Goal: Task Accomplishment & Management: Use online tool/utility

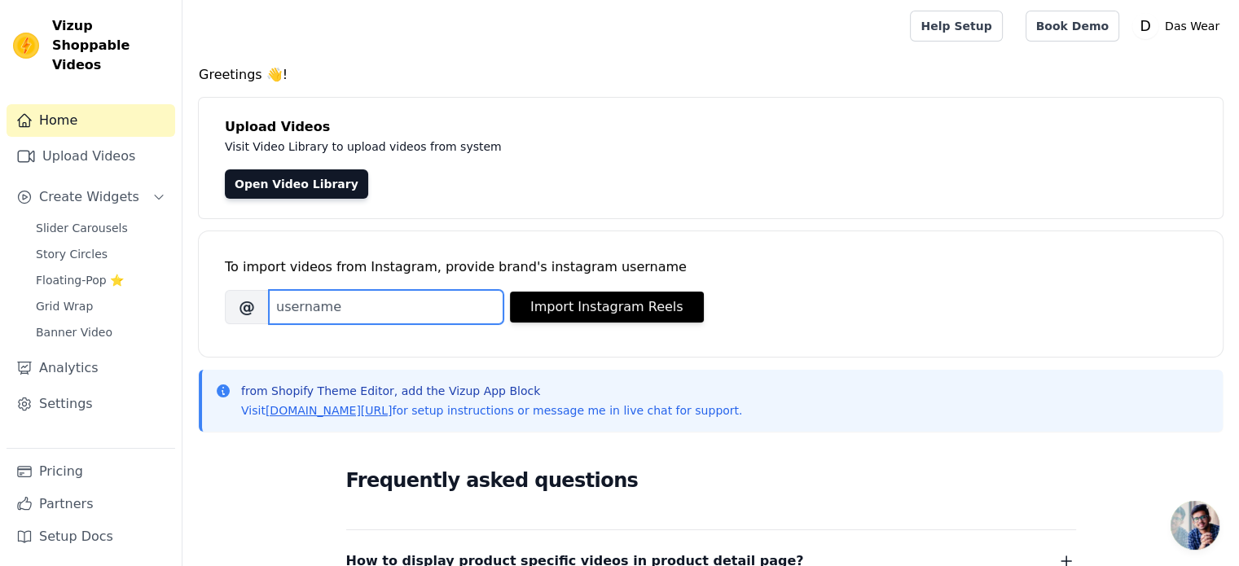
click at [313, 303] on input "Brand's Instagram Username" at bounding box center [386, 307] width 235 height 34
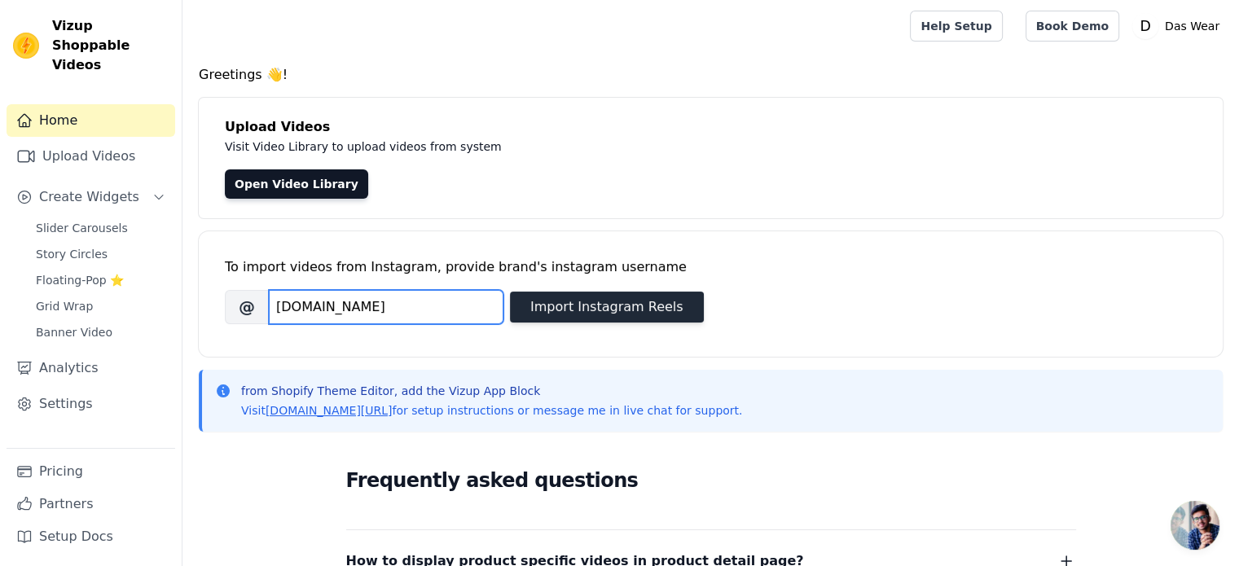
type input "[DOMAIN_NAME]"
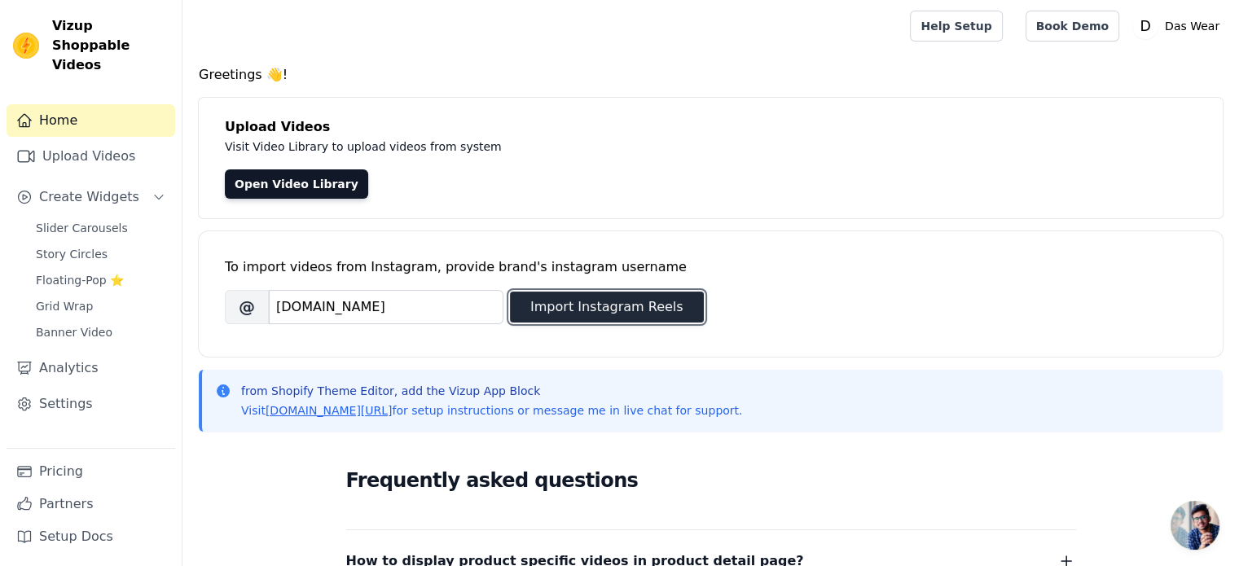
click at [670, 297] on button "Import Instagram Reels" at bounding box center [607, 307] width 194 height 31
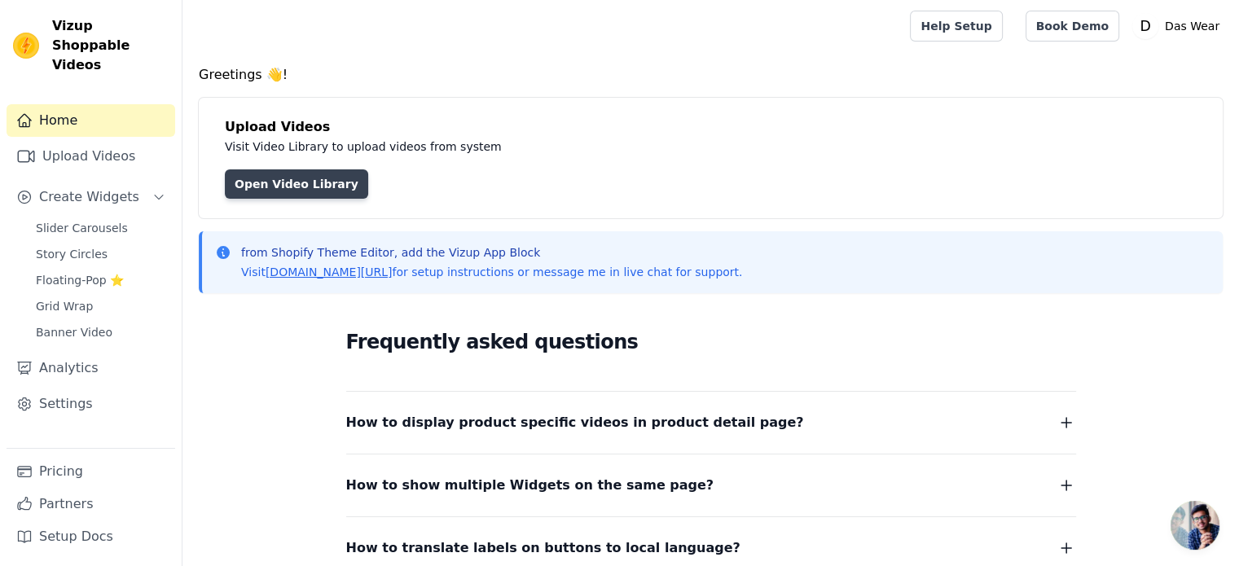
click at [291, 189] on link "Open Video Library" at bounding box center [296, 183] width 143 height 29
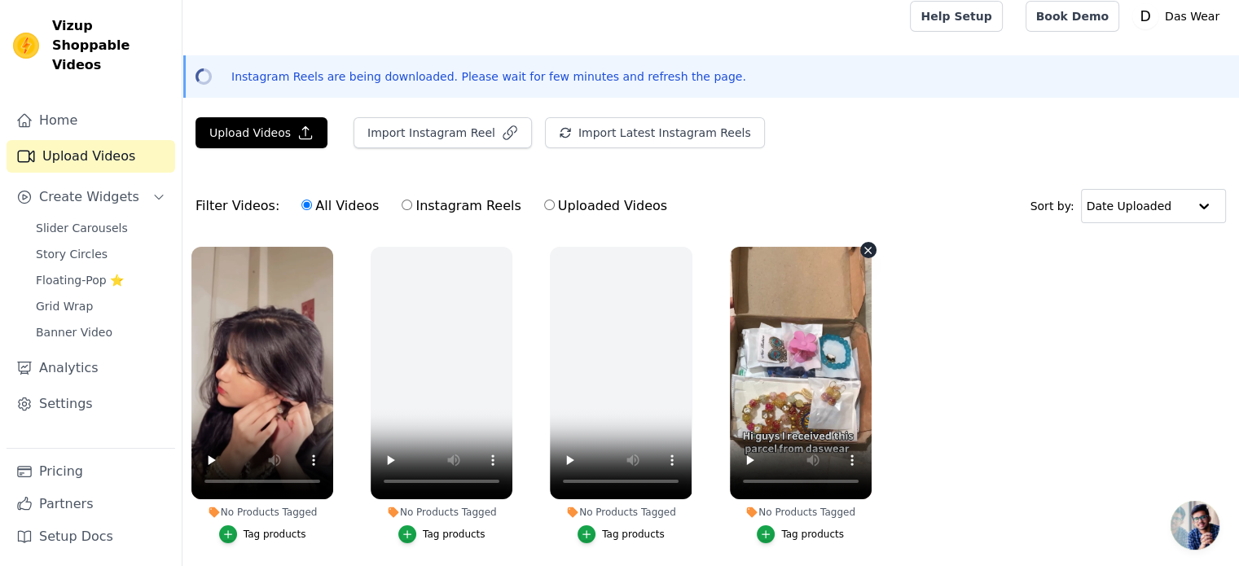
scroll to position [75, 0]
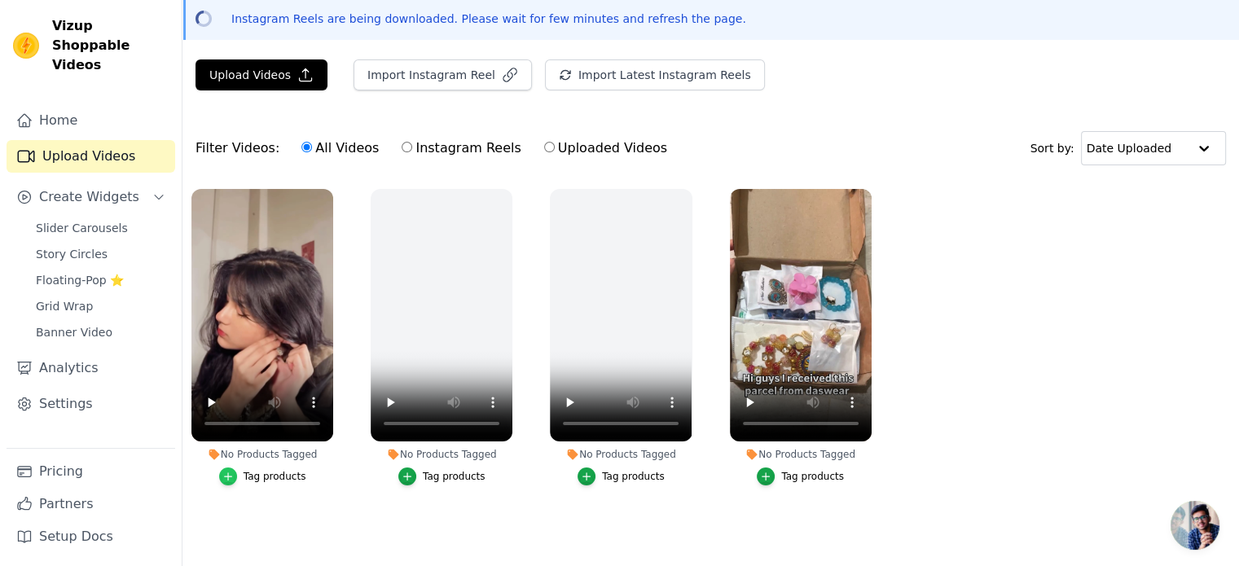
click at [239, 469] on button "Tag products" at bounding box center [262, 477] width 87 height 18
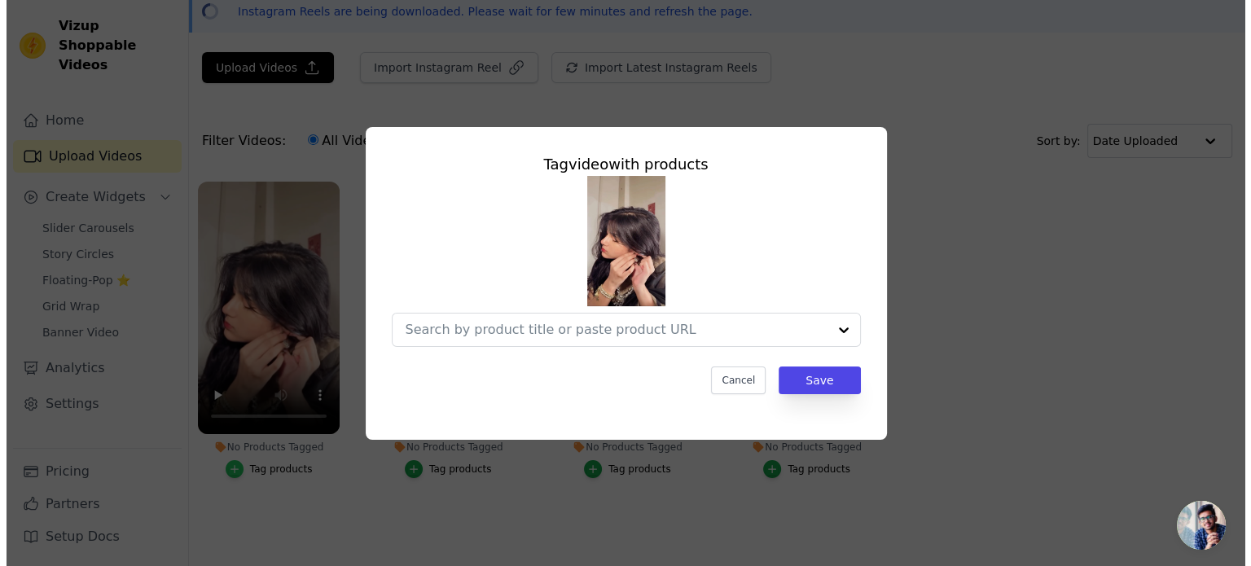
scroll to position [0, 0]
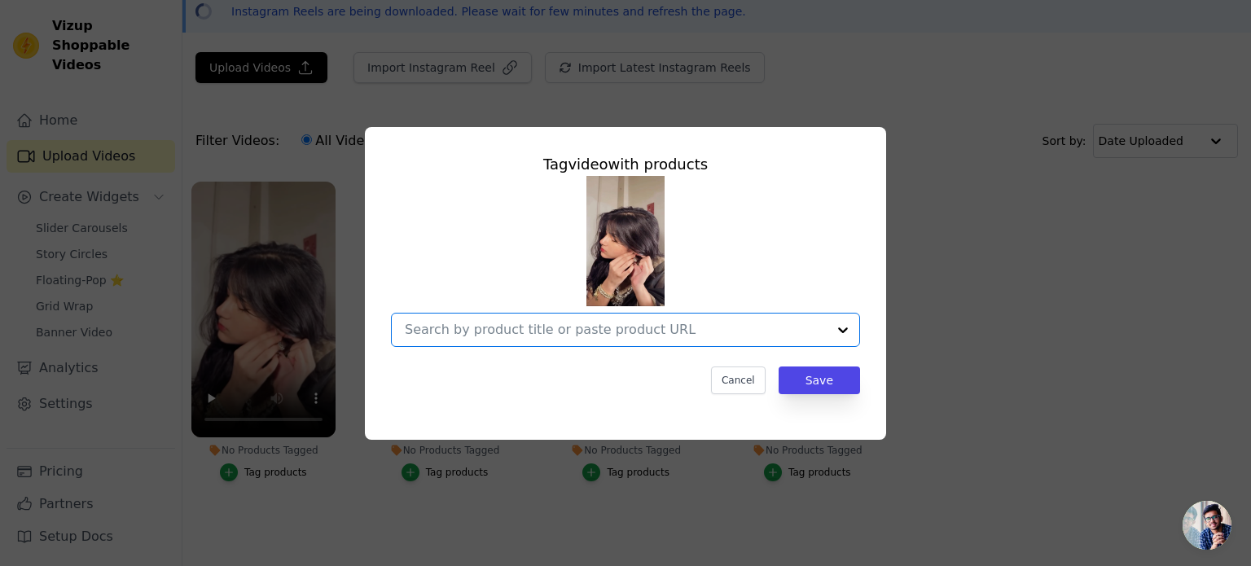
click at [604, 329] on input "No Products Tagged Tag video with products Option undefined, selected. Select i…" at bounding box center [616, 329] width 422 height 15
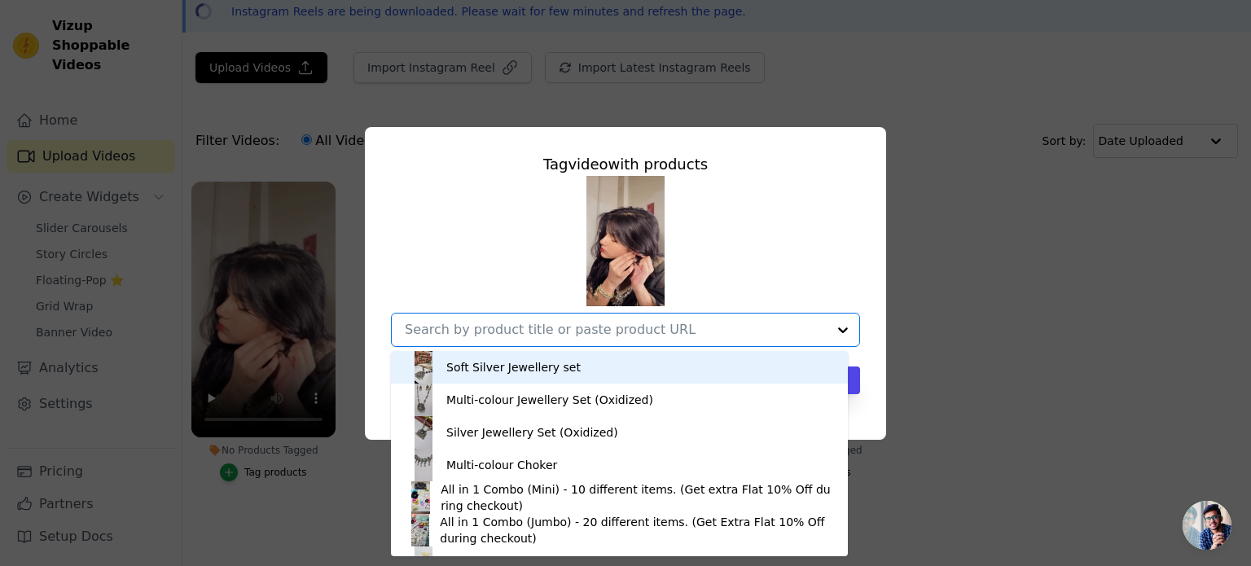
paste input "[URL][DOMAIN_NAME]"
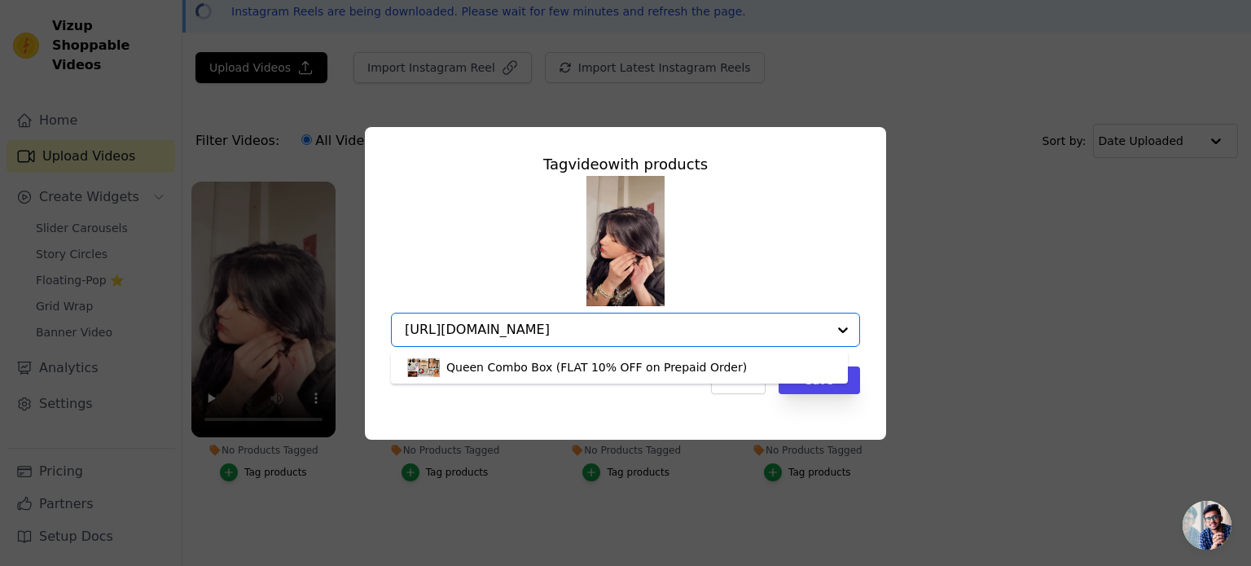
type input "[URL][DOMAIN_NAME]"
click at [821, 239] on div "Queen Combo Box (FLAT 10% OFF on Prepaid Order) Option undefined, selected. Sel…" at bounding box center [625, 261] width 469 height 171
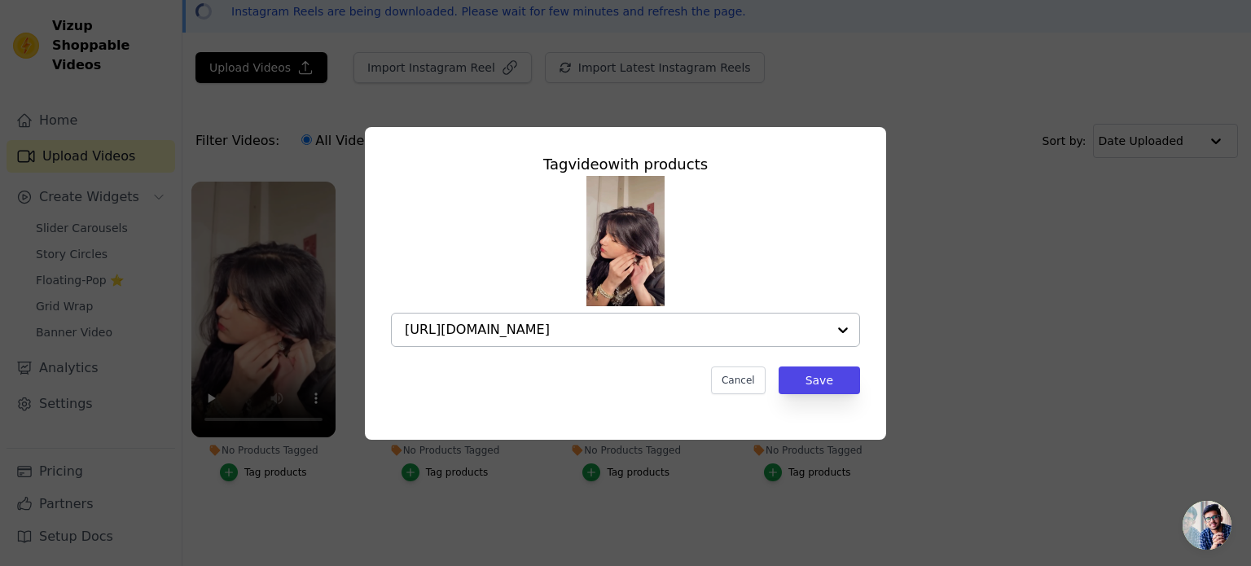
click at [720, 335] on input "[URL][DOMAIN_NAME]" at bounding box center [616, 329] width 422 height 15
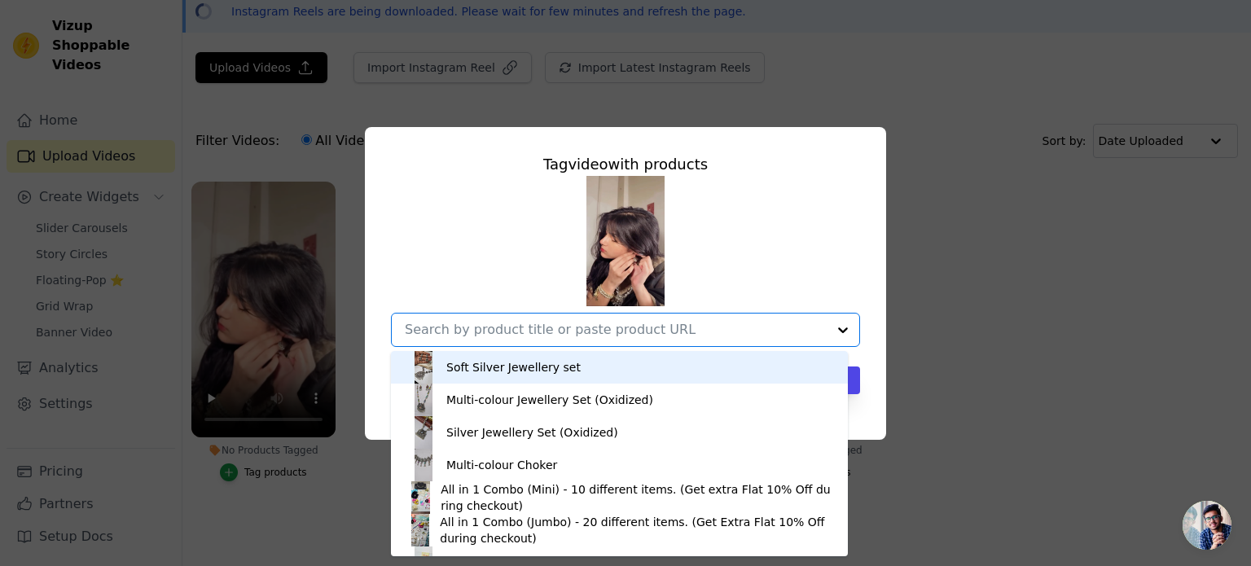
paste input "[URL][DOMAIN_NAME]"
type input "[URL][DOMAIN_NAME]"
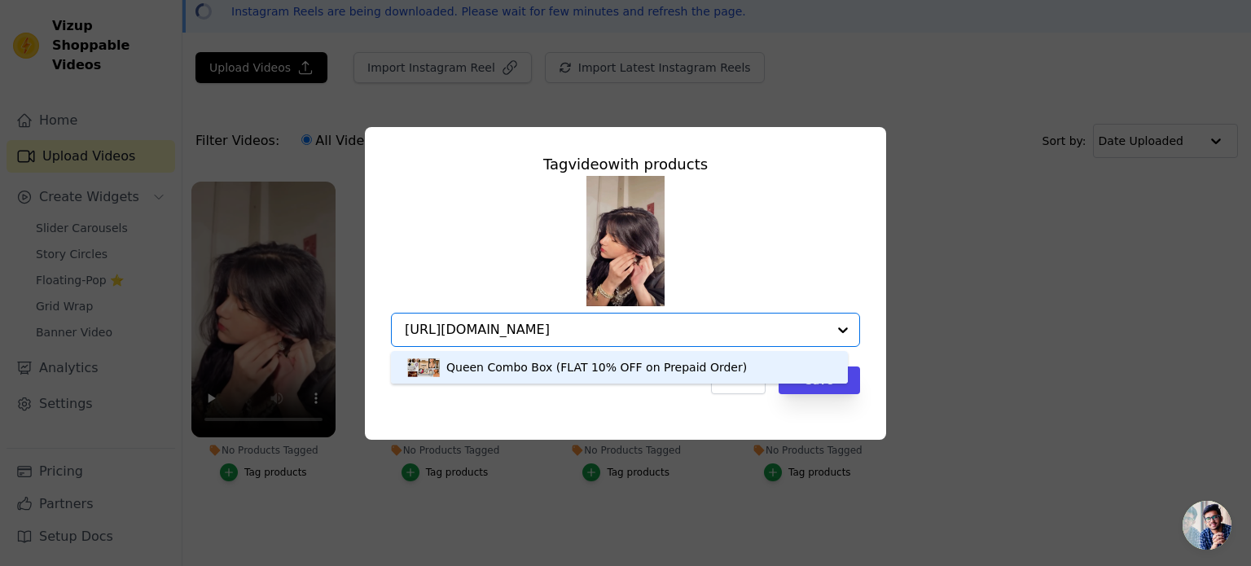
click at [842, 384] on div "Queen Combo Box (FLAT 10% OFF on Prepaid Order)" at bounding box center [619, 367] width 457 height 33
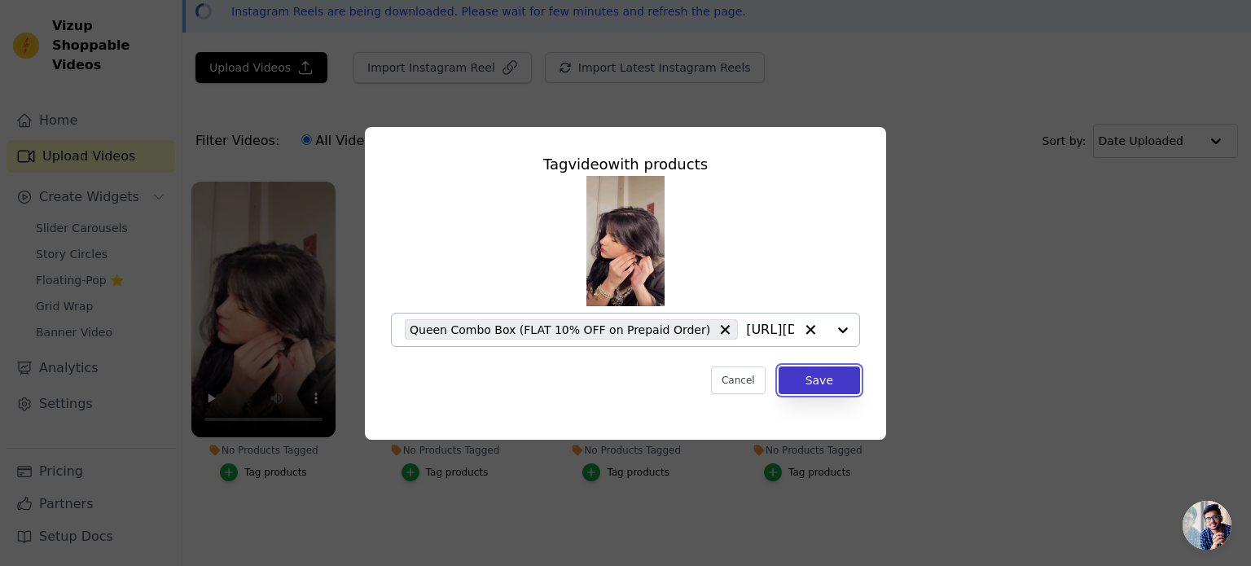
click at [829, 376] on button "Save" at bounding box center [819, 381] width 81 height 28
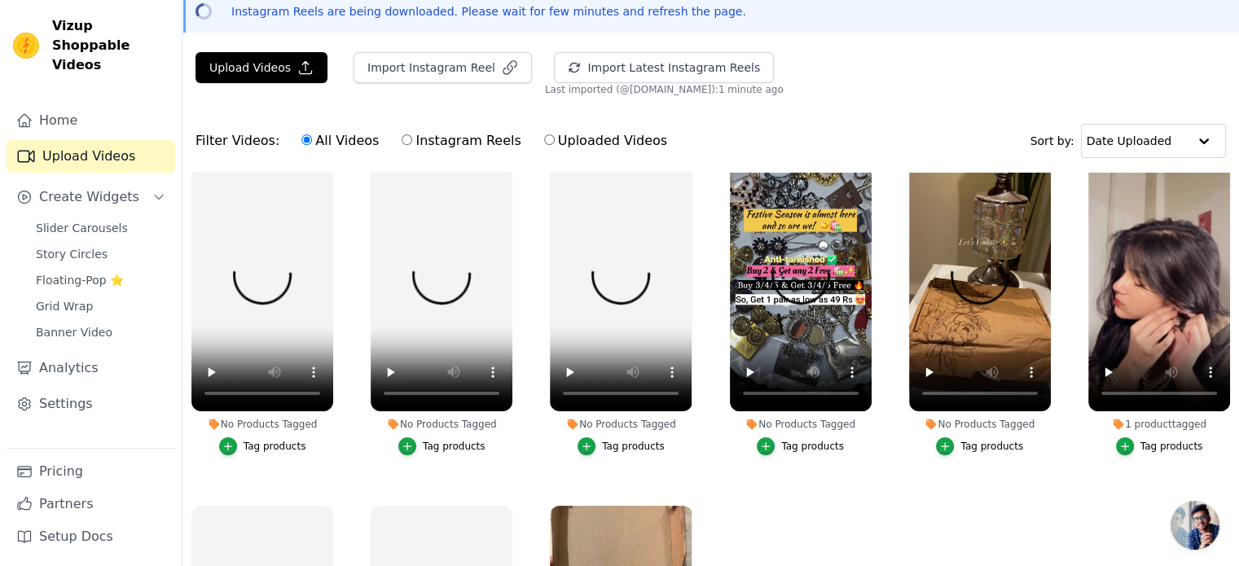
scroll to position [20, 0]
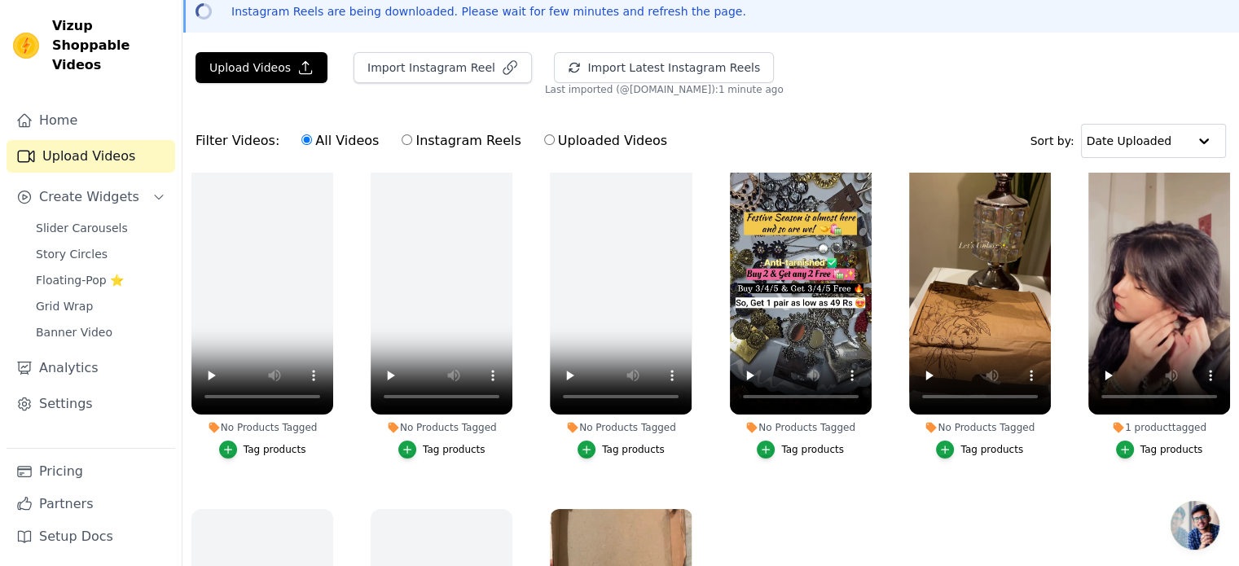
click at [965, 449] on div "Tag products" at bounding box center [991, 449] width 63 height 13
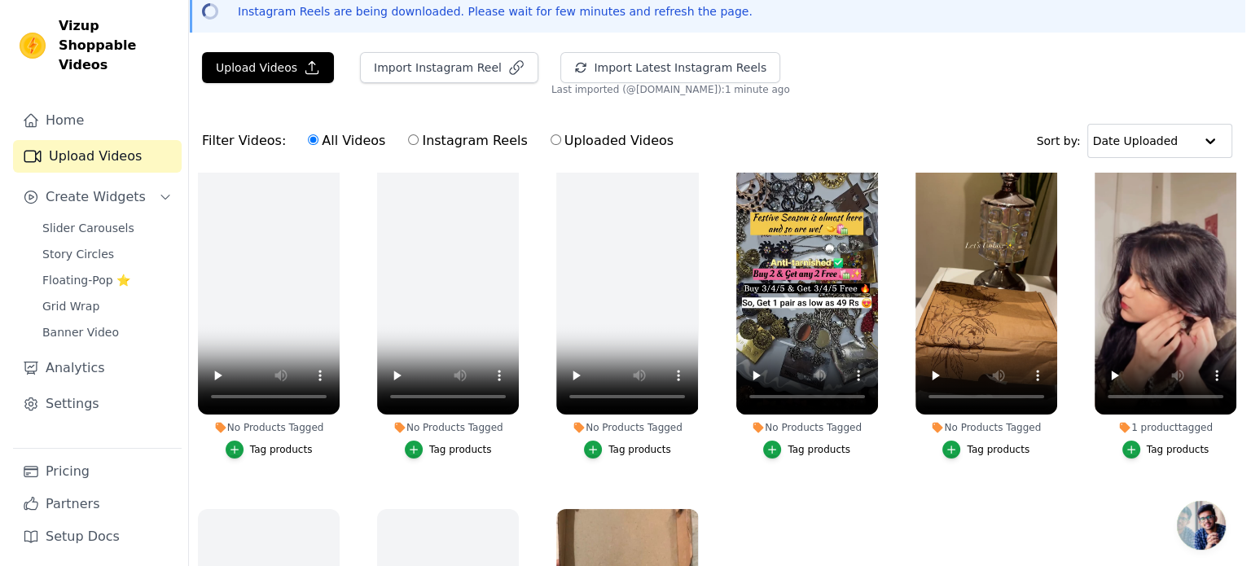
scroll to position [0, 0]
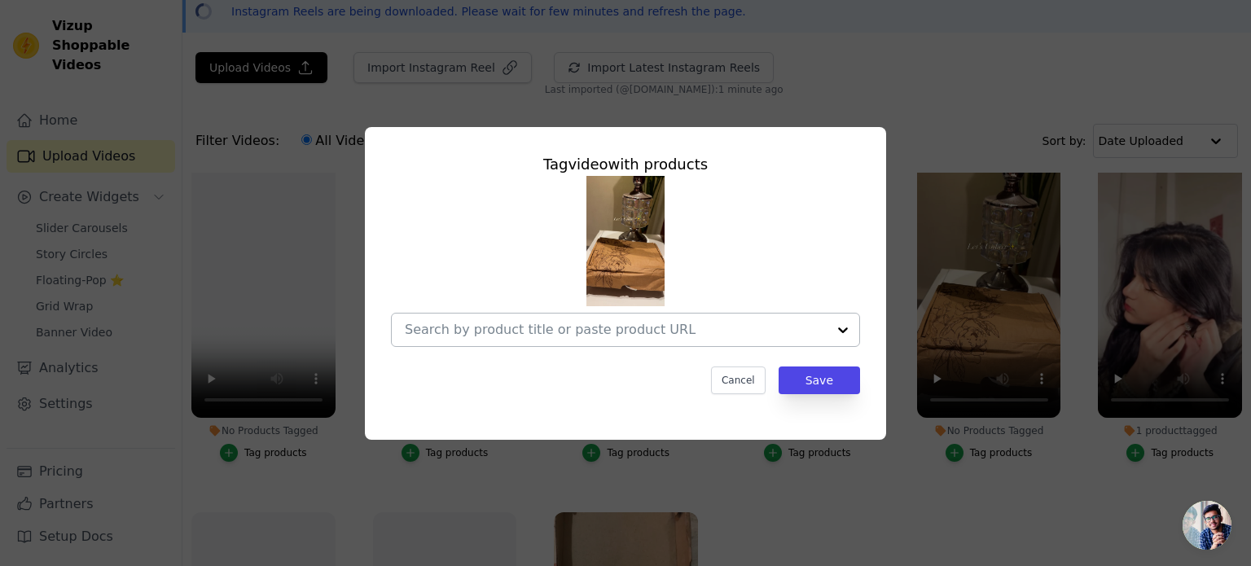
click at [845, 332] on div at bounding box center [843, 330] width 33 height 33
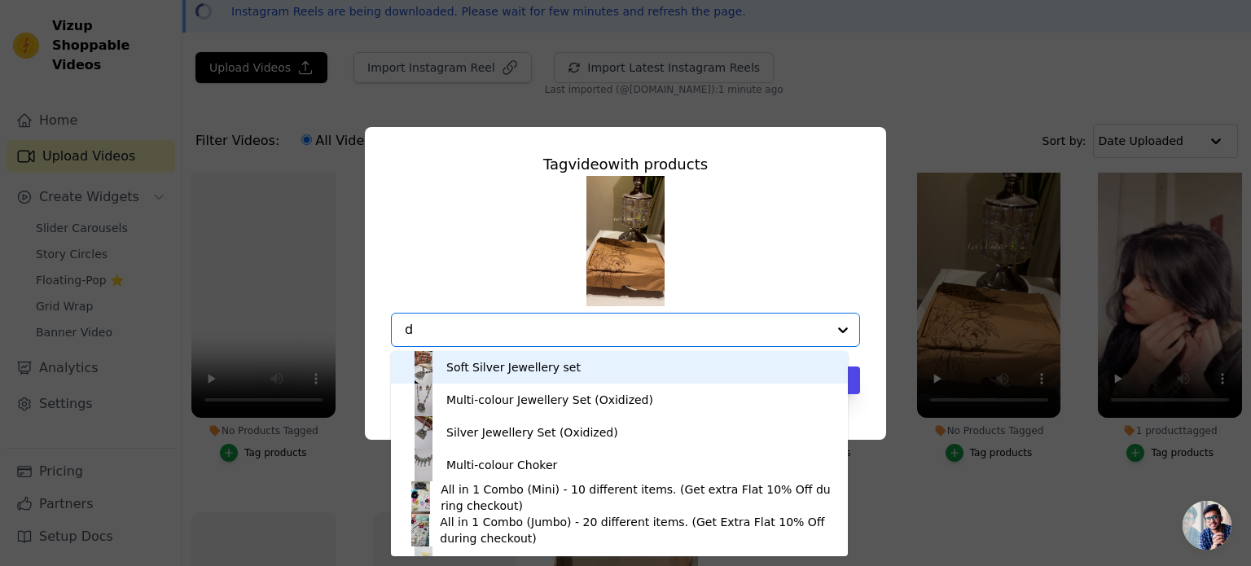
type input "de"
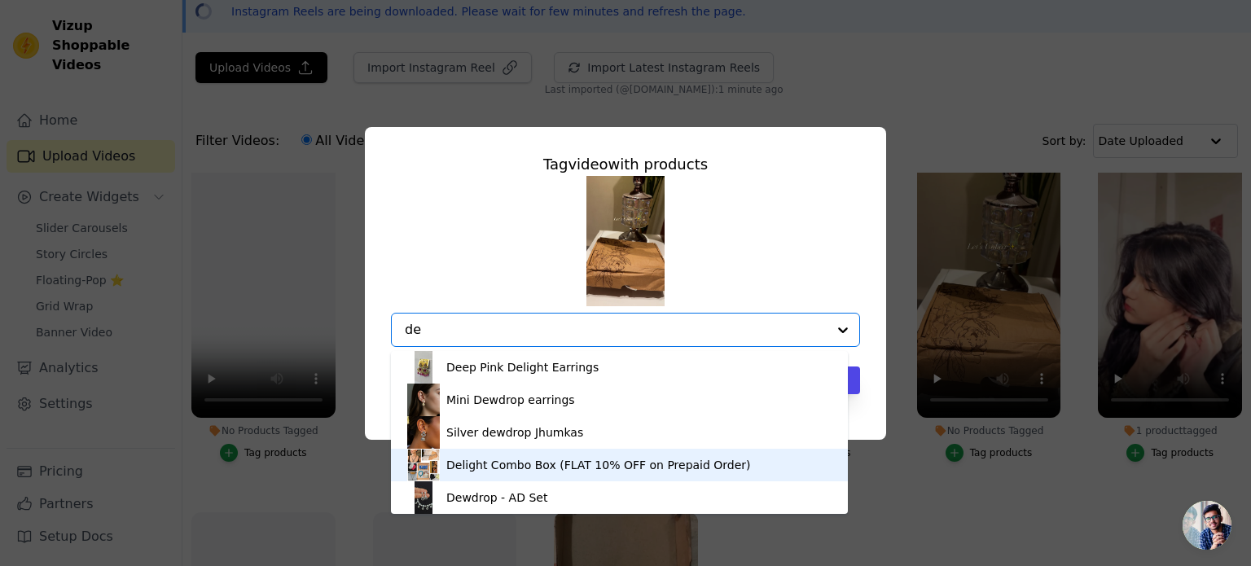
click at [688, 464] on div "Delight Combo Box (FLAT 10% OFF on Prepaid Order)" at bounding box center [598, 465] width 305 height 16
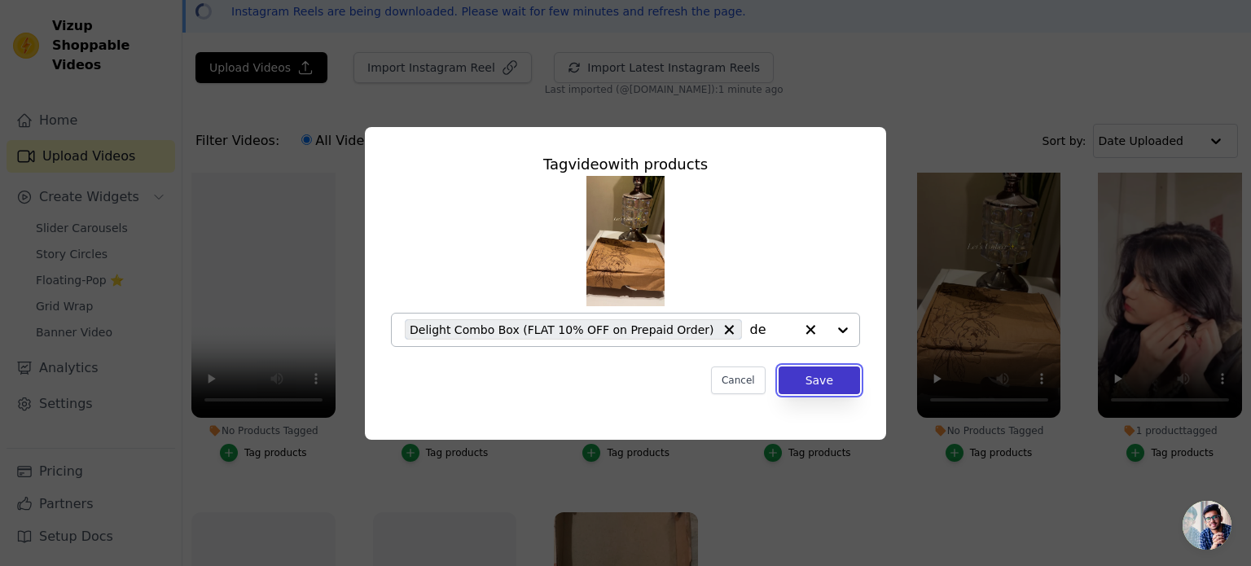
click at [826, 380] on button "Save" at bounding box center [819, 381] width 81 height 28
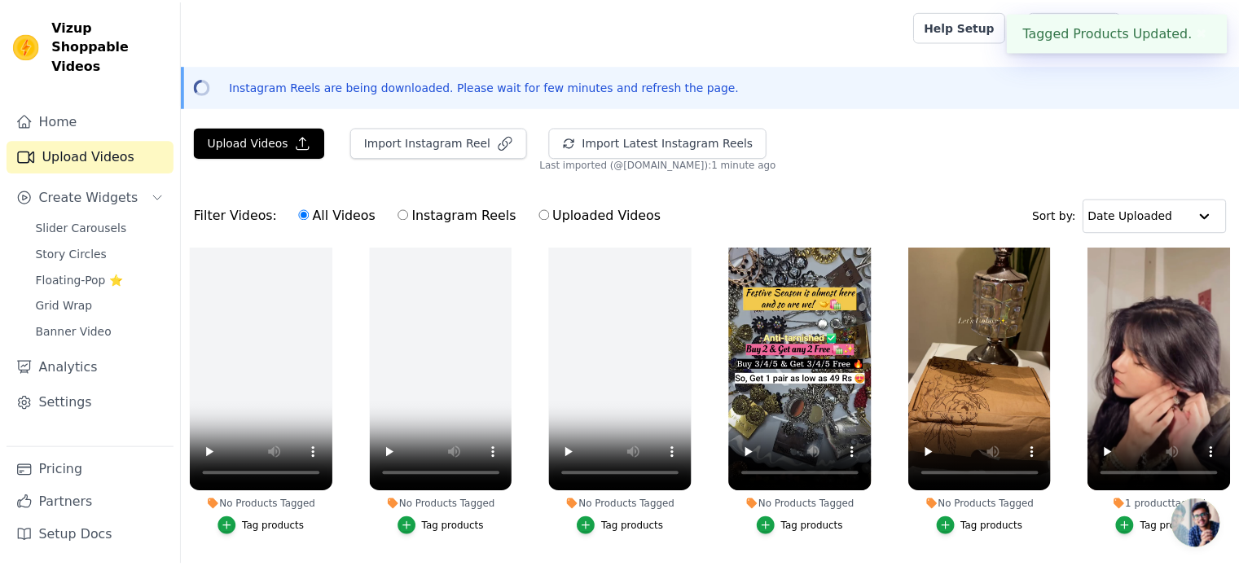
scroll to position [75, 0]
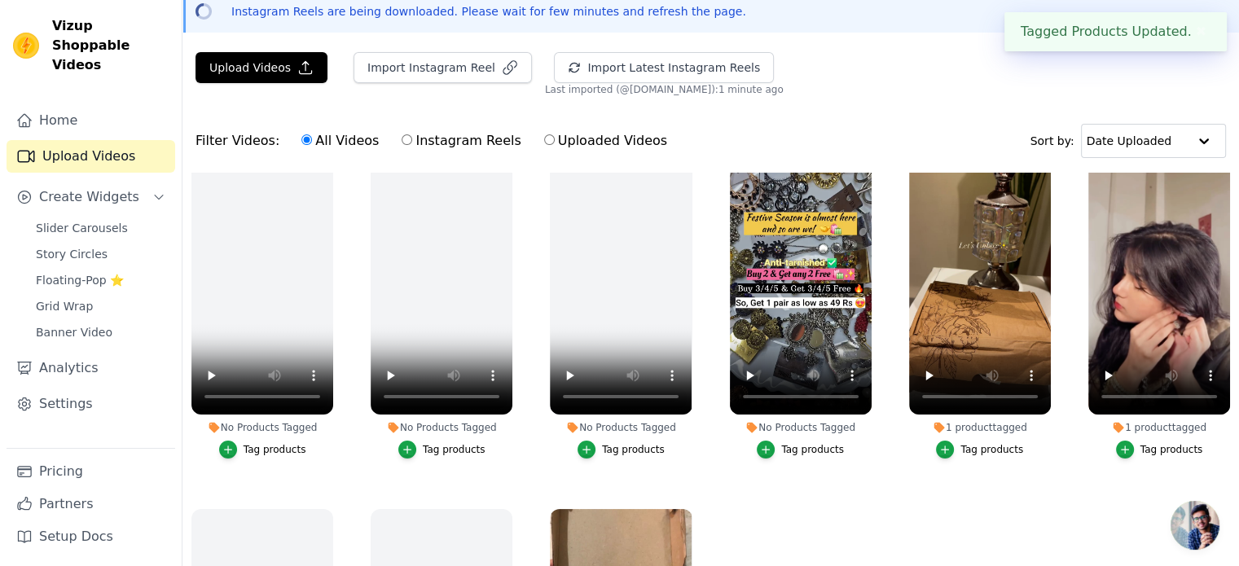
click at [796, 443] on div "Tag products" at bounding box center [812, 449] width 63 height 13
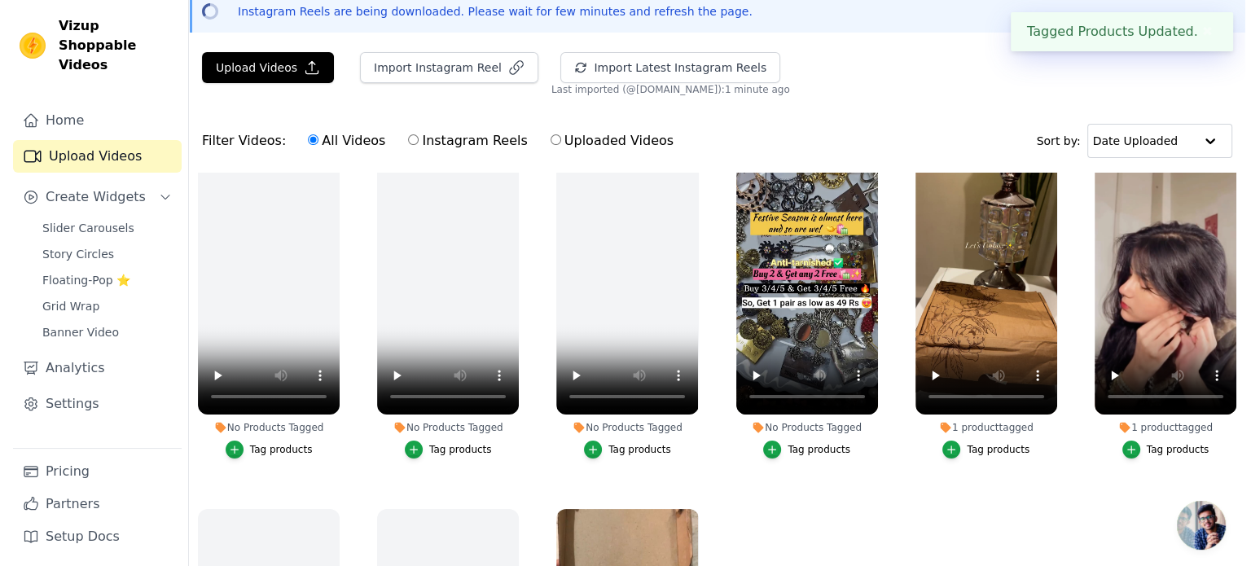
scroll to position [0, 0]
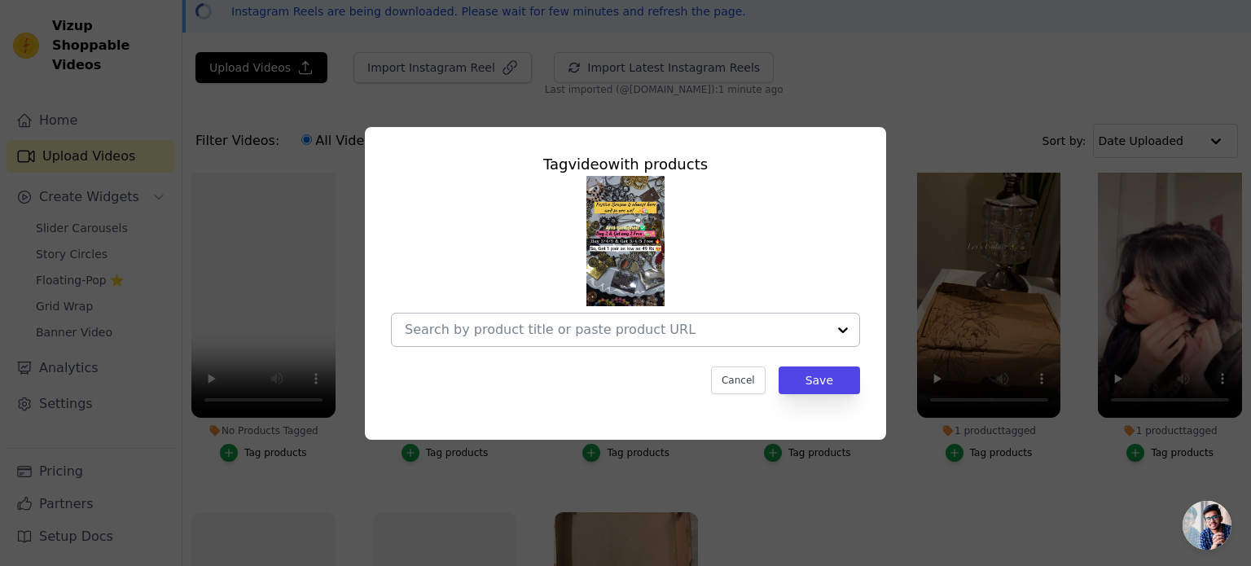
click at [771, 332] on input "No Products Tagged Tag video with products Cancel Save Tag products" at bounding box center [616, 329] width 422 height 15
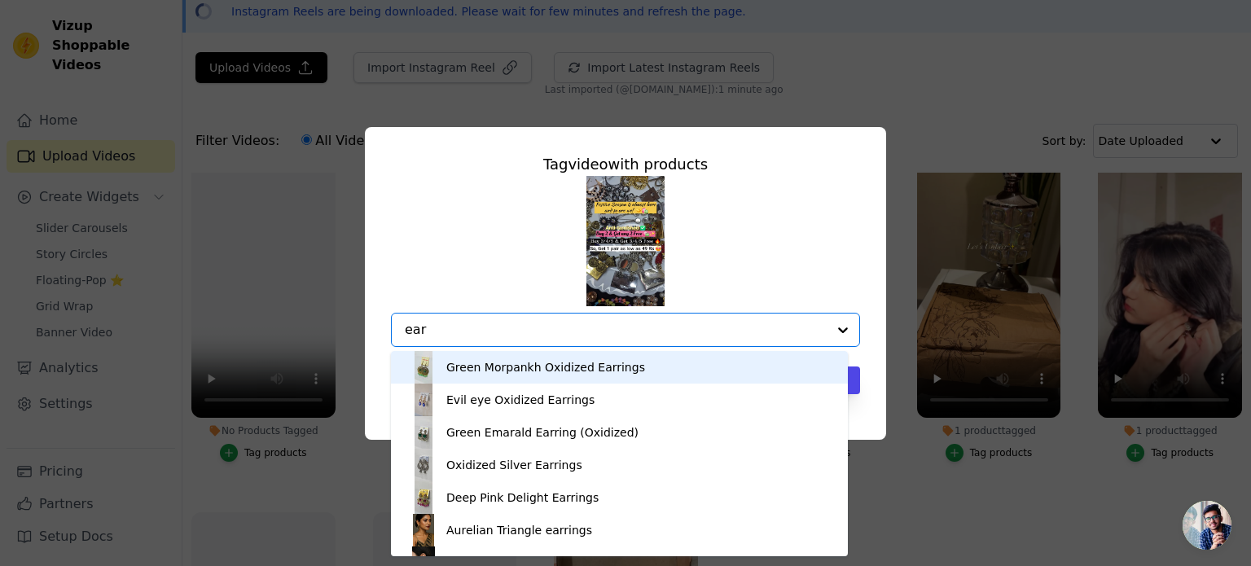
type input "ear"
click at [941, 478] on div "Tag video with products Green Morpankh Oxidized Earrings Evil eye Oxidized Earr…" at bounding box center [625, 283] width 1251 height 566
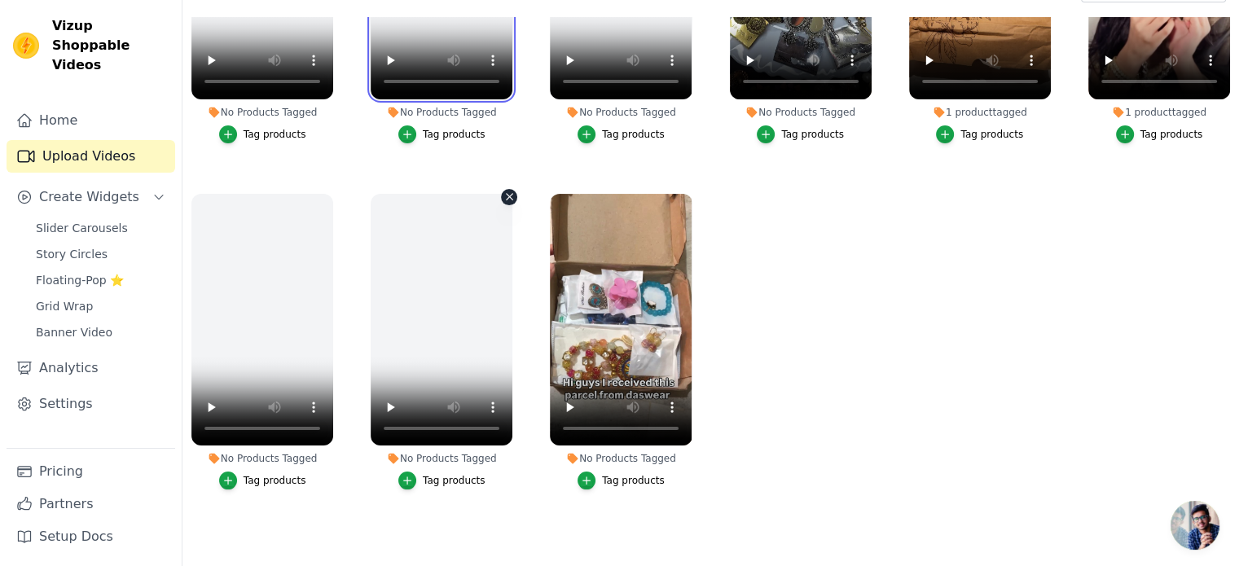
scroll to position [234, 0]
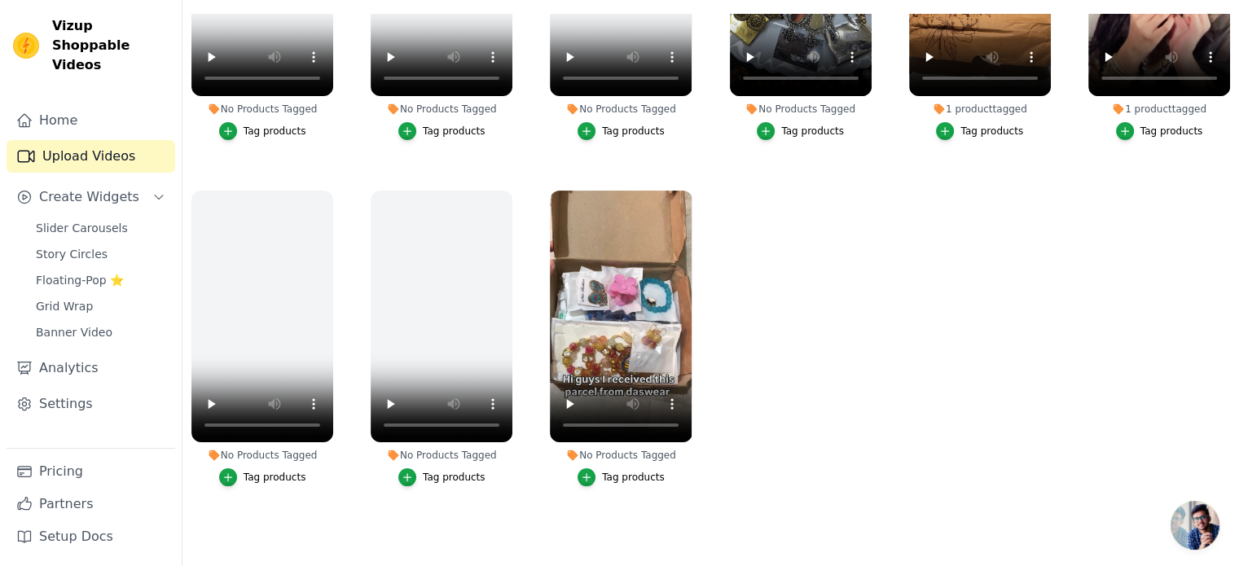
click at [626, 471] on div "Tag products" at bounding box center [633, 477] width 63 height 13
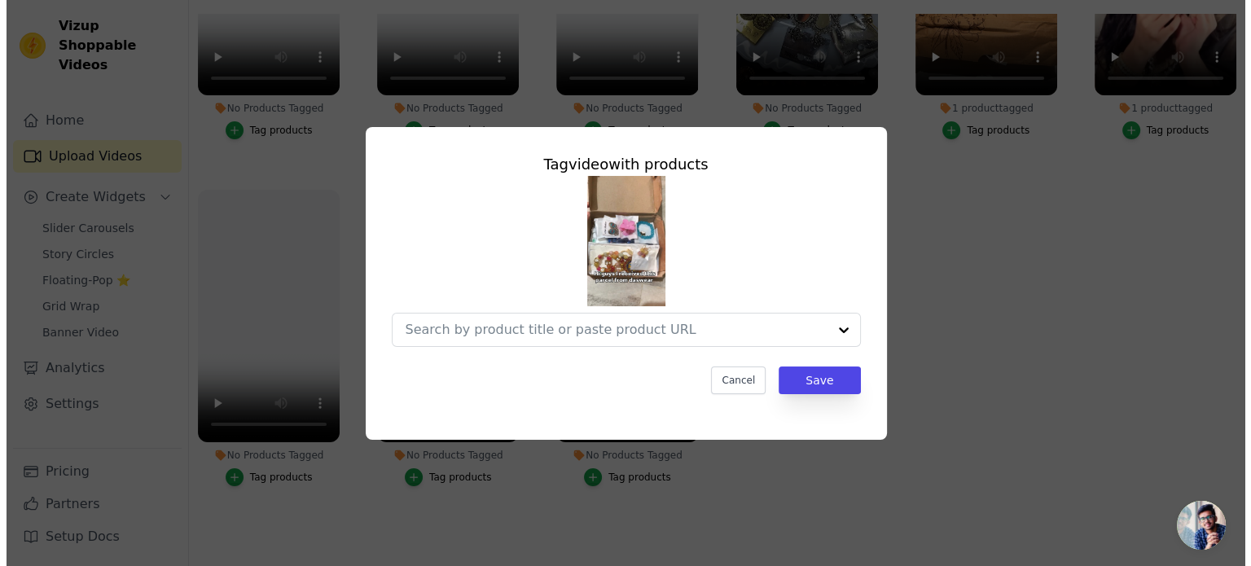
scroll to position [0, 0]
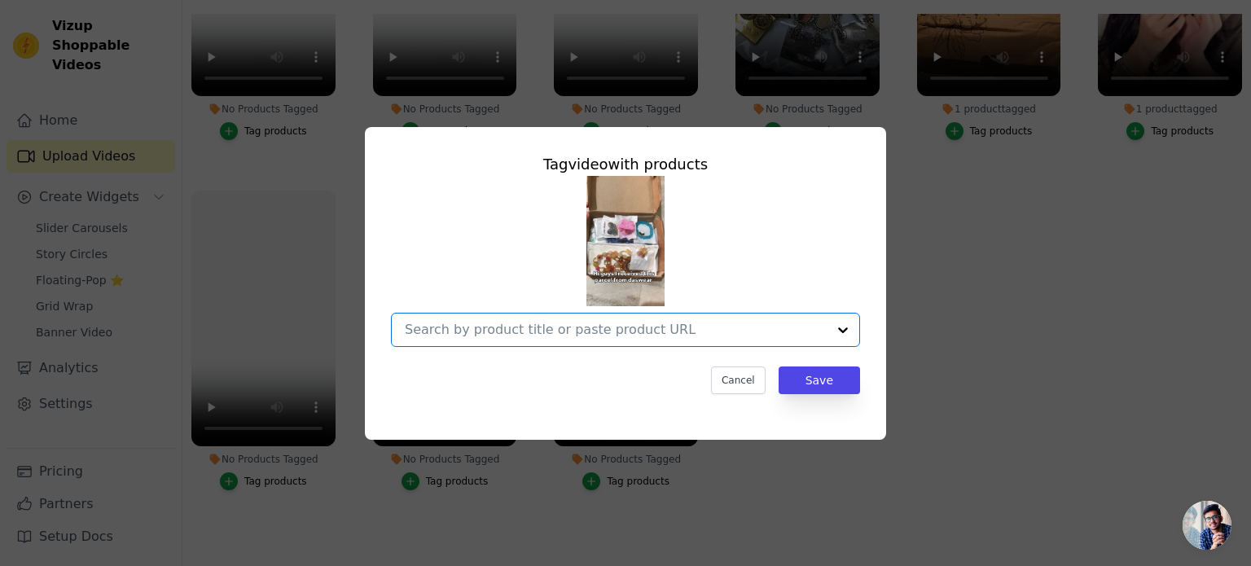
click at [684, 328] on input "No Products Tagged Tag video with products Option undefined, selected. Select i…" at bounding box center [616, 329] width 422 height 15
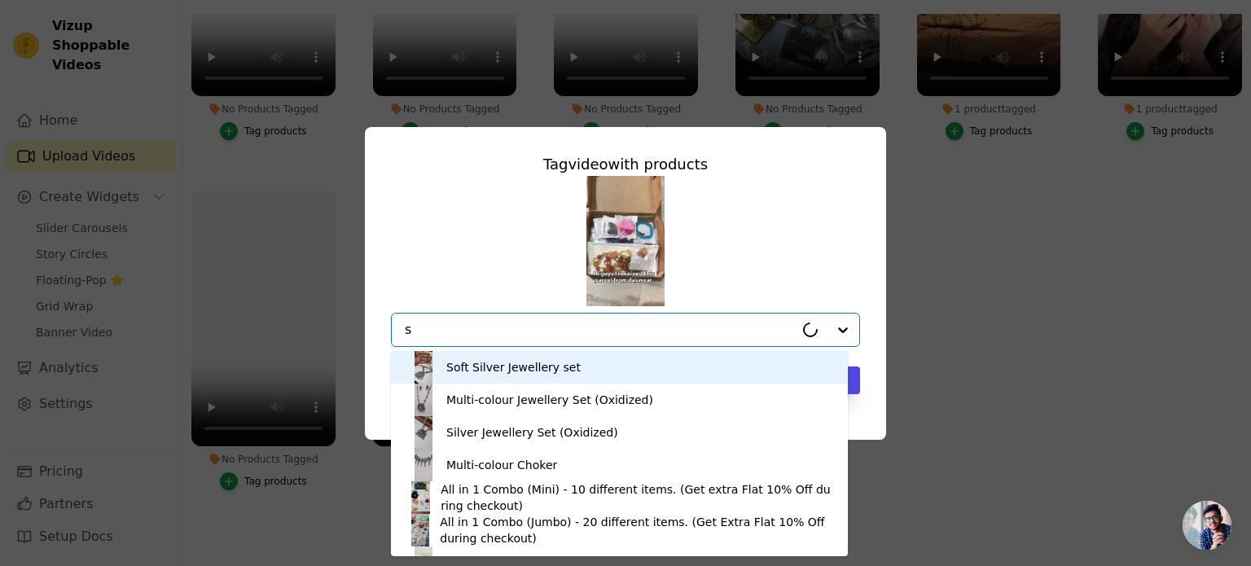
type input "st"
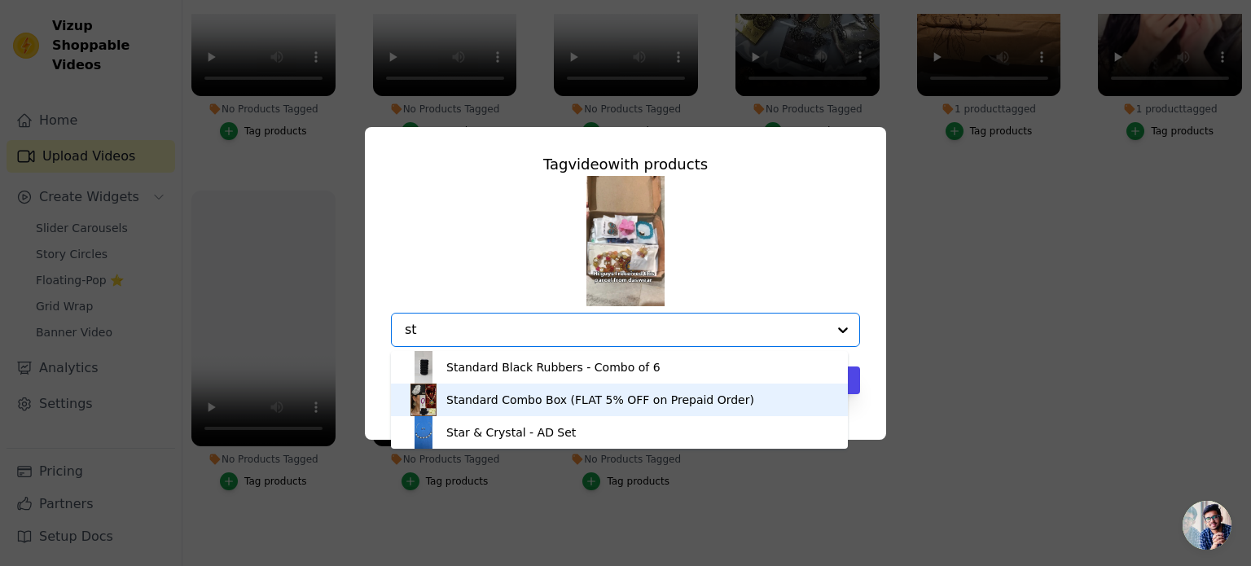
click at [606, 404] on div "Standard Combo Box (FLAT 5% OFF on Prepaid Order)" at bounding box center [600, 400] width 308 height 16
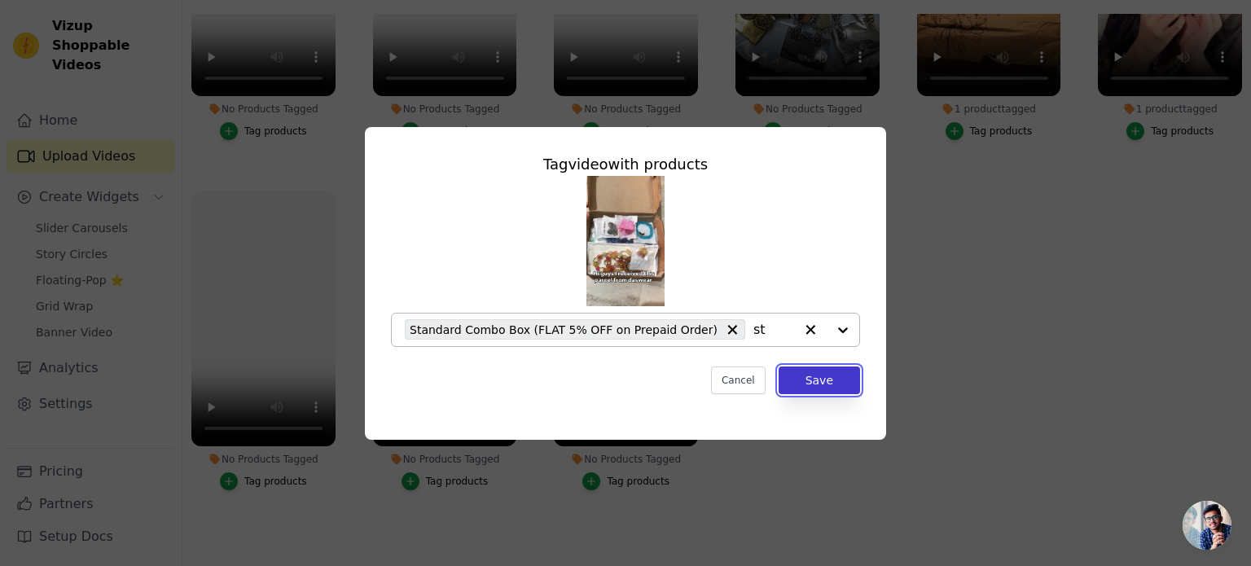
click at [818, 380] on button "Save" at bounding box center [819, 381] width 81 height 28
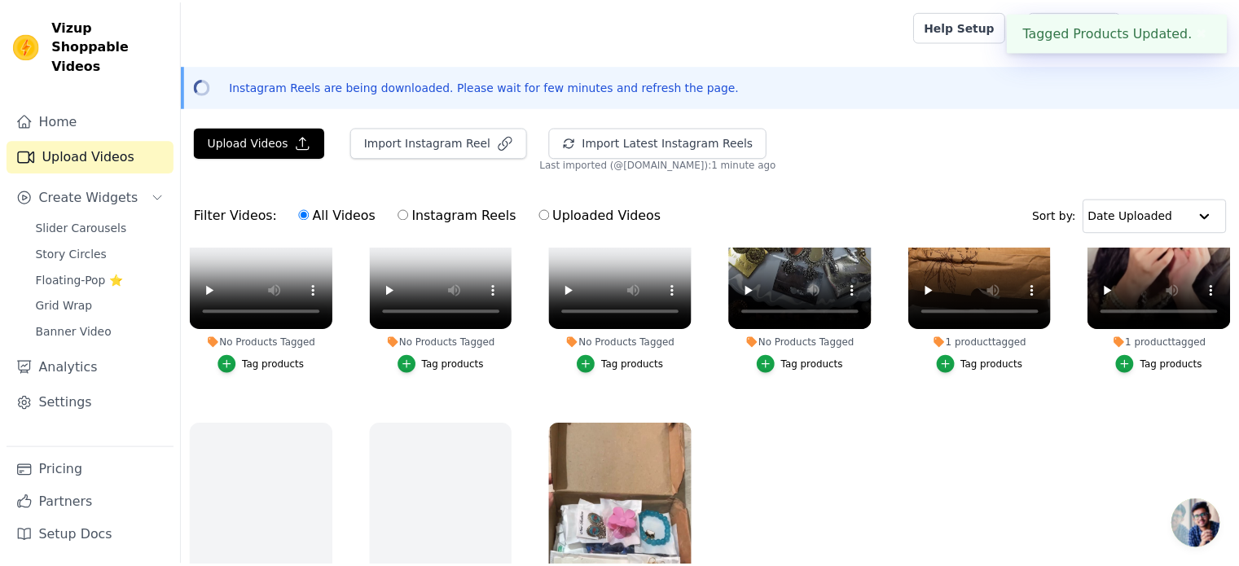
scroll to position [234, 0]
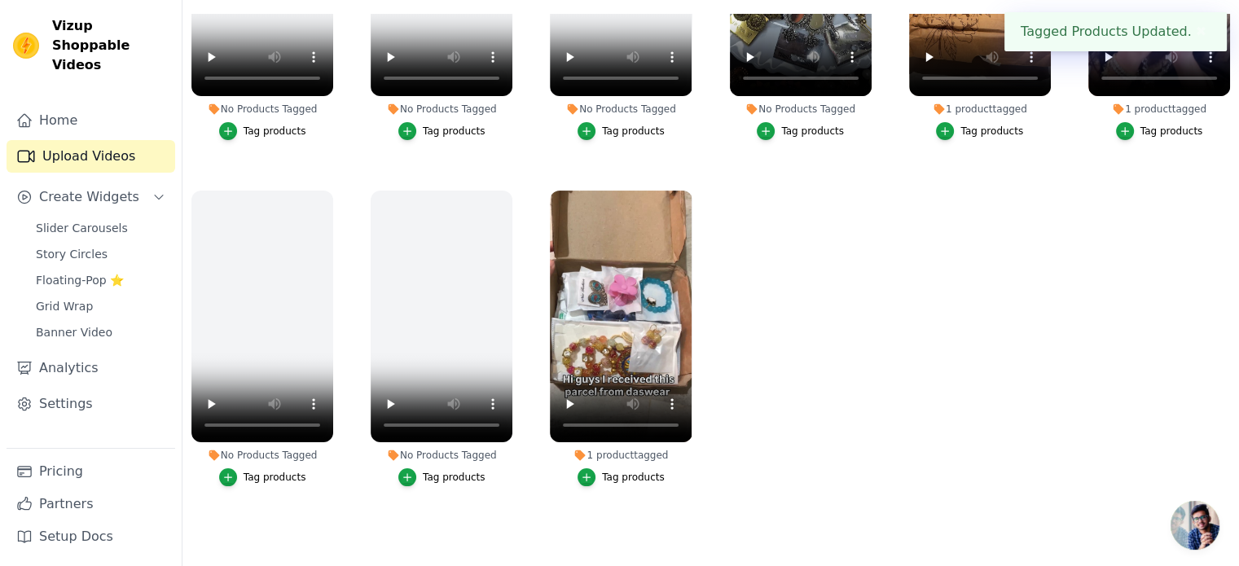
click at [909, 409] on ul "No Products Tagged Tag products No Products Tagged Tag products No Products Tag…" at bounding box center [710, 271] width 1057 height 514
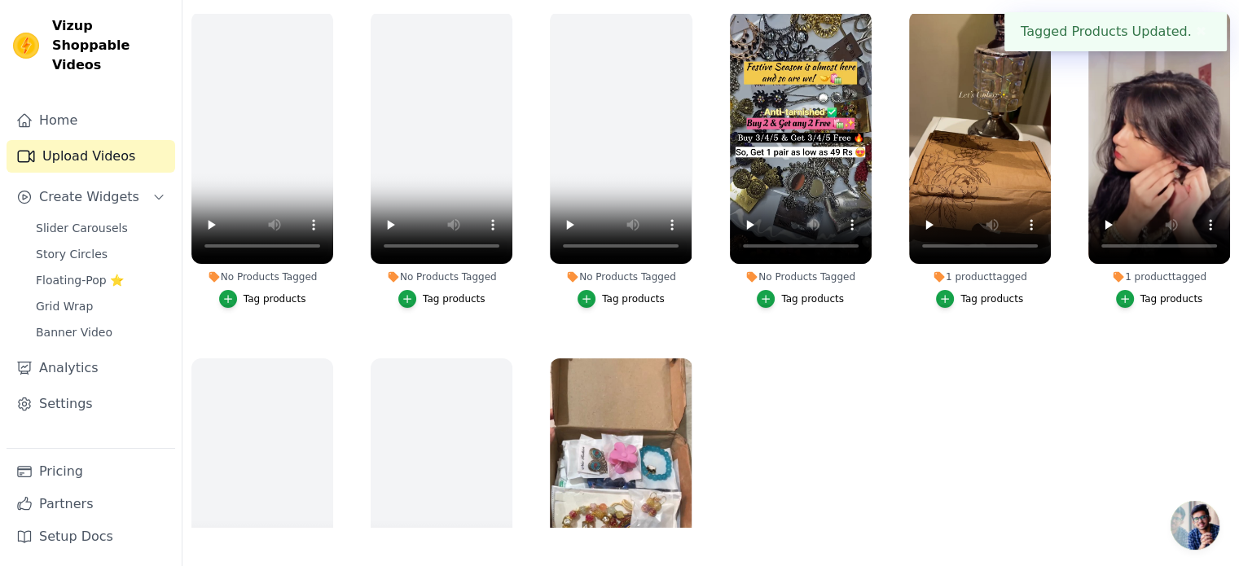
scroll to position [0, 0]
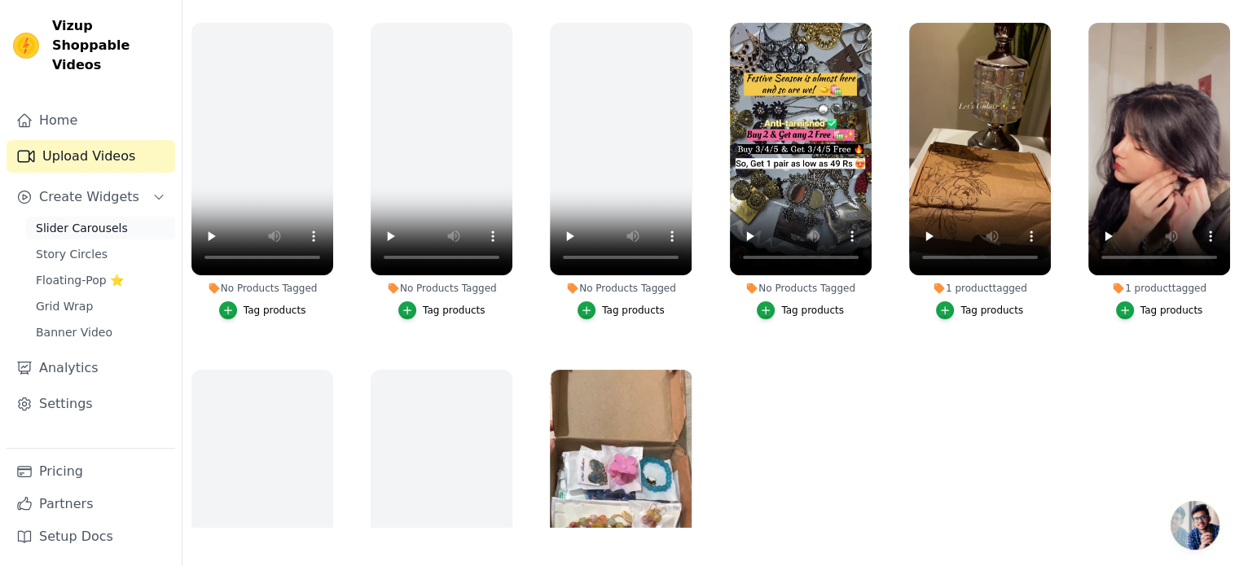
click at [98, 220] on span "Slider Carousels" at bounding box center [82, 228] width 92 height 16
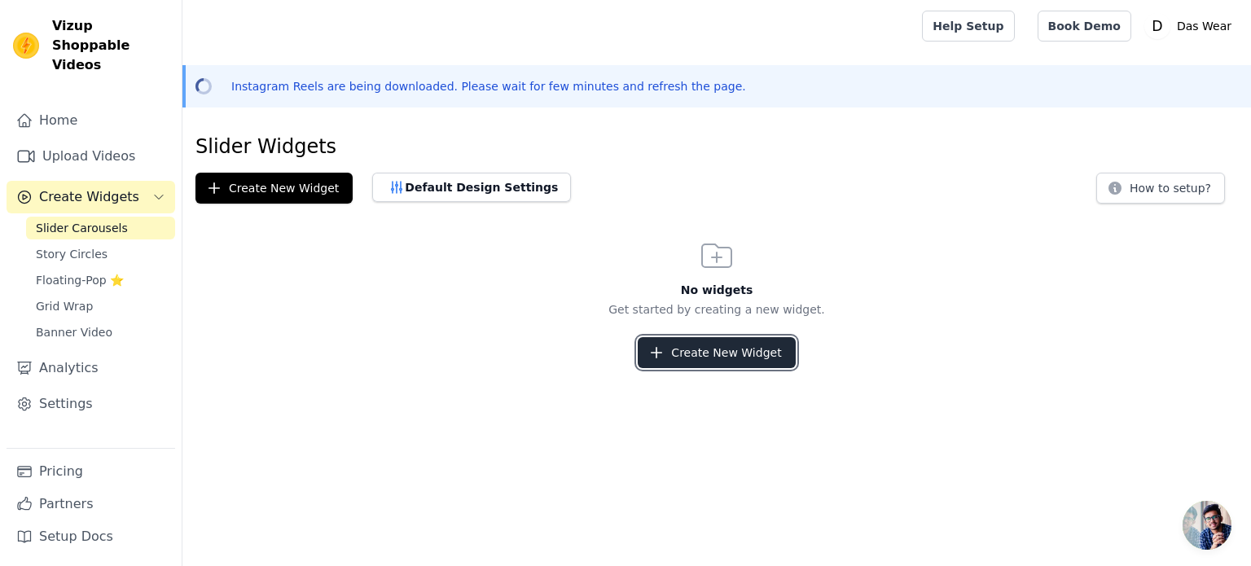
click at [722, 354] on button "Create New Widget" at bounding box center [716, 352] width 157 height 31
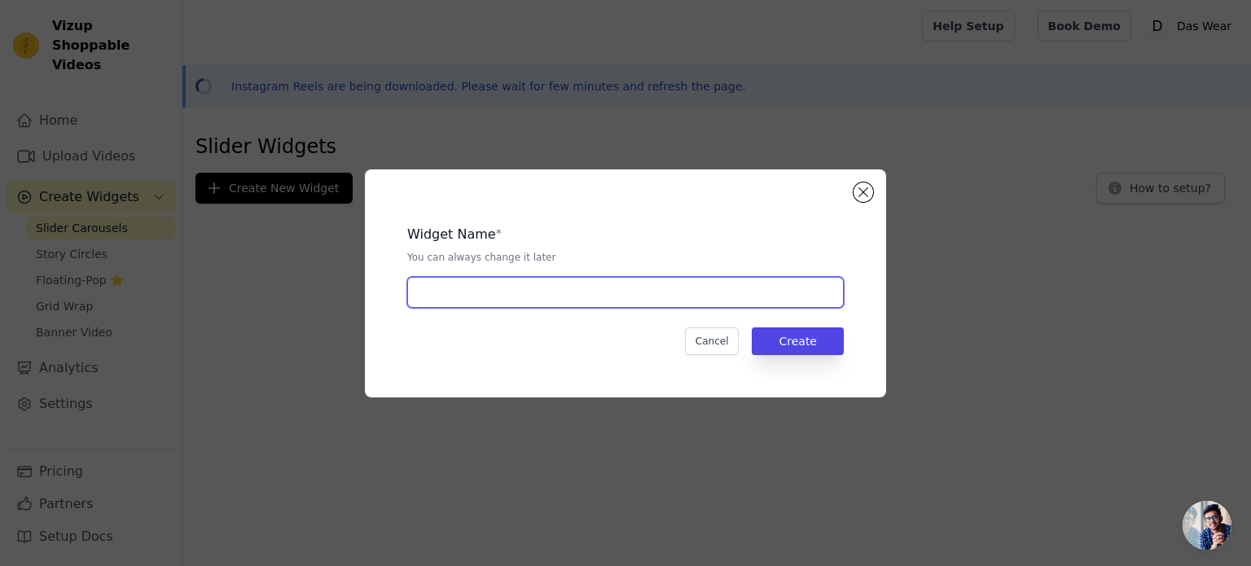
click at [466, 286] on input "text" at bounding box center [625, 292] width 437 height 31
type input "Influencers Collab"
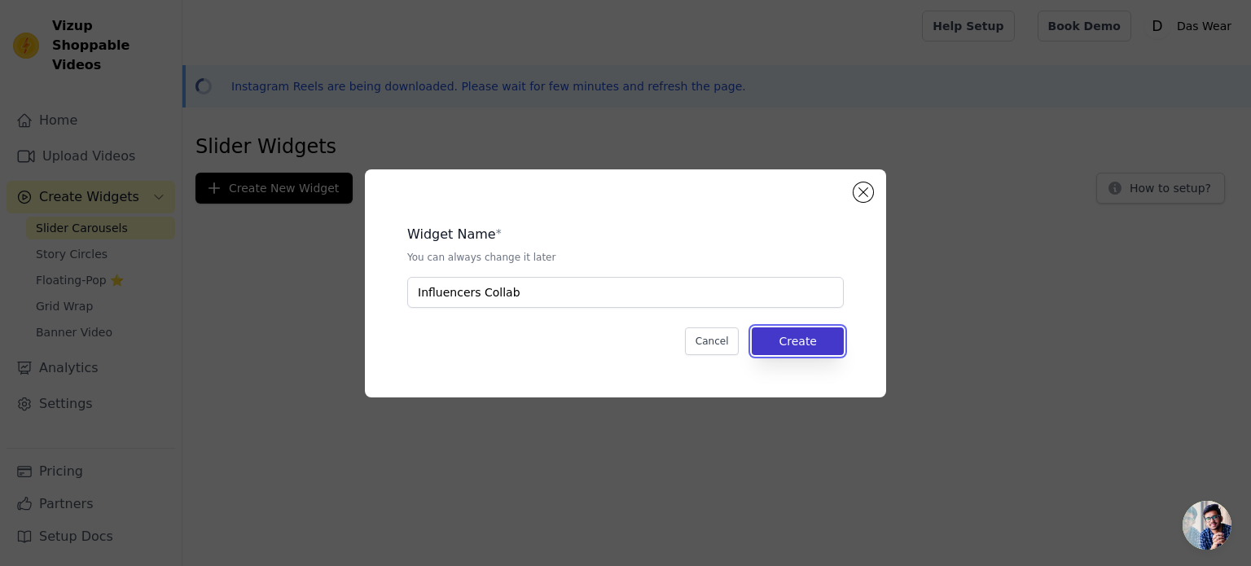
click at [782, 344] on button "Create" at bounding box center [798, 341] width 92 height 28
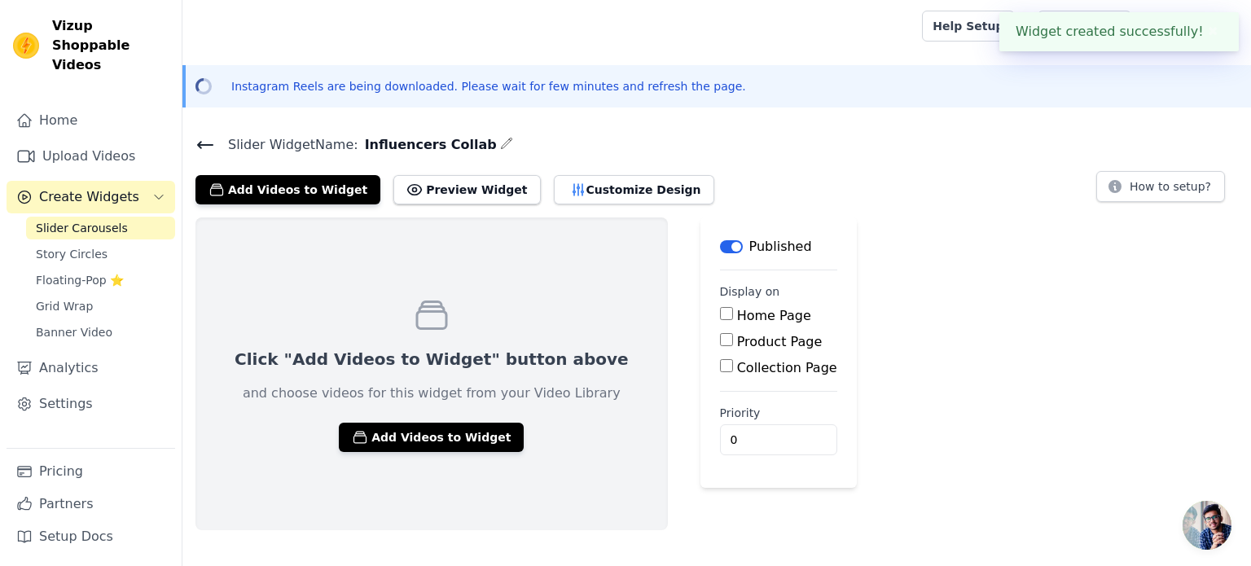
click at [720, 310] on input "Home Page" at bounding box center [726, 313] width 13 height 13
checkbox input "true"
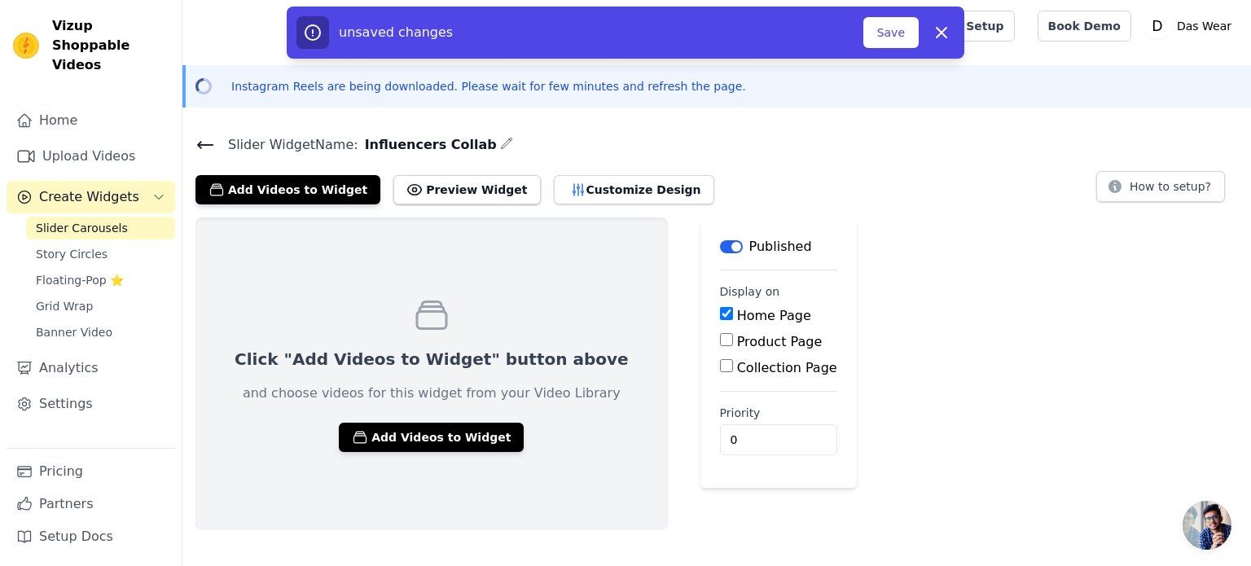
click at [720, 363] on input "Collection Page" at bounding box center [726, 365] width 13 height 13
checkbox input "true"
click at [720, 342] on input "Product Page" at bounding box center [726, 339] width 13 height 13
checkbox input "true"
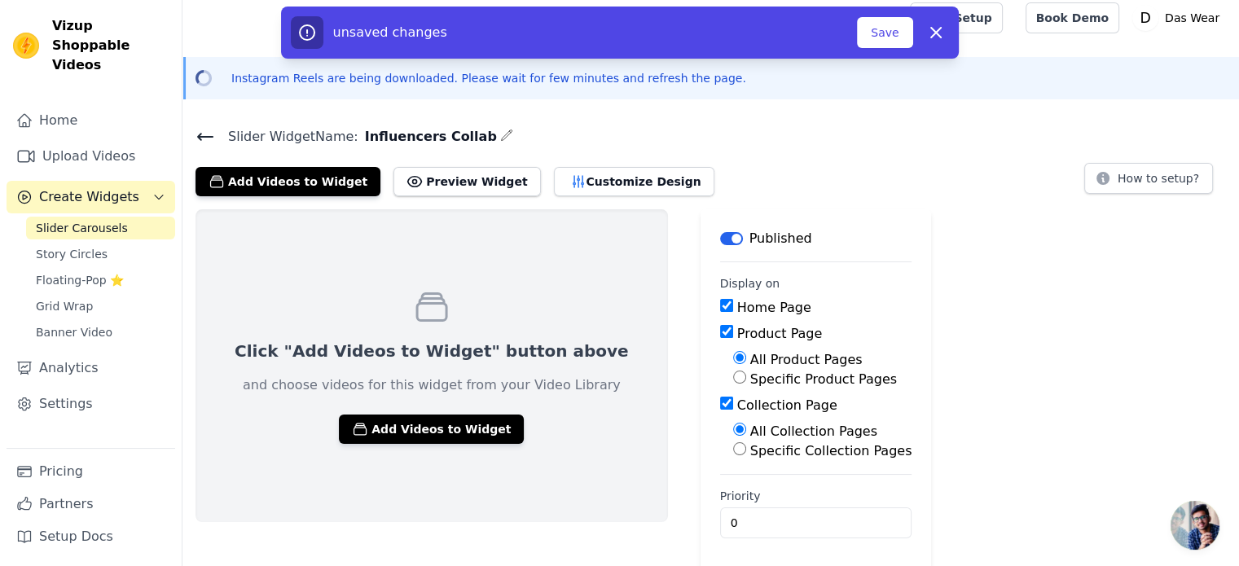
scroll to position [11, 0]
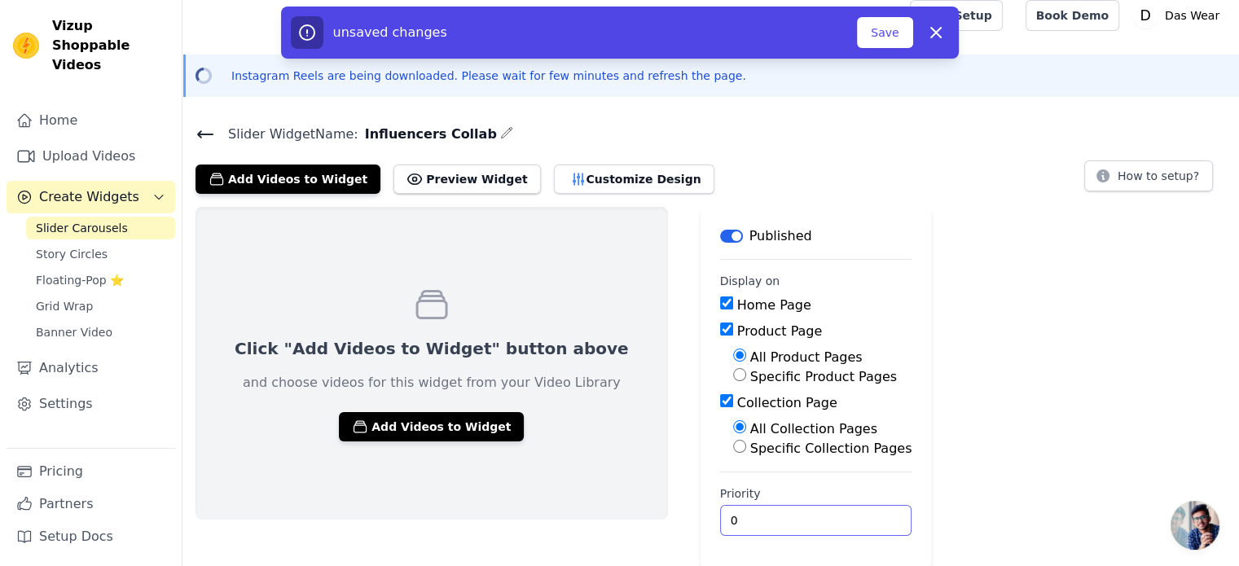
click at [720, 509] on input "0" at bounding box center [816, 520] width 192 height 31
type input "1"
click at [978, 425] on div "Click "Add Videos to Widget" button above and choose videos for this widget fro…" at bounding box center [710, 388] width 1057 height 362
click at [592, 167] on button "Customize Design" at bounding box center [634, 179] width 160 height 29
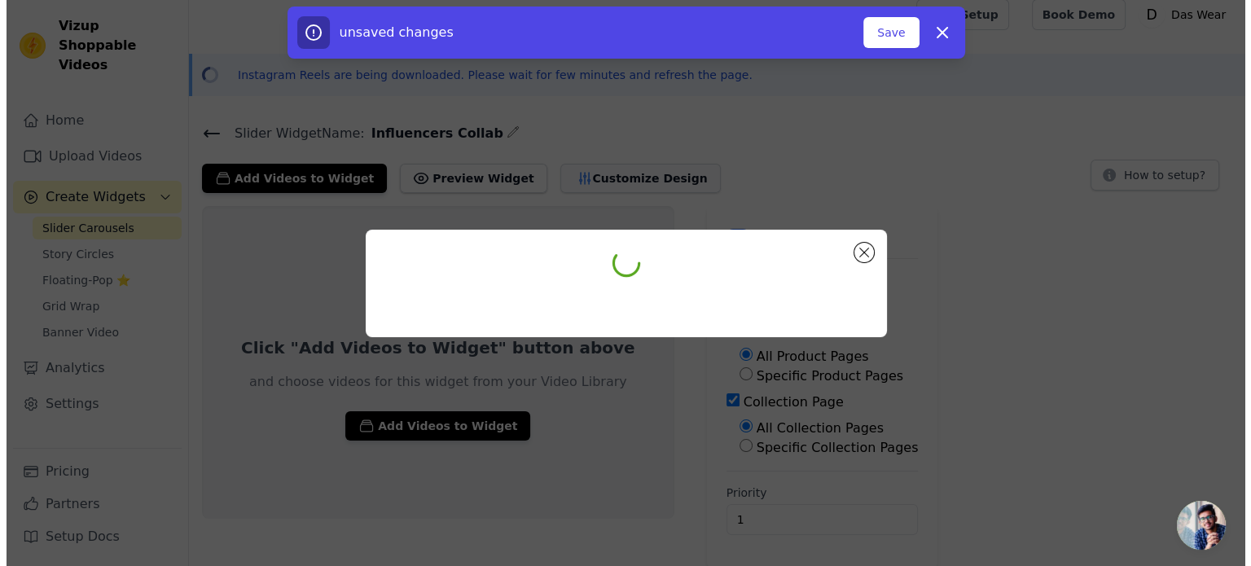
scroll to position [0, 0]
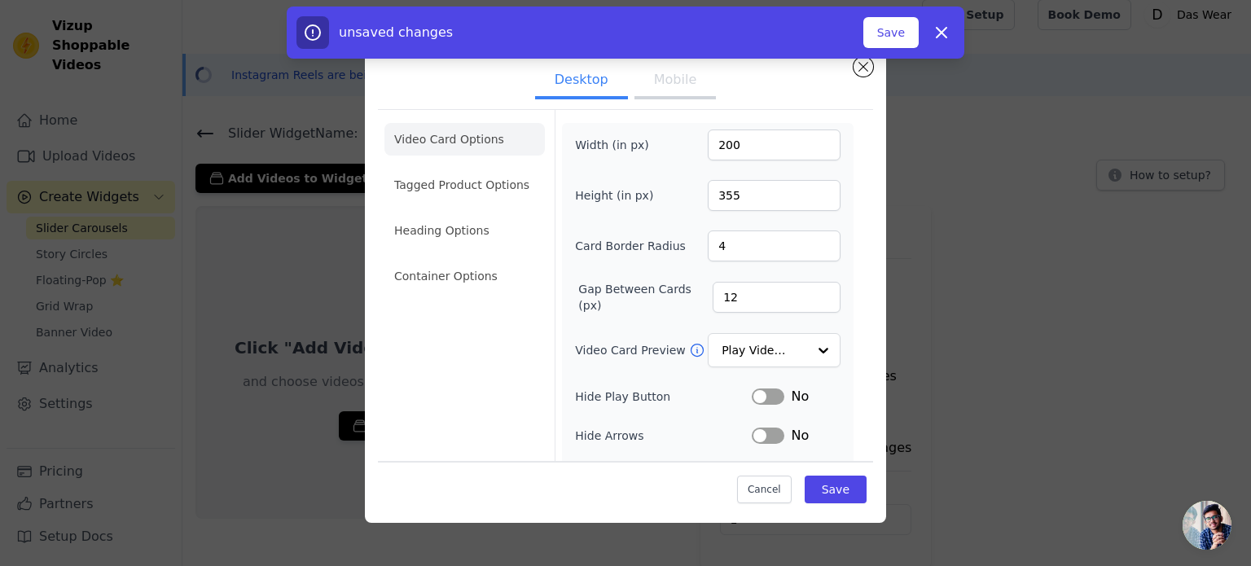
click at [682, 88] on button "Mobile" at bounding box center [675, 82] width 81 height 36
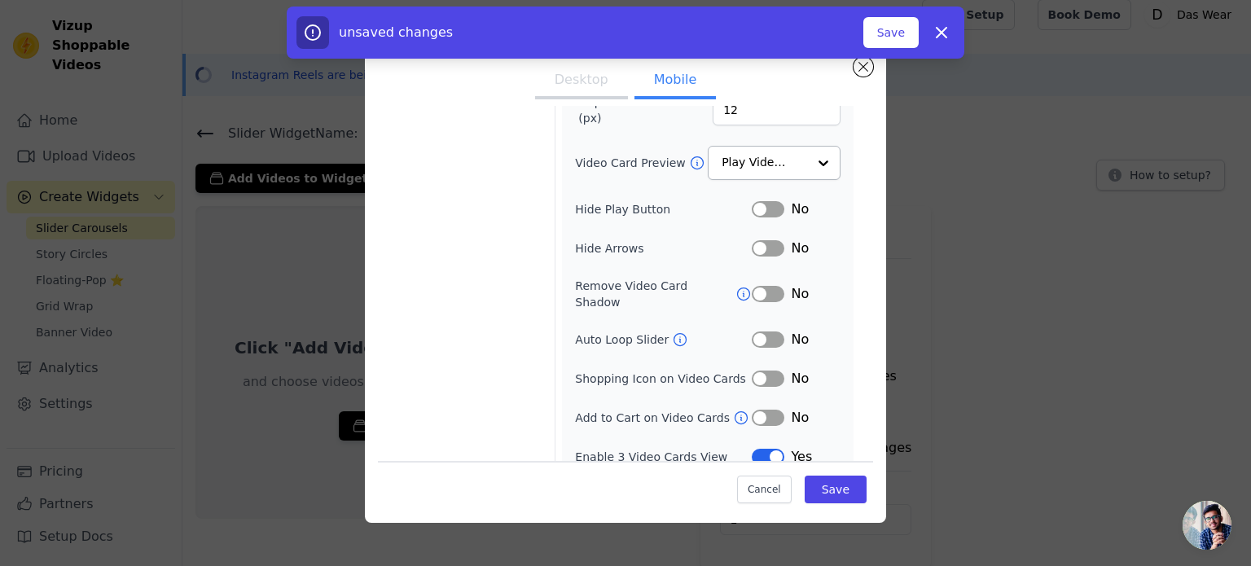
scroll to position [189, 0]
click at [764, 330] on button "Label" at bounding box center [768, 338] width 33 height 16
click at [740, 147] on input "Video Card Preview" at bounding box center [765, 162] width 84 height 33
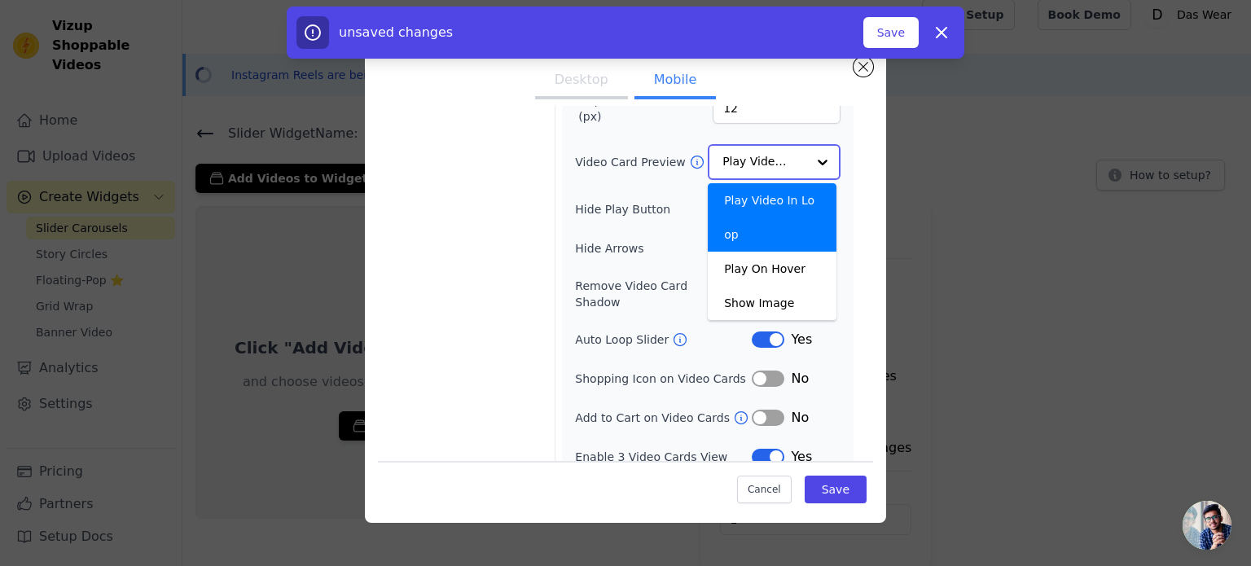
click at [740, 147] on input "Video Card Preview" at bounding box center [765, 162] width 84 height 33
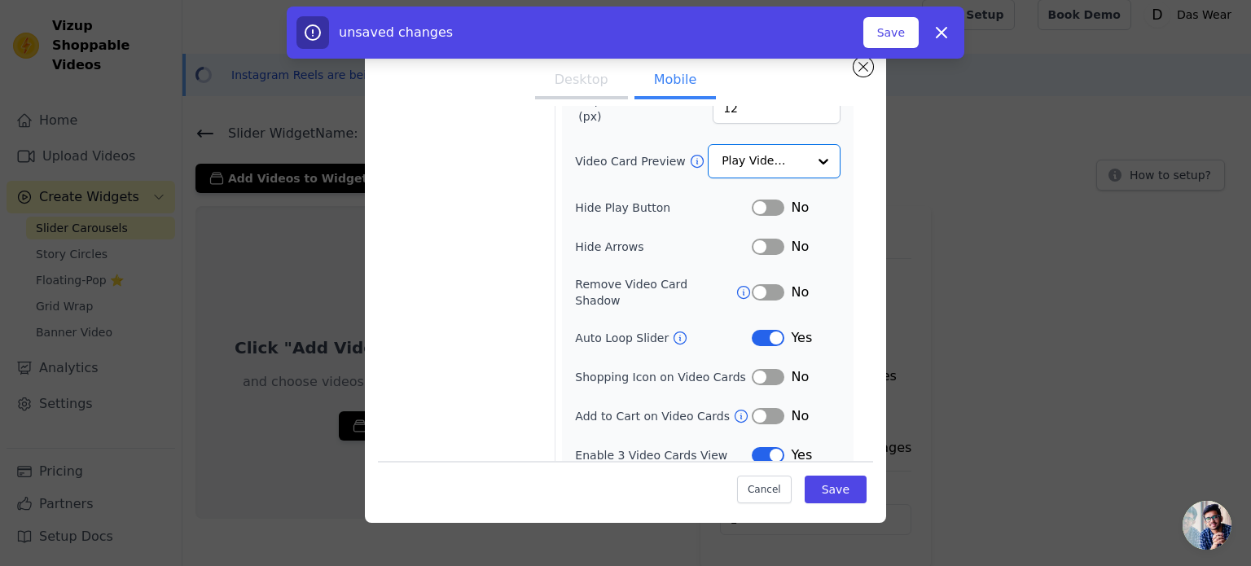
click at [758, 369] on button "Label" at bounding box center [768, 377] width 33 height 16
click at [756, 408] on button "Label" at bounding box center [768, 416] width 33 height 16
click at [759, 408] on button "Label" at bounding box center [768, 416] width 33 height 16
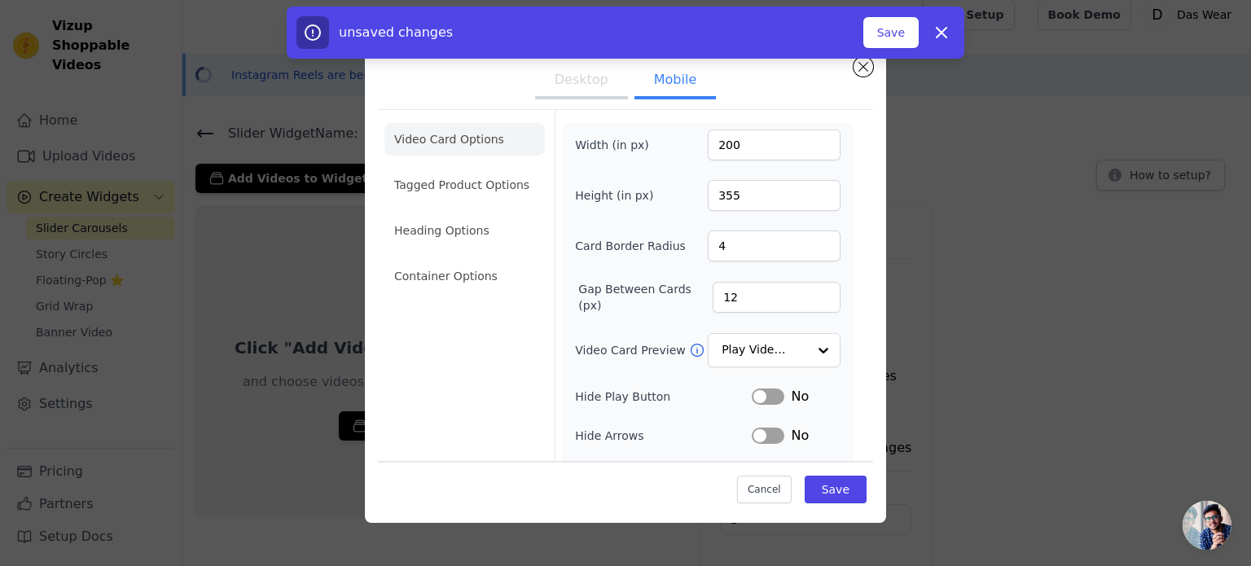
click at [600, 80] on button "Desktop" at bounding box center [581, 82] width 93 height 36
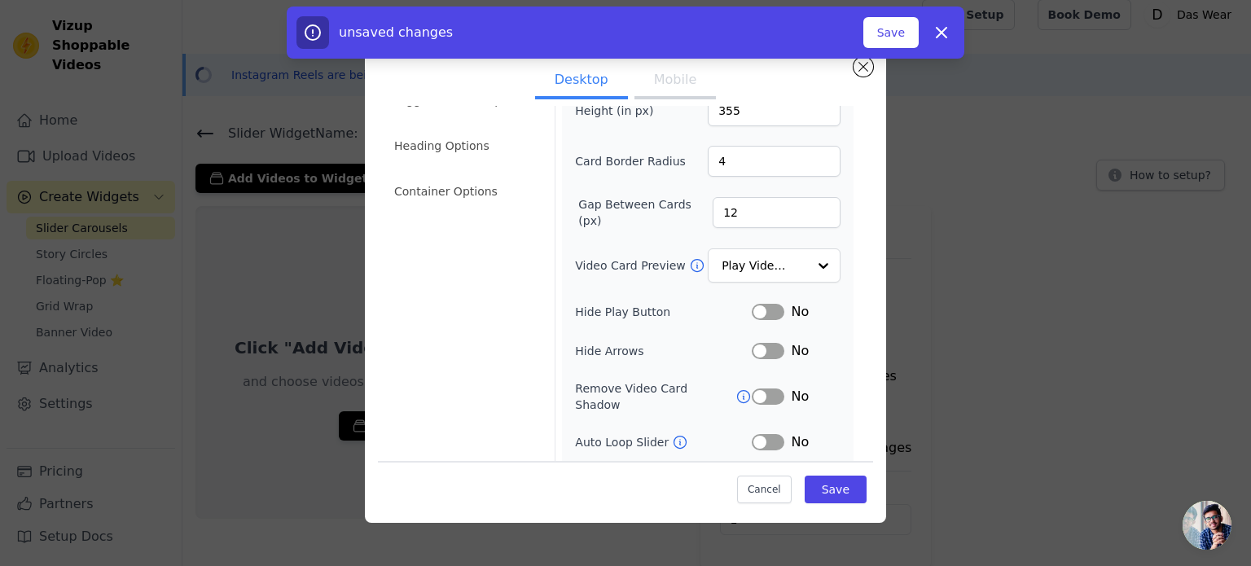
scroll to position [150, 0]
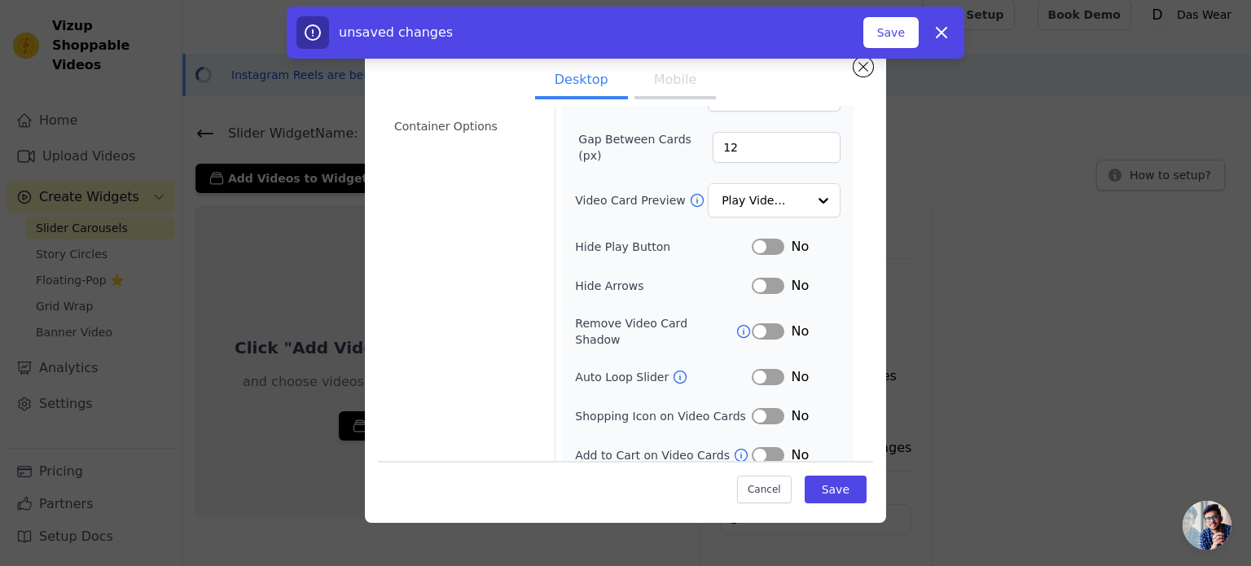
click at [771, 369] on button "Label" at bounding box center [768, 377] width 33 height 16
click at [766, 408] on button "Label" at bounding box center [768, 416] width 33 height 16
click at [757, 447] on button "Label" at bounding box center [768, 455] width 33 height 16
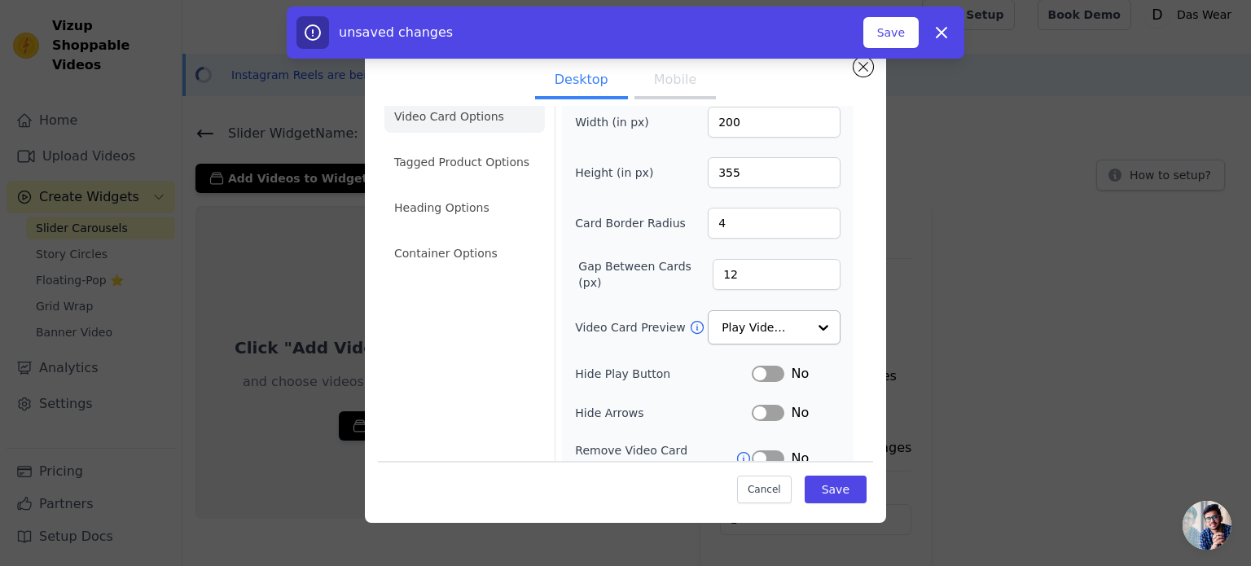
scroll to position [0, 0]
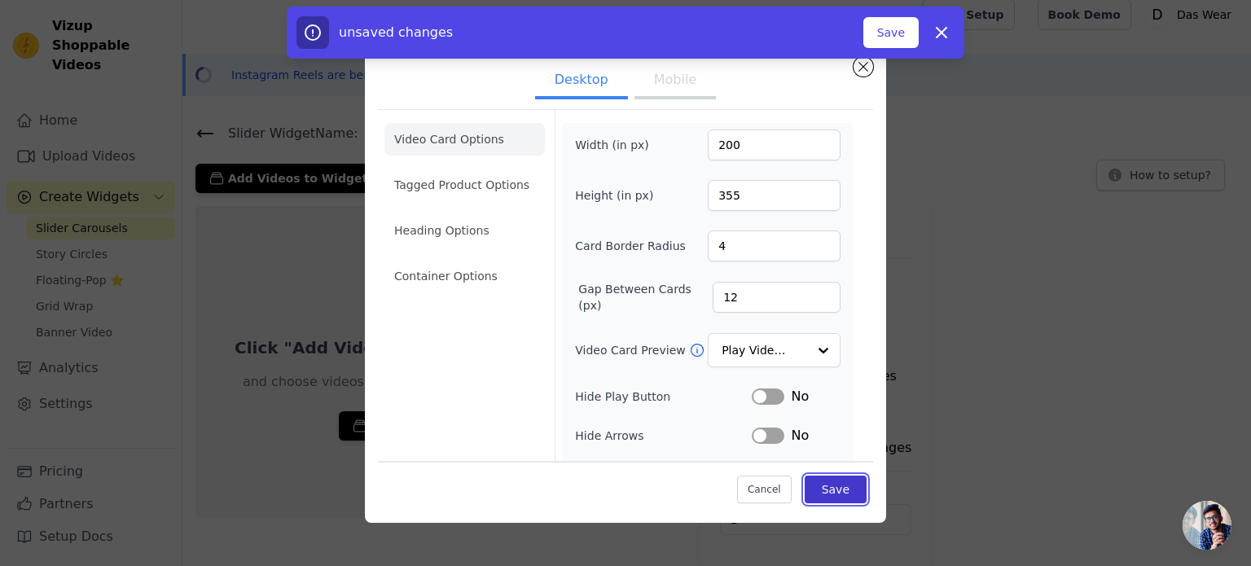
click at [829, 488] on button "Save" at bounding box center [836, 490] width 62 height 28
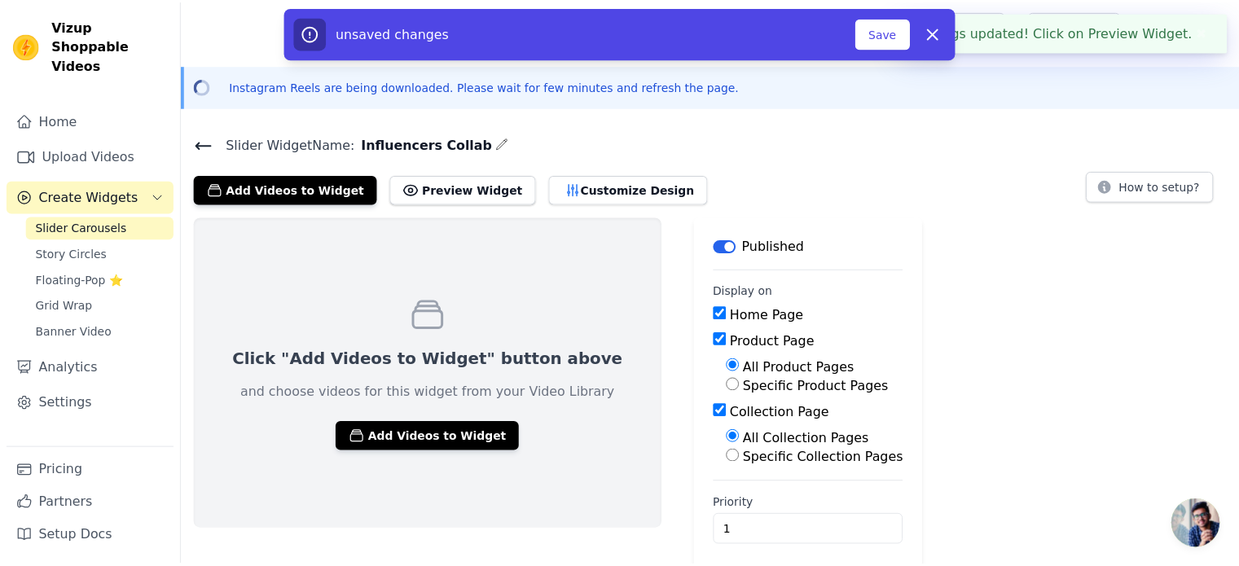
scroll to position [11, 0]
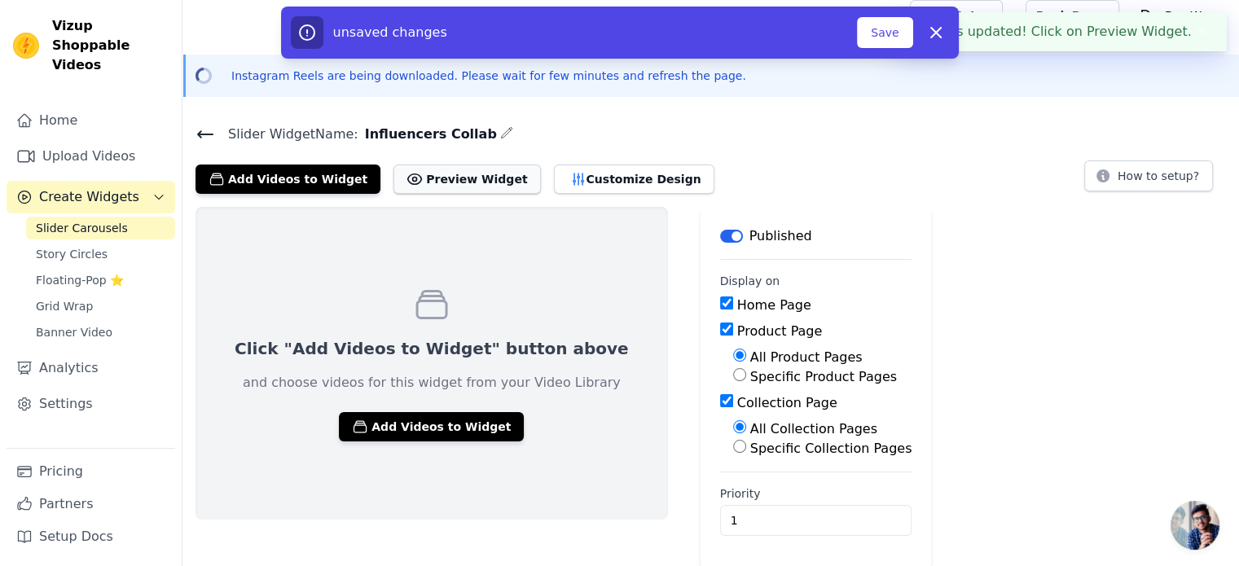
click at [451, 174] on button "Preview Widget" at bounding box center [466, 179] width 147 height 29
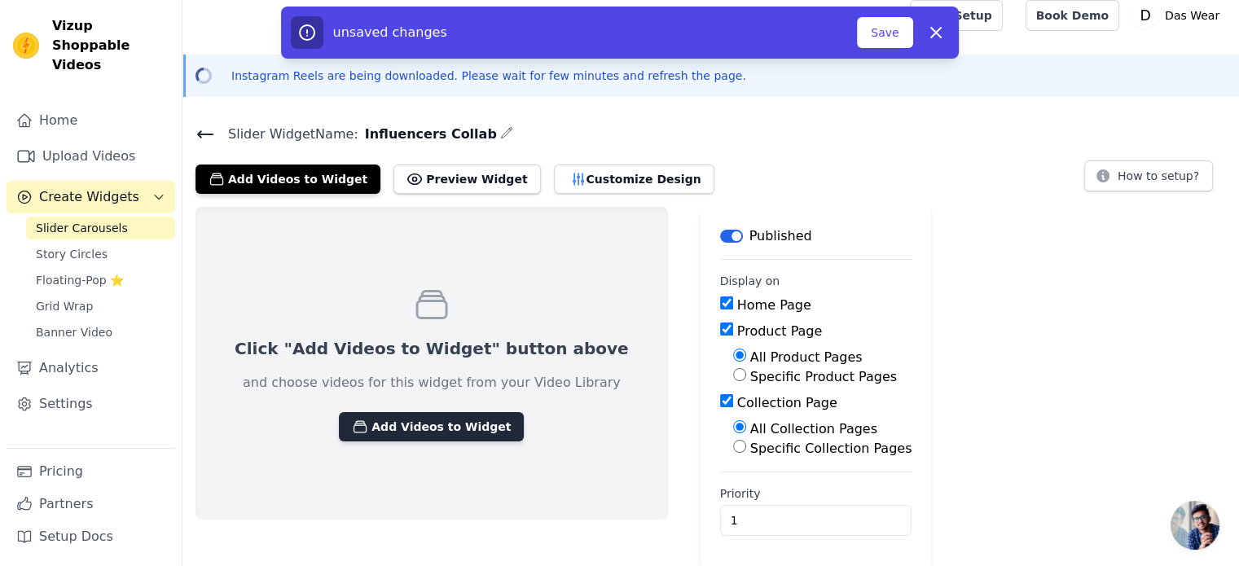
click at [417, 424] on button "Add Videos to Widget" at bounding box center [431, 426] width 185 height 29
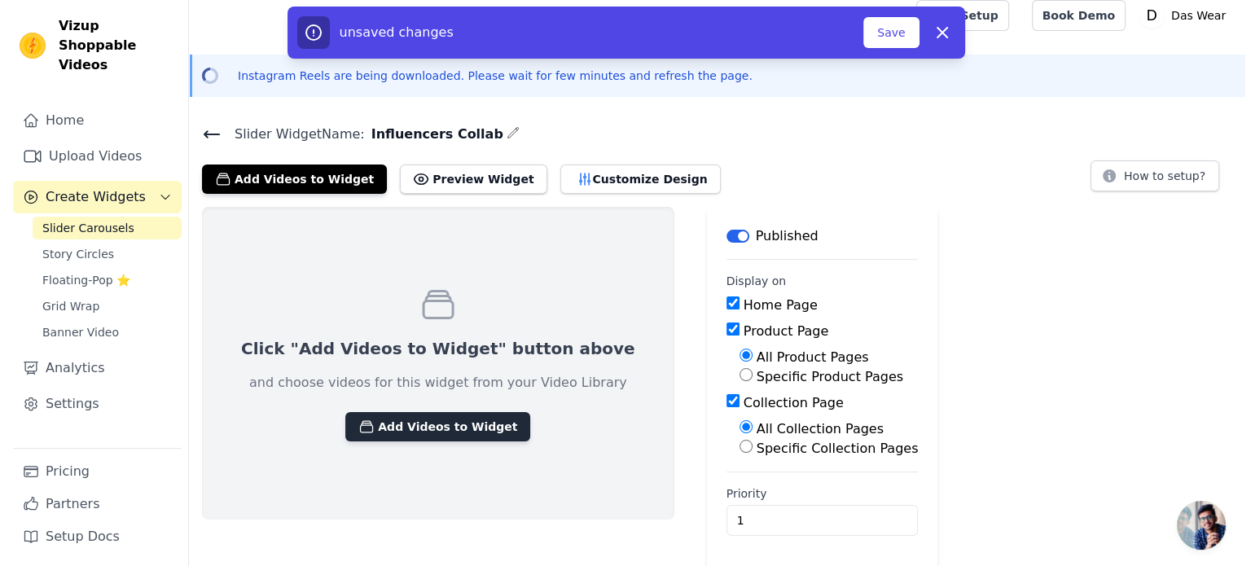
scroll to position [0, 0]
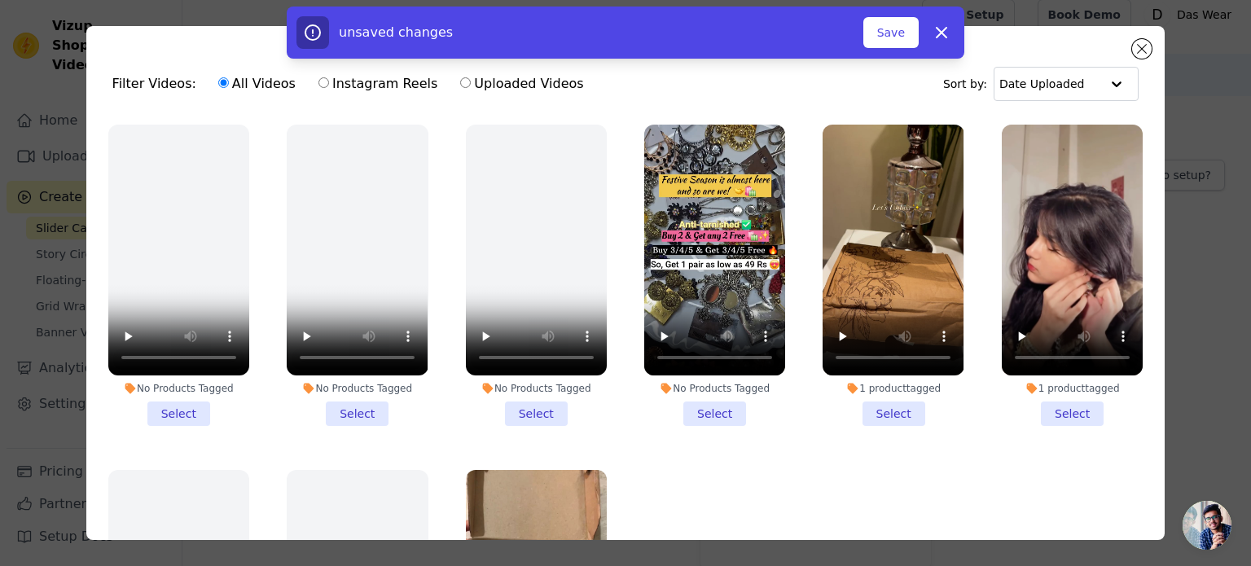
click at [880, 407] on li "1 product tagged Select" at bounding box center [893, 275] width 141 height 301
click at [0, 0] on input "1 product tagged Select" at bounding box center [0, 0] width 0 height 0
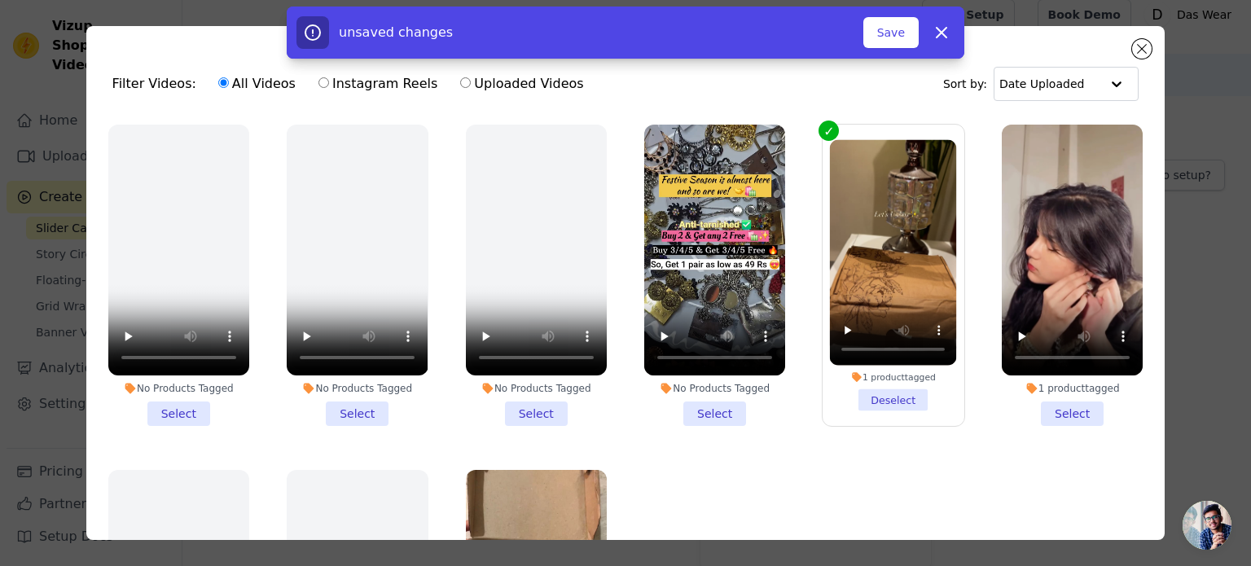
click at [1059, 406] on li "1 product tagged Select" at bounding box center [1072, 275] width 141 height 301
click at [0, 0] on input "1 product tagged Select" at bounding box center [0, 0] width 0 height 0
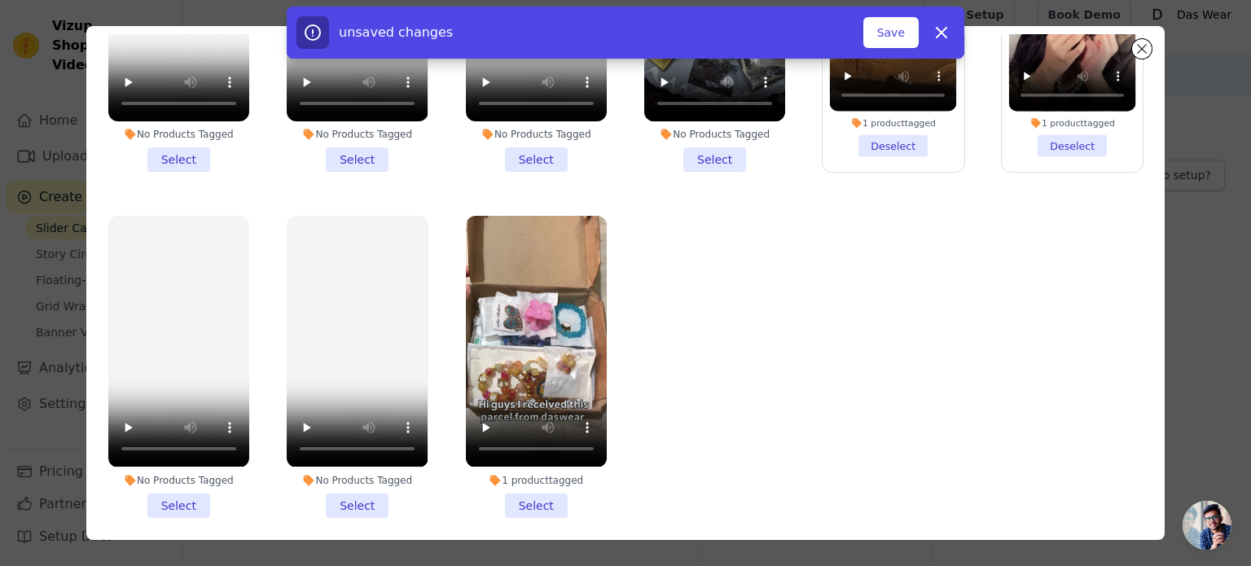
scroll to position [141, 0]
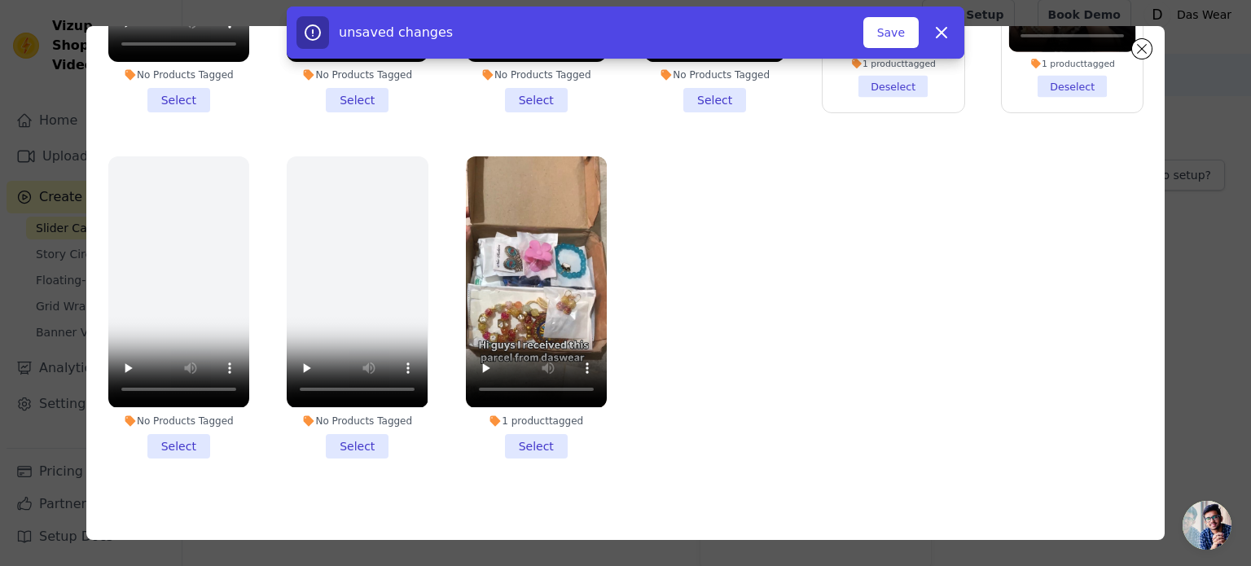
click at [542, 433] on li "1 product tagged Select" at bounding box center [536, 306] width 141 height 301
click at [0, 0] on input "1 product tagged Select" at bounding box center [0, 0] width 0 height 0
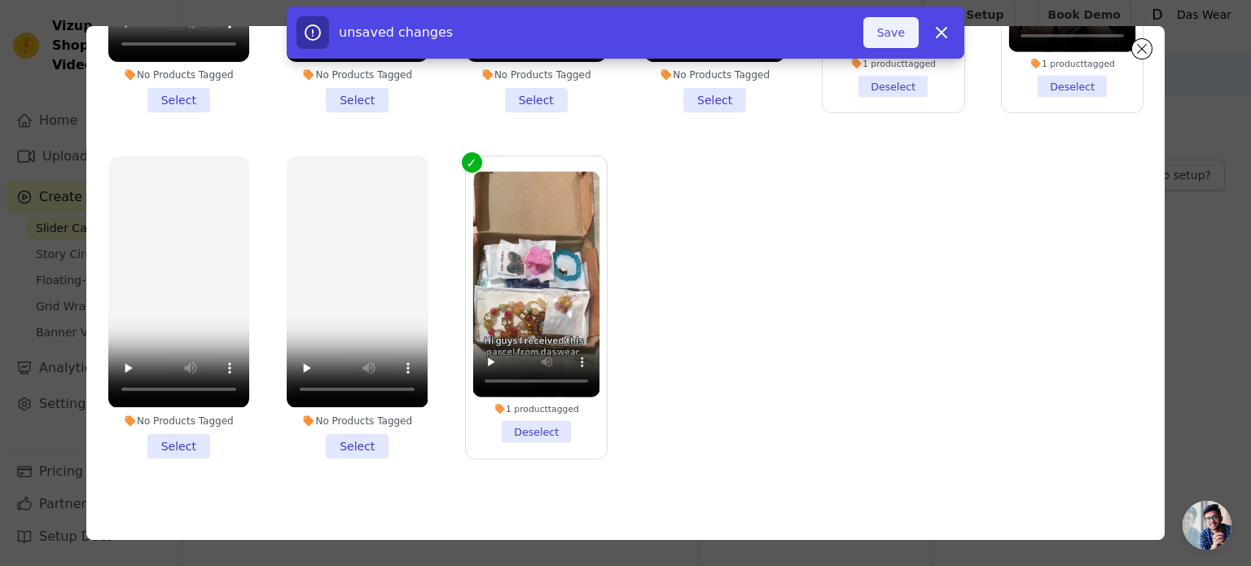
click at [898, 33] on button "Save" at bounding box center [891, 32] width 55 height 31
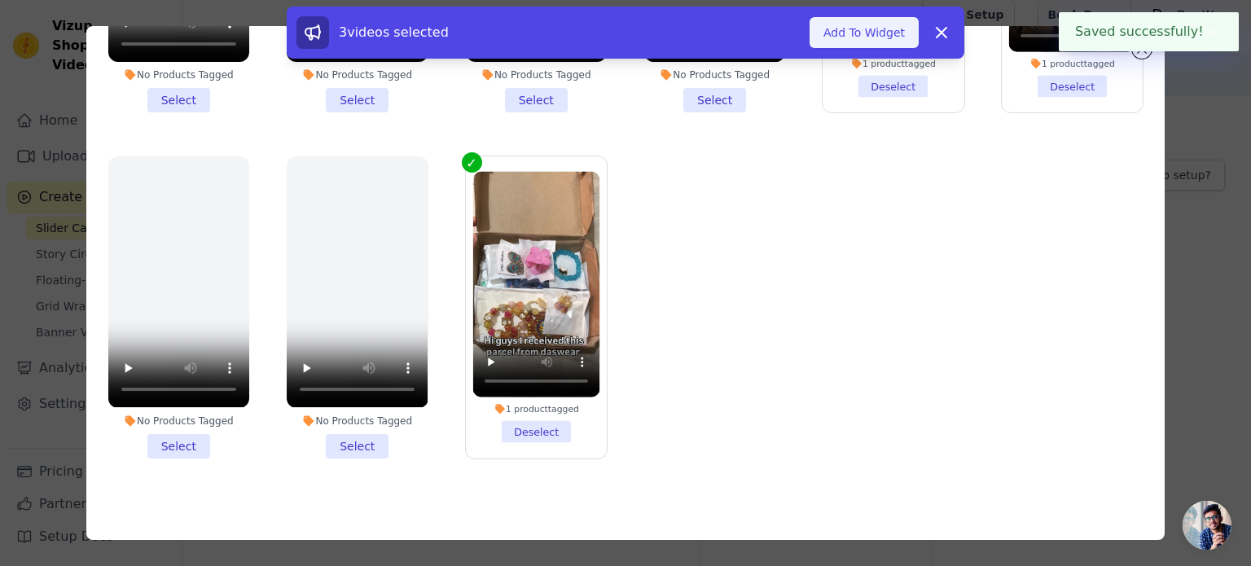
click at [864, 30] on button "Add To Widget" at bounding box center [864, 32] width 109 height 31
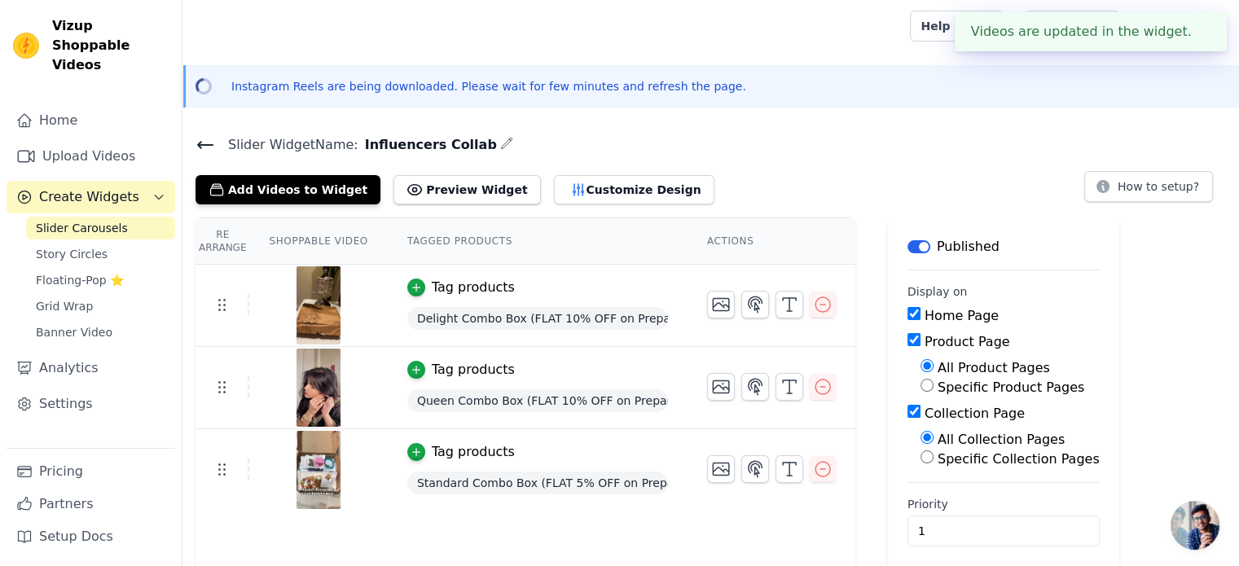
scroll to position [11, 0]
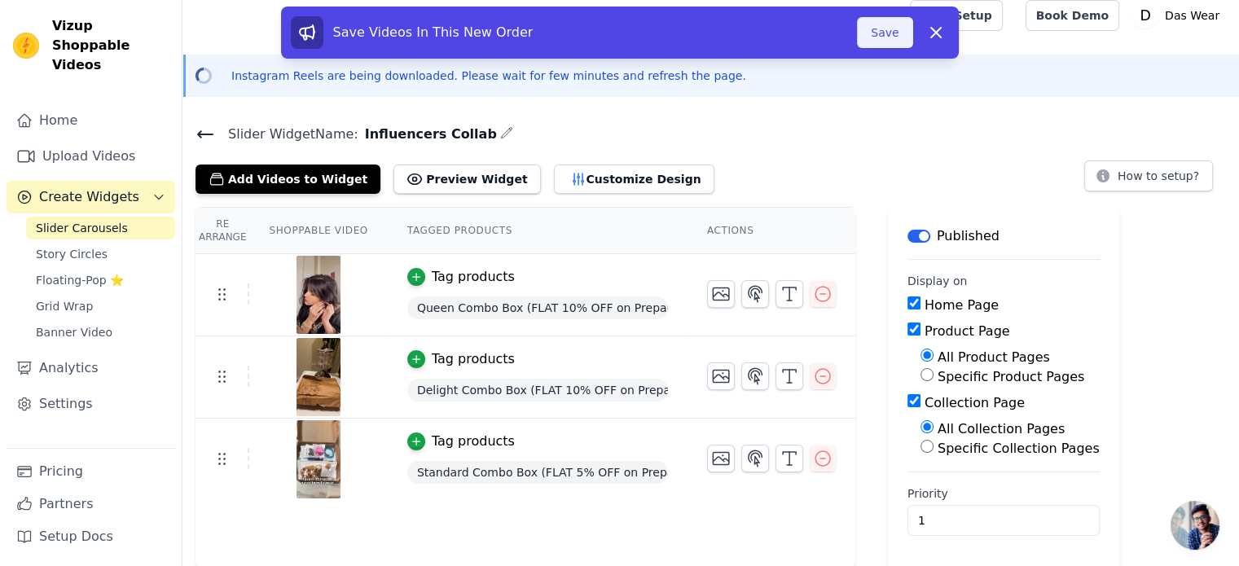
click at [887, 27] on button "Save" at bounding box center [884, 32] width 55 height 31
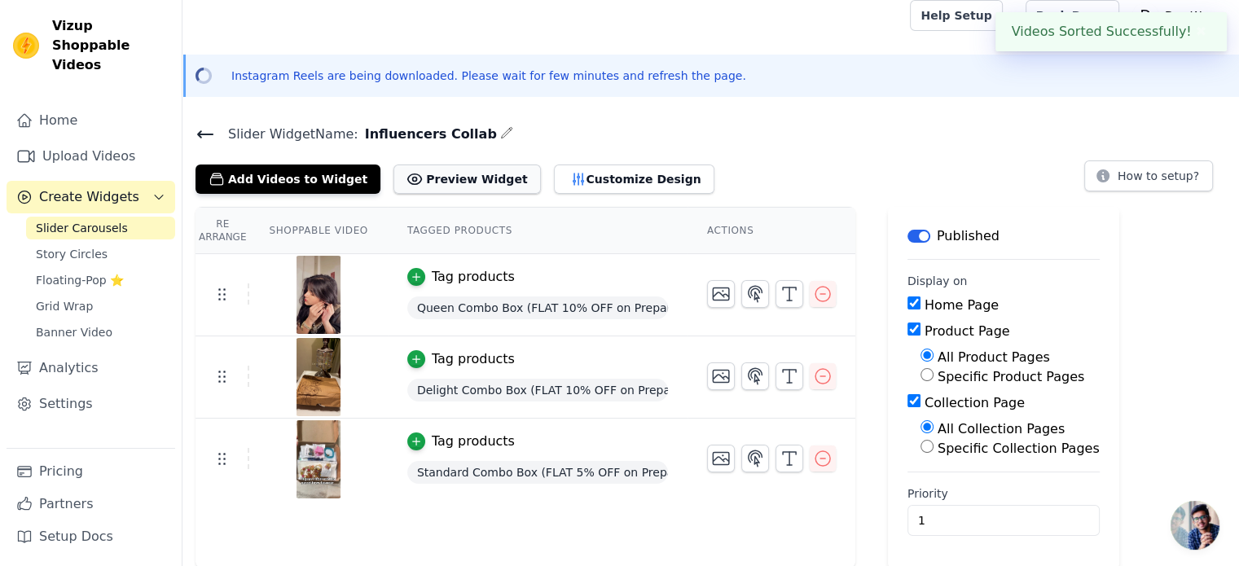
click at [409, 169] on button "Preview Widget" at bounding box center [466, 179] width 147 height 29
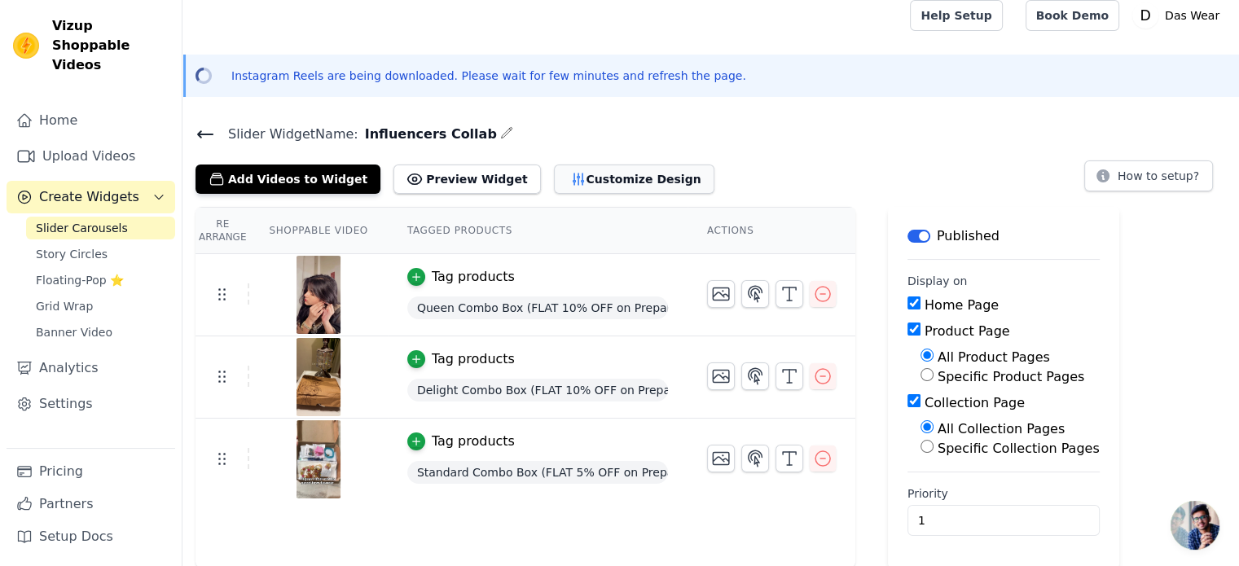
click at [579, 178] on button "Customize Design" at bounding box center [634, 179] width 160 height 29
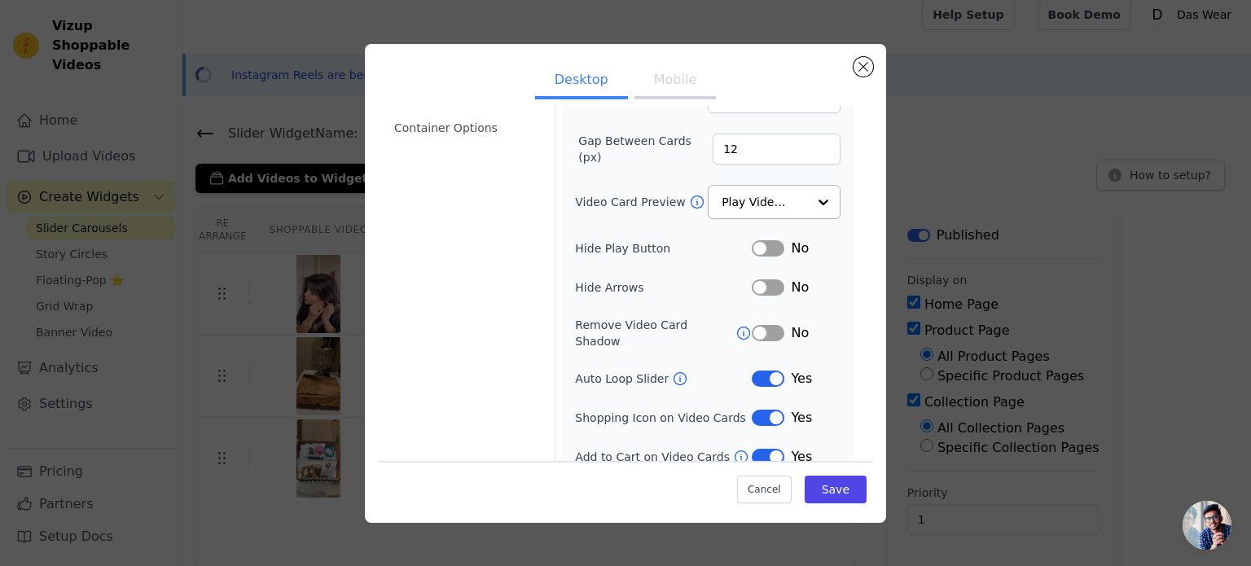
scroll to position [150, 0]
click at [666, 76] on button "Mobile" at bounding box center [675, 82] width 81 height 36
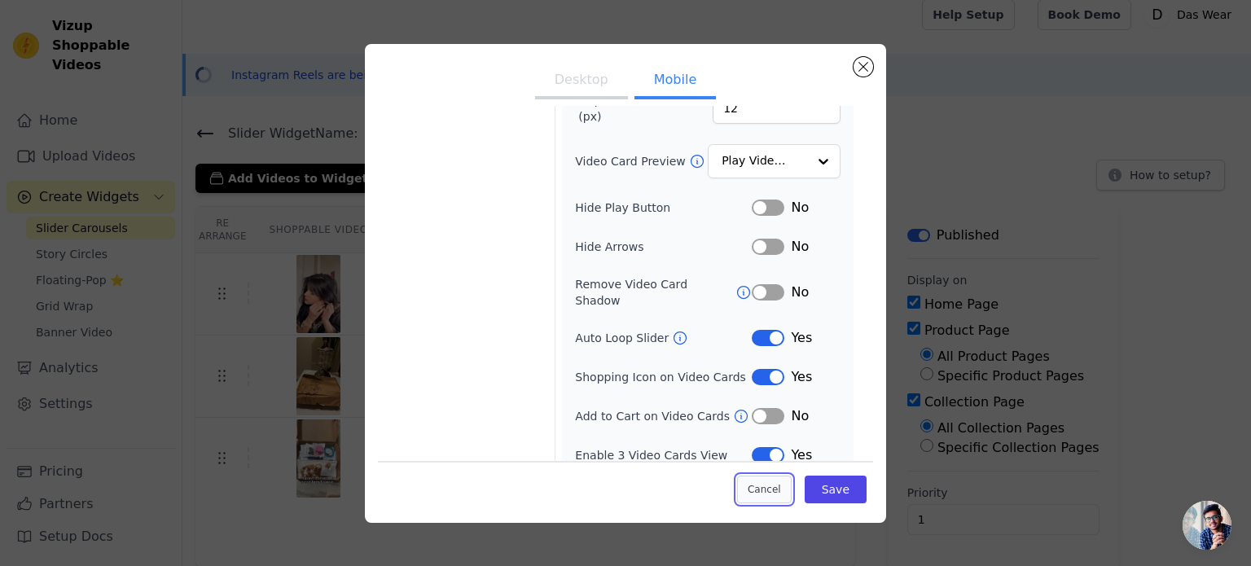
click at [771, 485] on button "Cancel" at bounding box center [764, 490] width 55 height 28
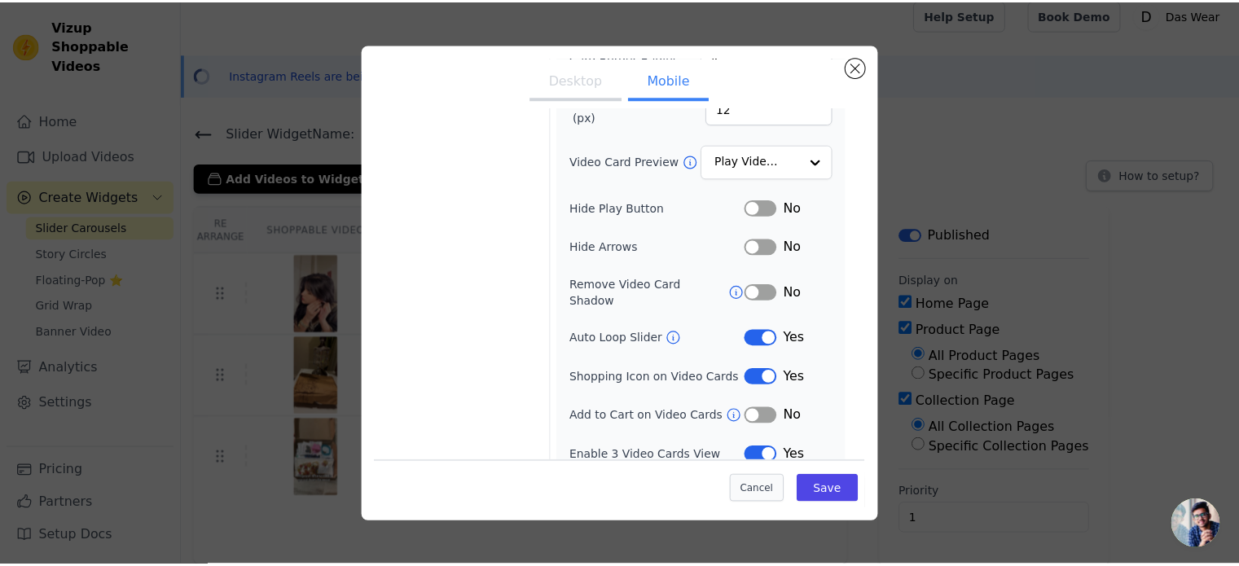
scroll to position [11, 0]
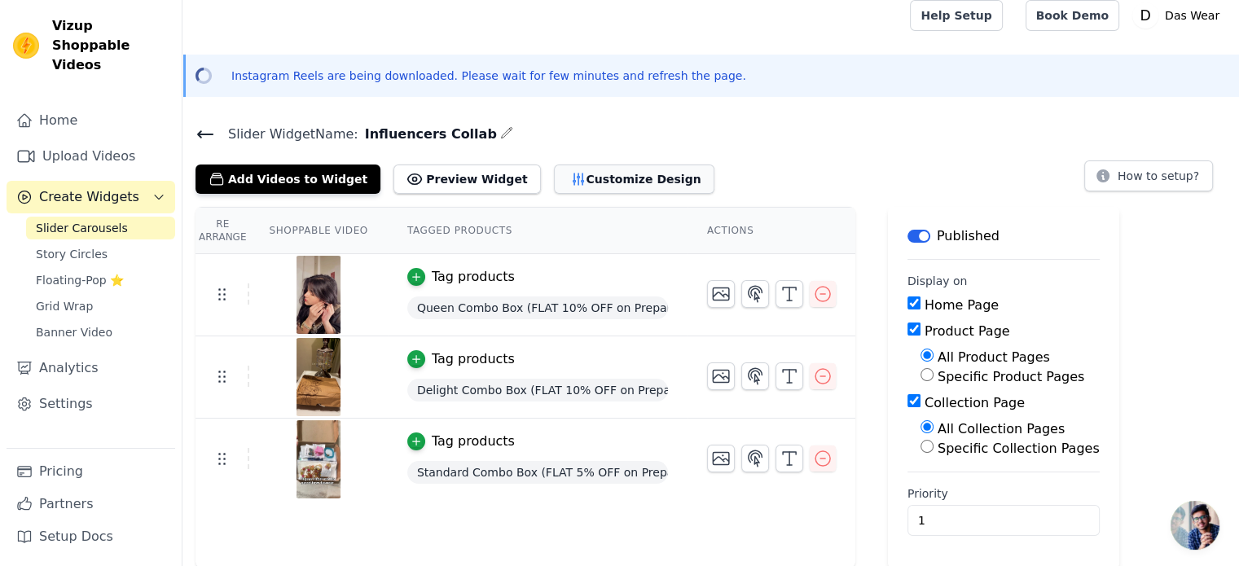
click at [593, 173] on button "Customize Design" at bounding box center [634, 179] width 160 height 29
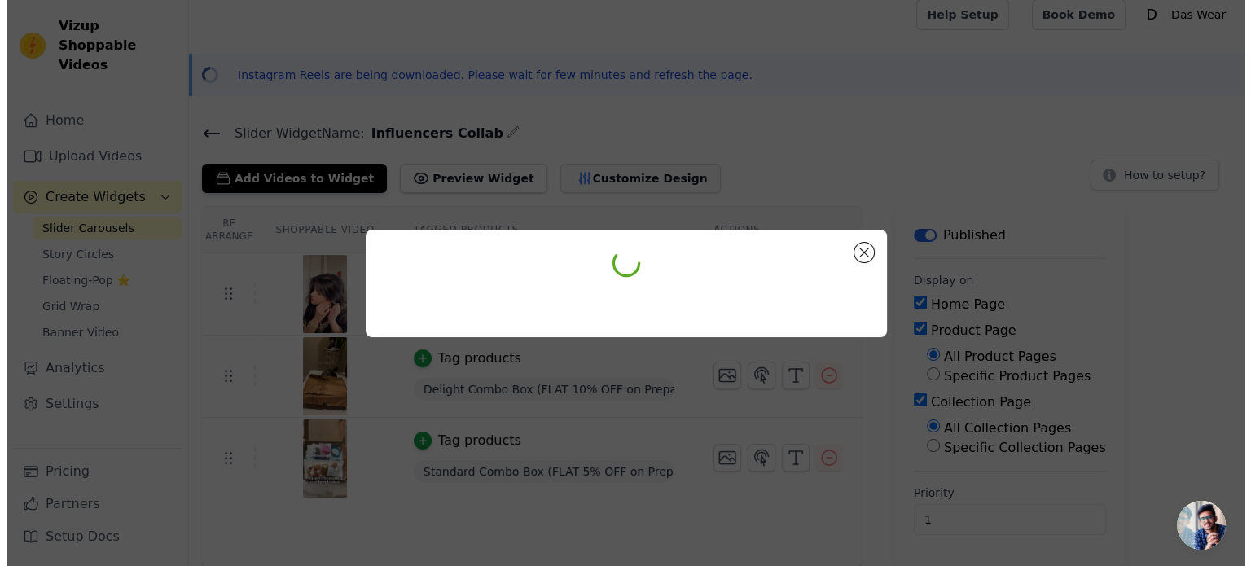
scroll to position [0, 0]
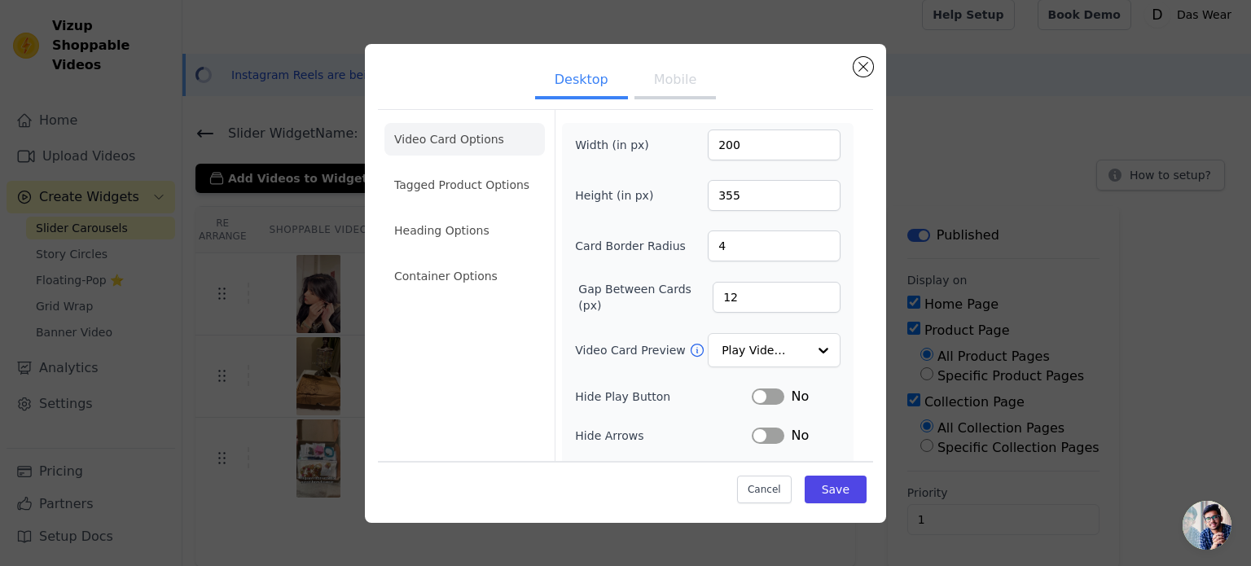
click at [683, 79] on button "Mobile" at bounding box center [675, 82] width 81 height 36
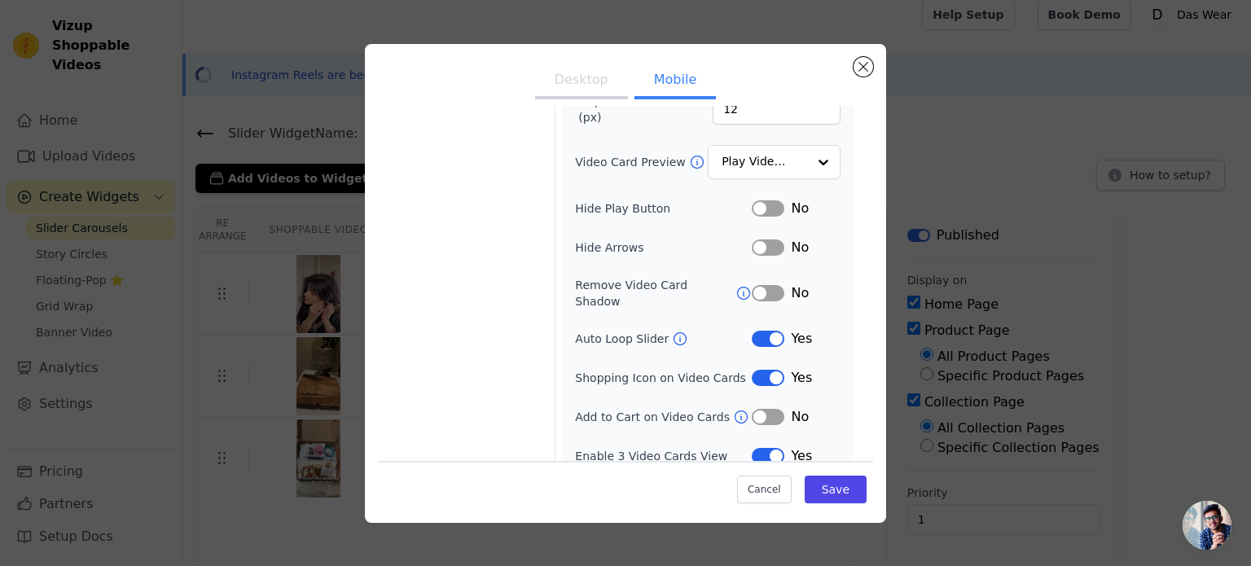
scroll to position [189, 0]
click at [767, 330] on button "Label" at bounding box center [768, 338] width 33 height 16
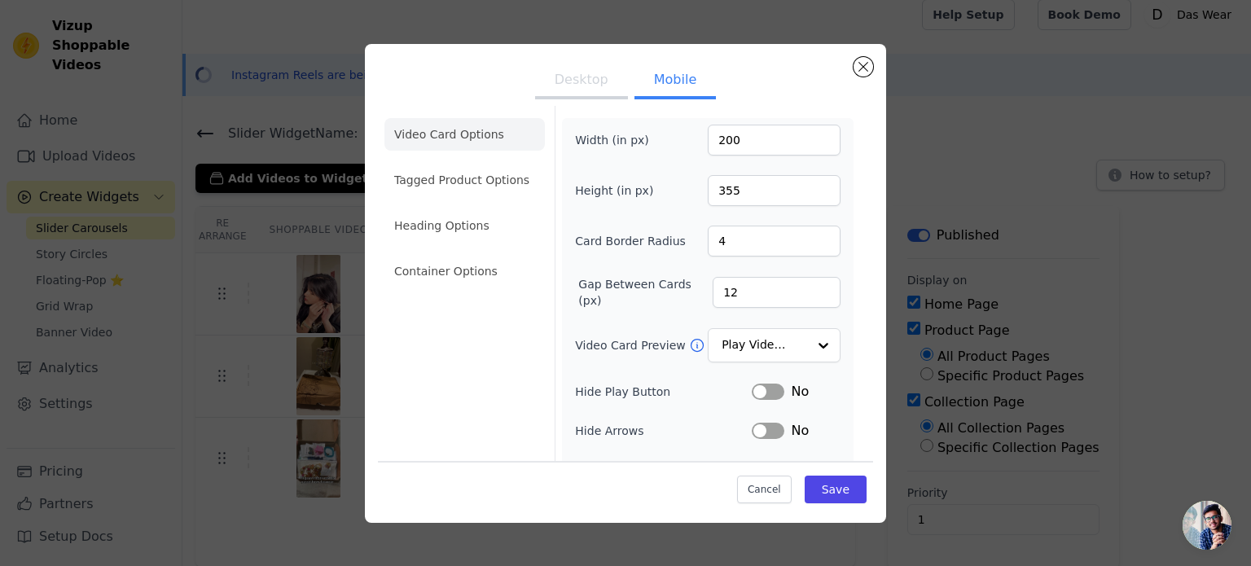
scroll to position [0, 0]
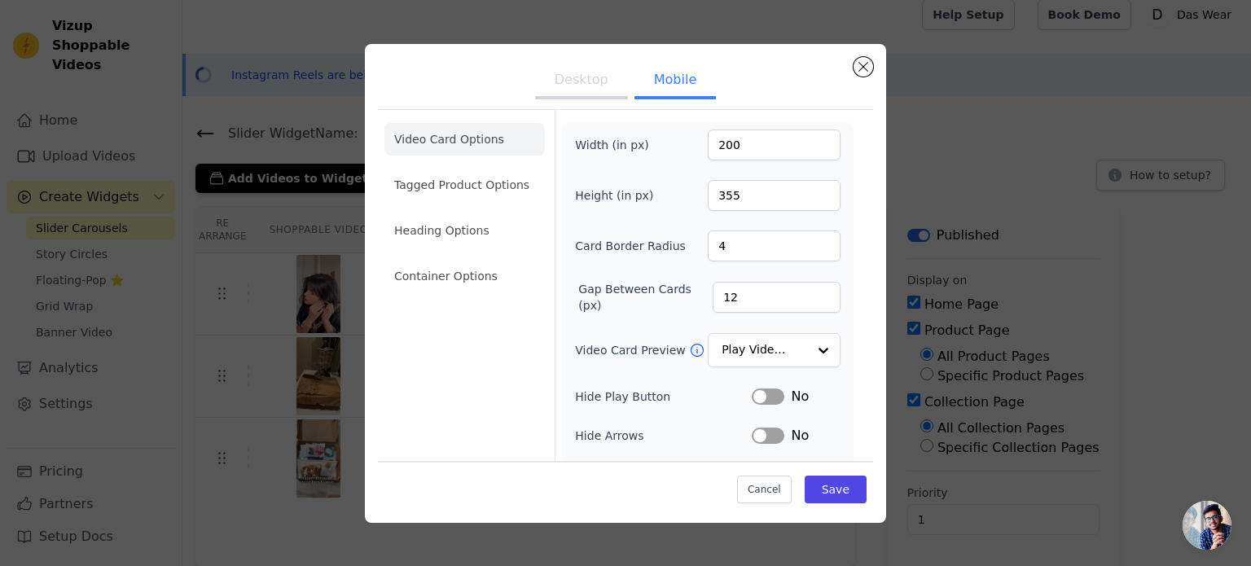
click at [585, 82] on button "Desktop" at bounding box center [581, 82] width 93 height 36
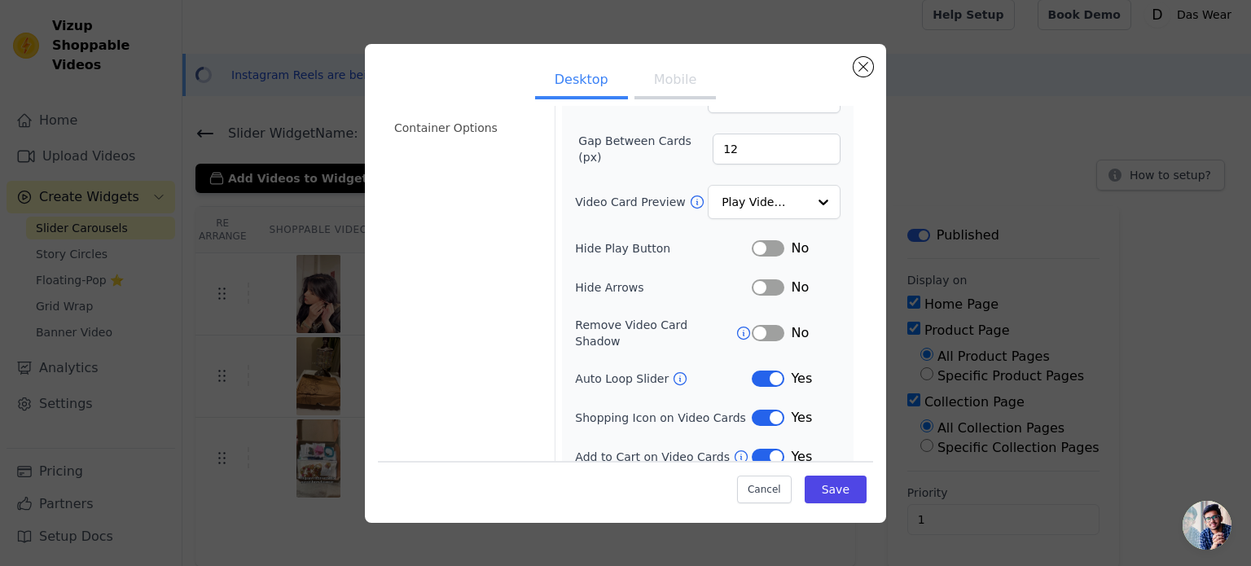
scroll to position [150, 0]
click at [764, 369] on button "Label" at bounding box center [768, 377] width 33 height 16
click at [675, 87] on button "Mobile" at bounding box center [675, 82] width 81 height 36
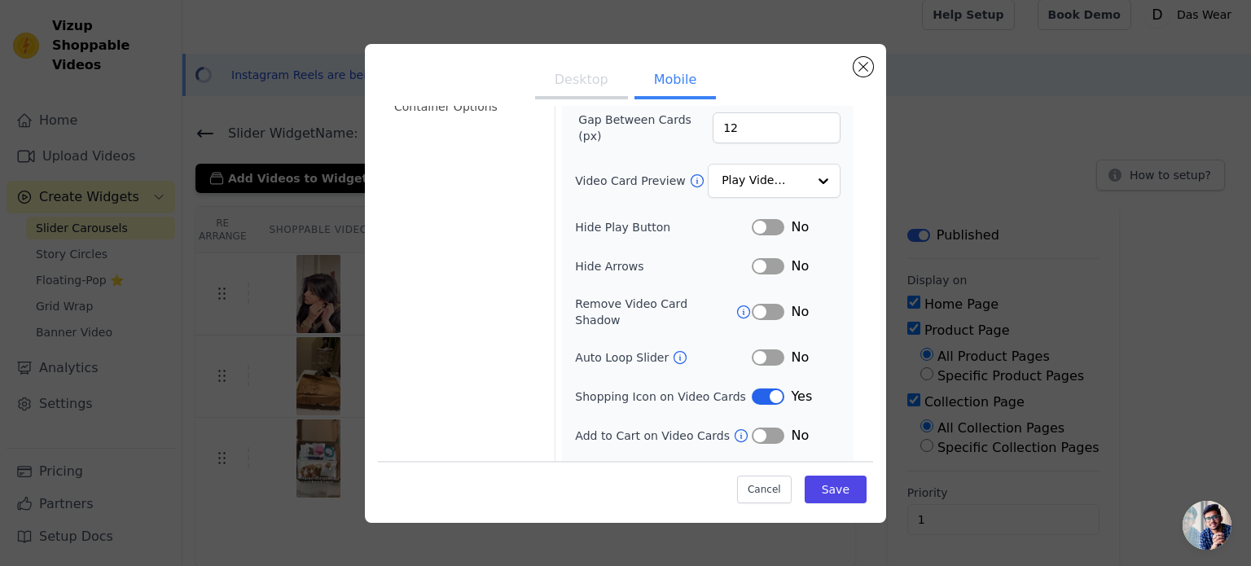
scroll to position [189, 0]
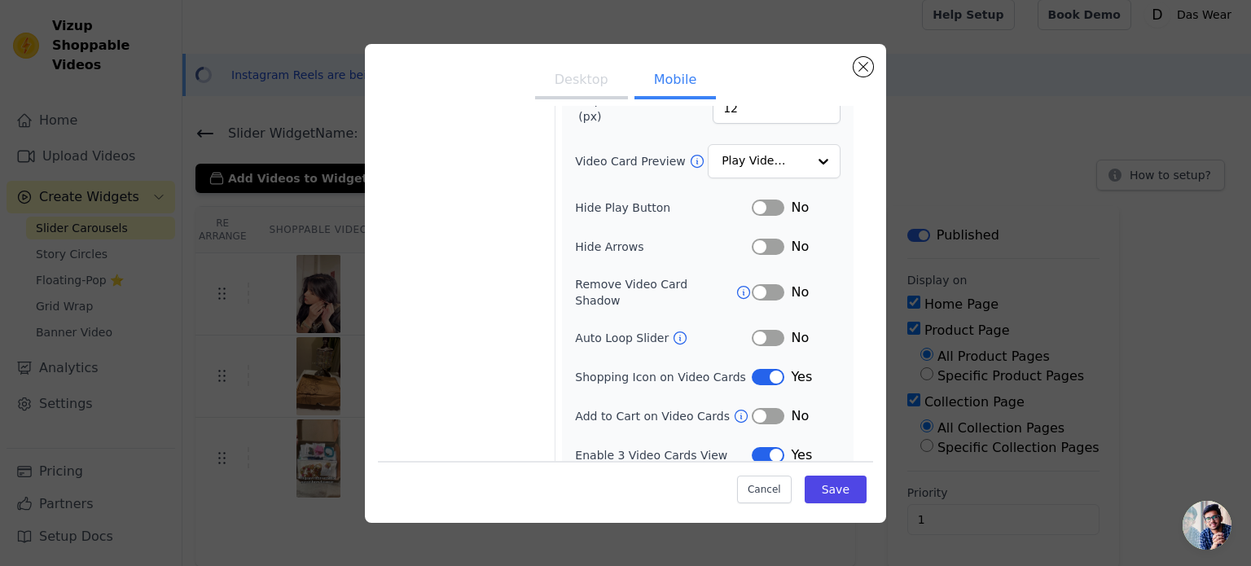
click at [762, 408] on button "Label" at bounding box center [768, 416] width 33 height 16
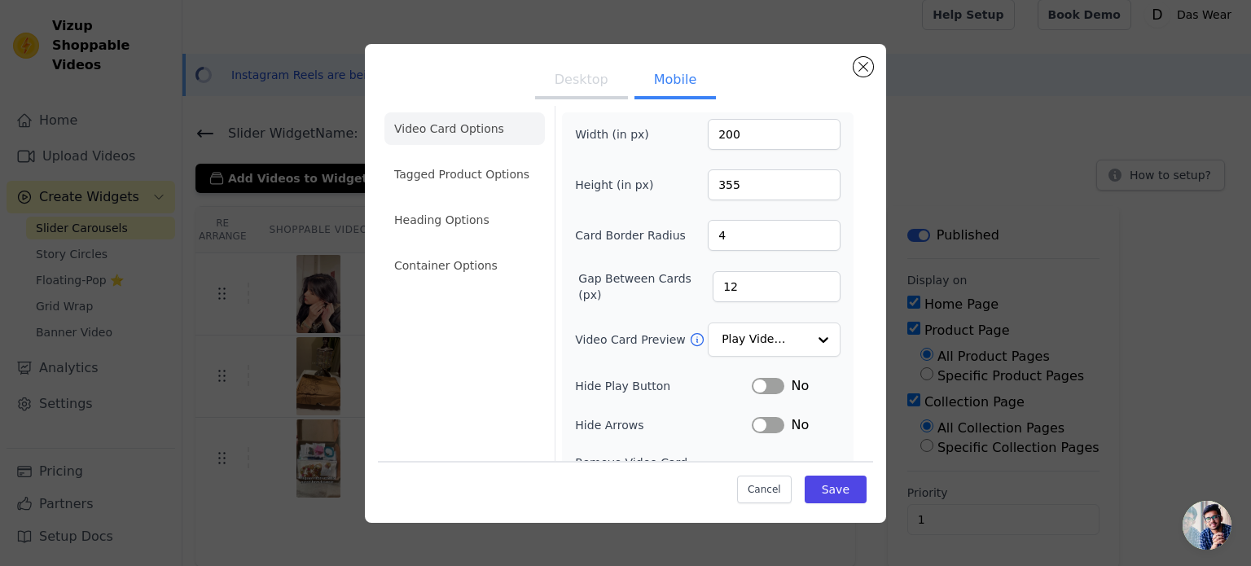
scroll to position [0, 0]
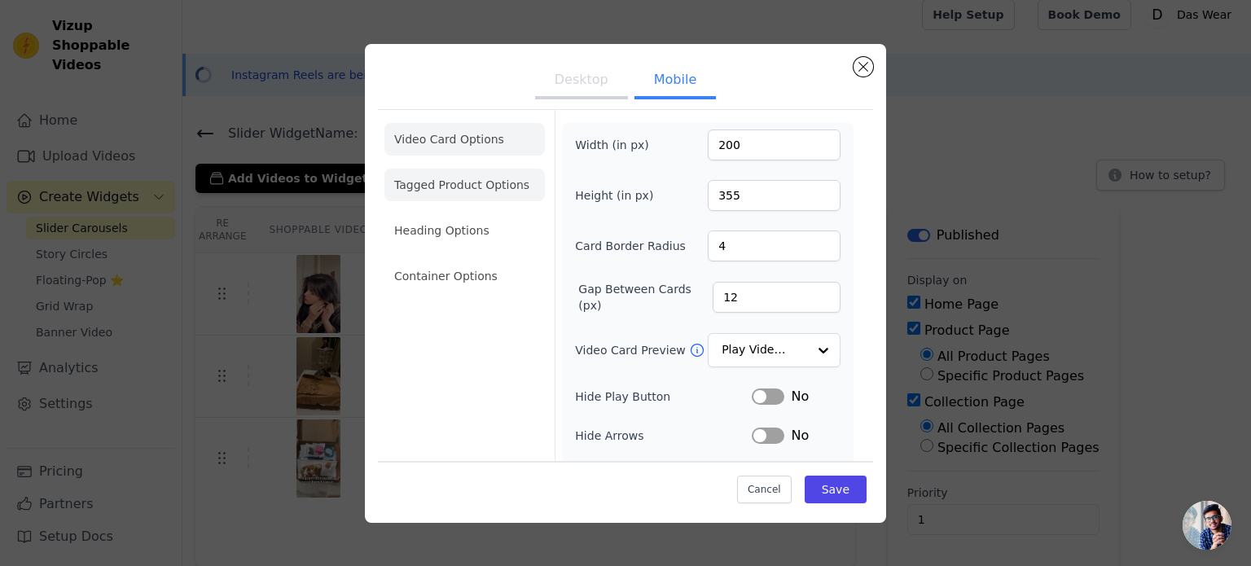
click at [422, 172] on li "Tagged Product Options" at bounding box center [465, 185] width 160 height 33
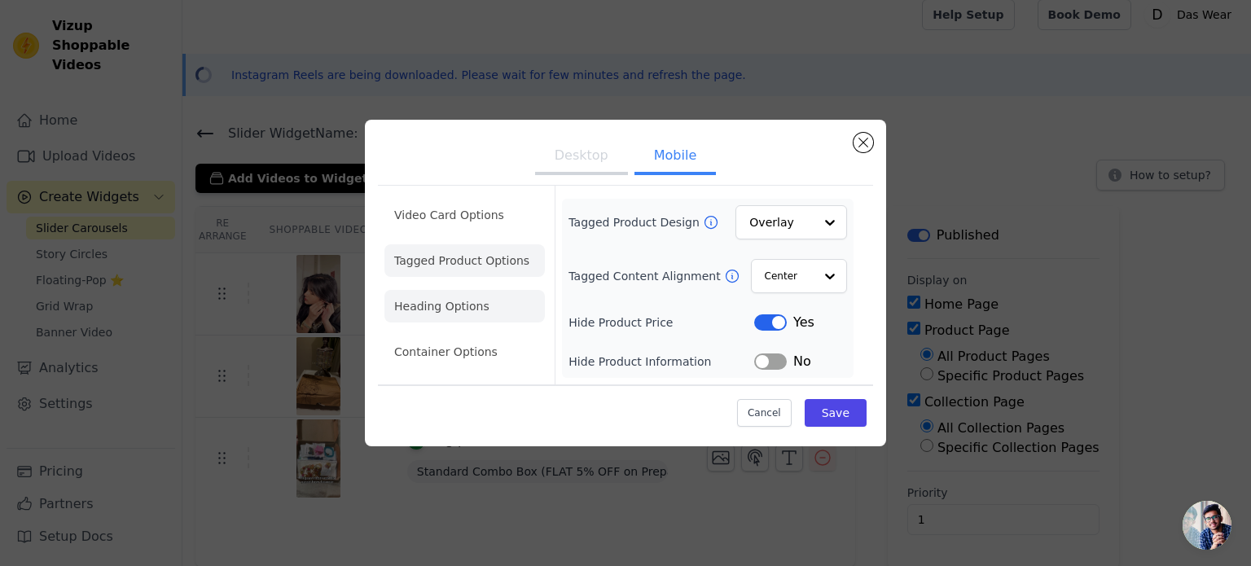
click at [472, 301] on li "Heading Options" at bounding box center [465, 306] width 160 height 33
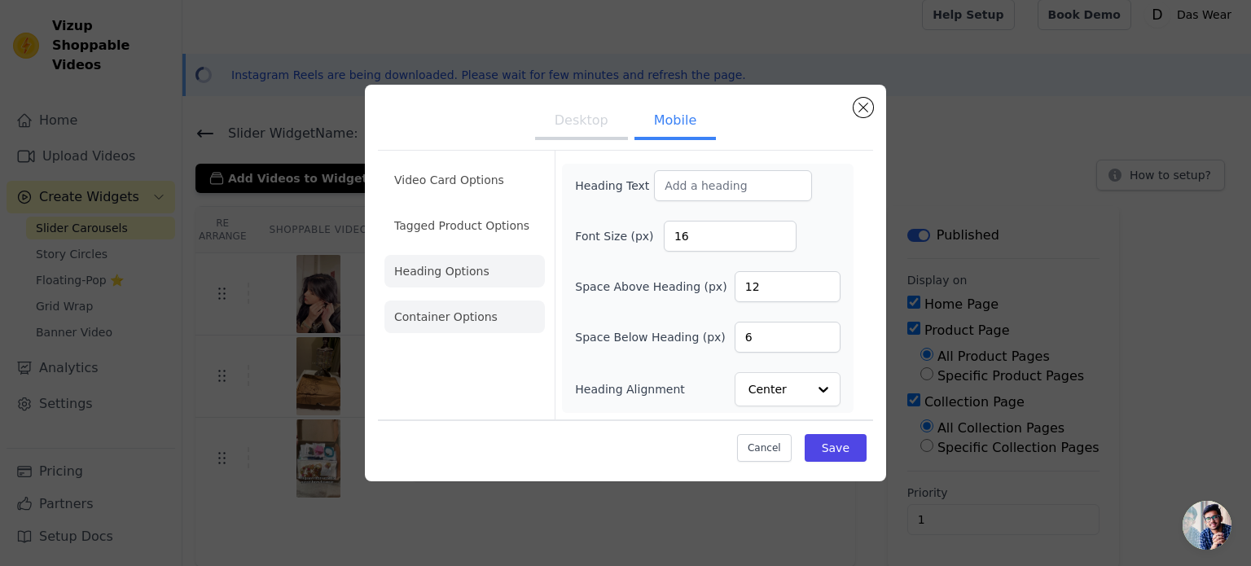
click at [463, 314] on li "Container Options" at bounding box center [465, 317] width 160 height 33
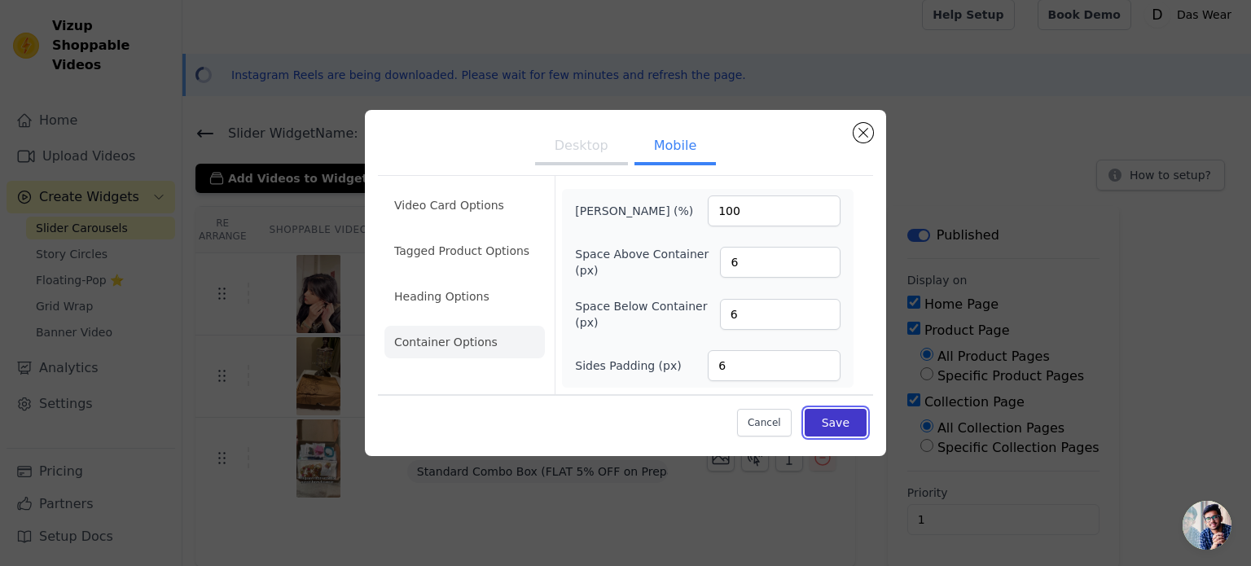
click at [850, 423] on button "Save" at bounding box center [836, 423] width 62 height 28
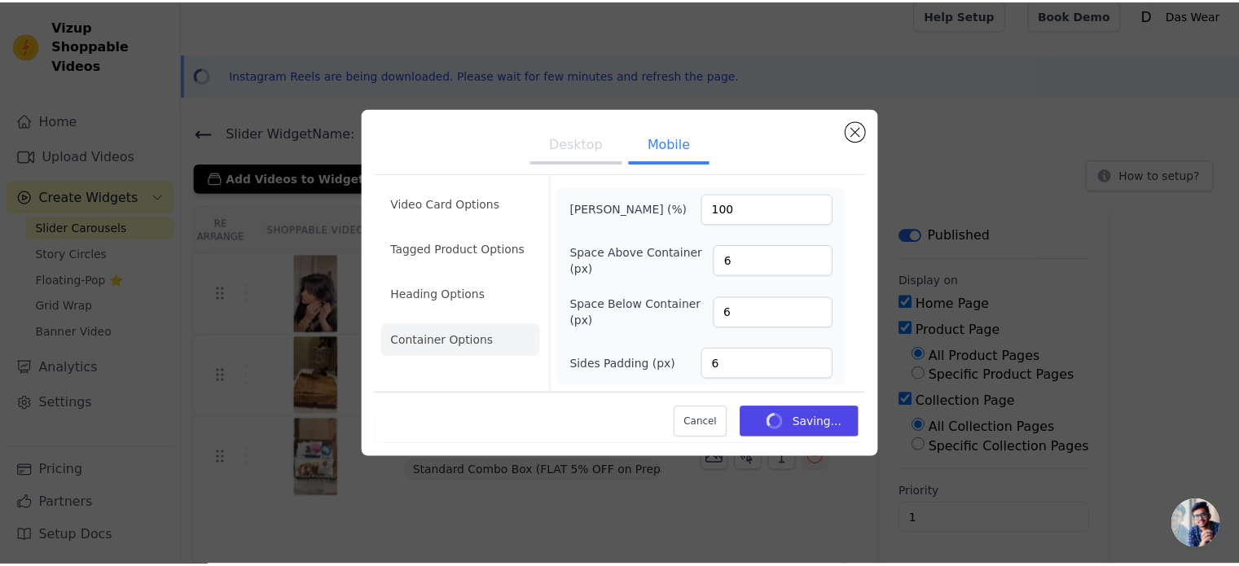
scroll to position [11, 0]
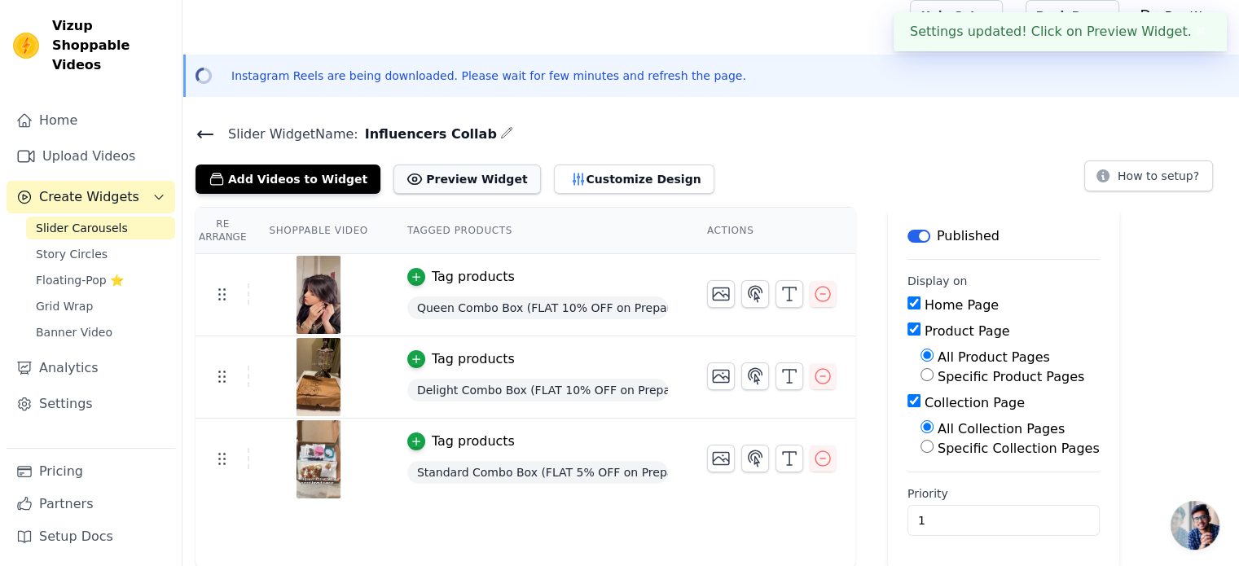
click at [463, 174] on button "Preview Widget" at bounding box center [466, 179] width 147 height 29
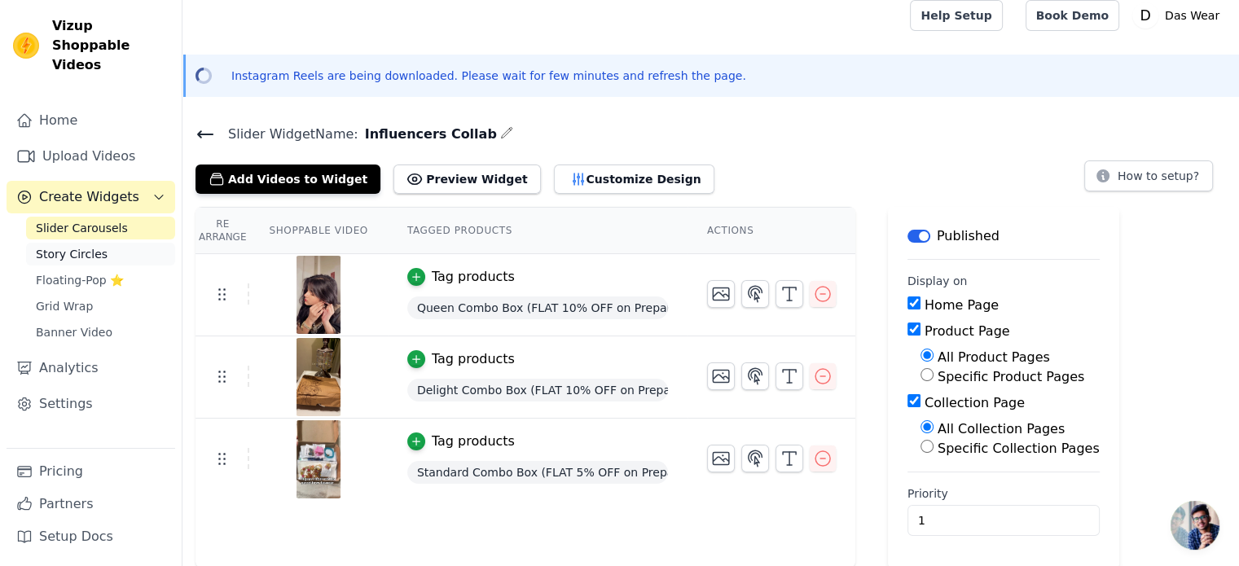
click at [121, 243] on link "Story Circles" at bounding box center [100, 254] width 149 height 23
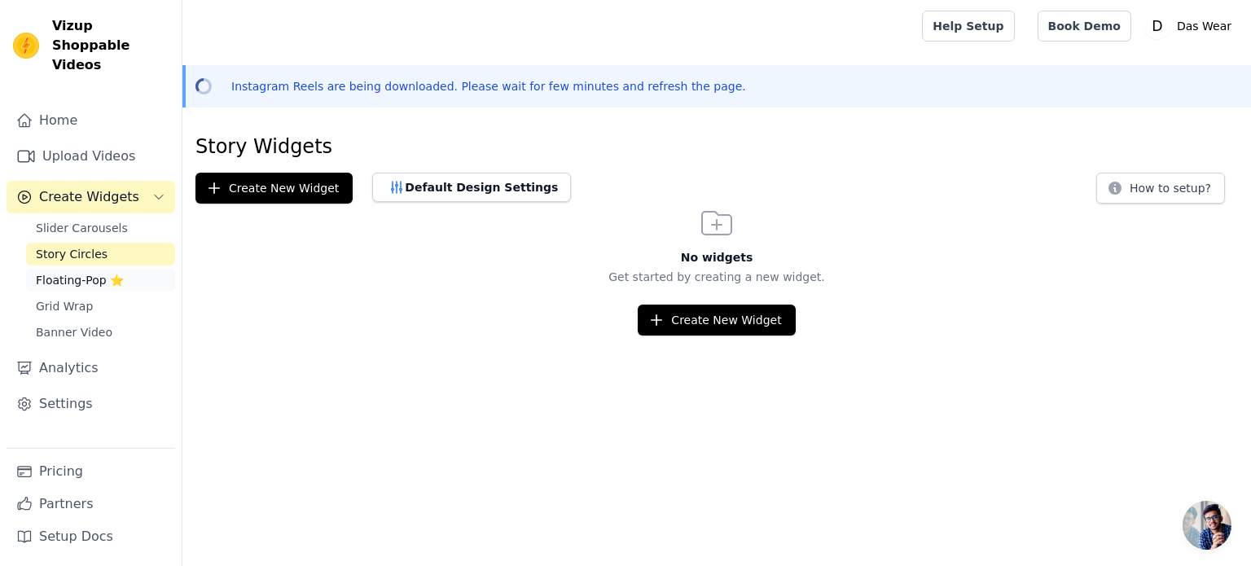
click at [122, 269] on link "Floating-Pop ⭐" at bounding box center [100, 280] width 149 height 23
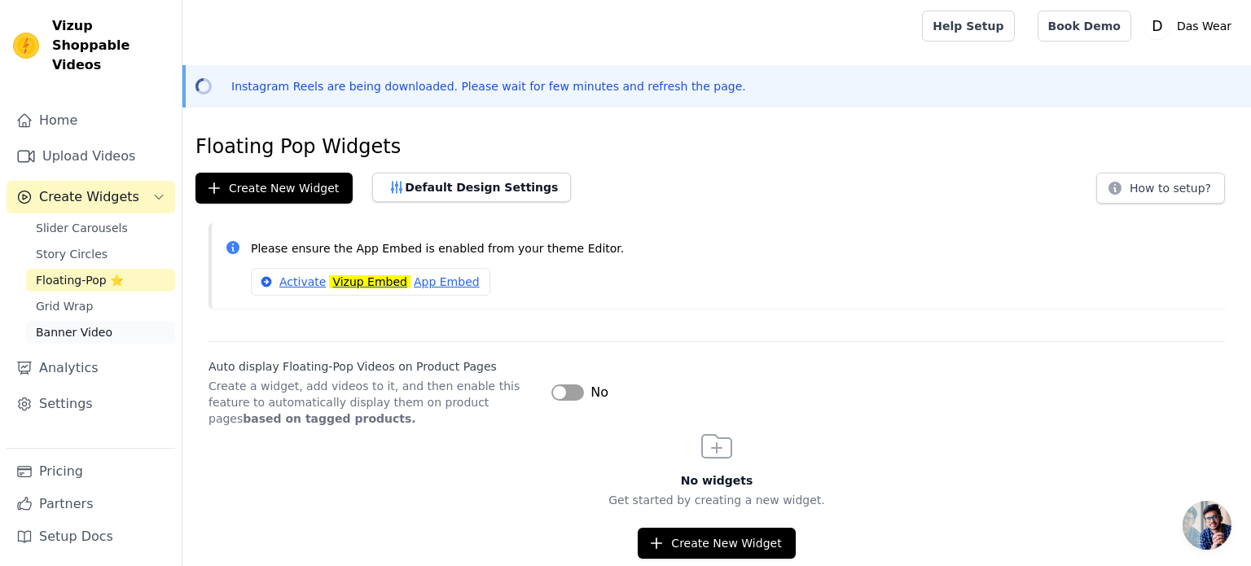
click at [96, 324] on span "Banner Video" at bounding box center [74, 332] width 77 height 16
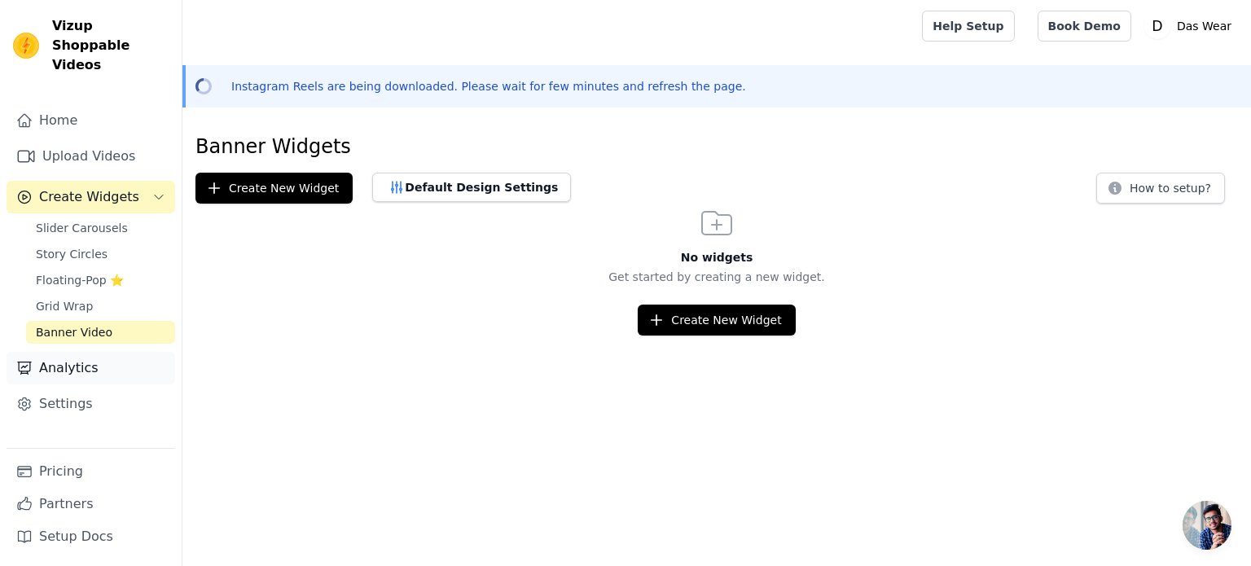
click at [75, 352] on link "Analytics" at bounding box center [91, 368] width 169 height 33
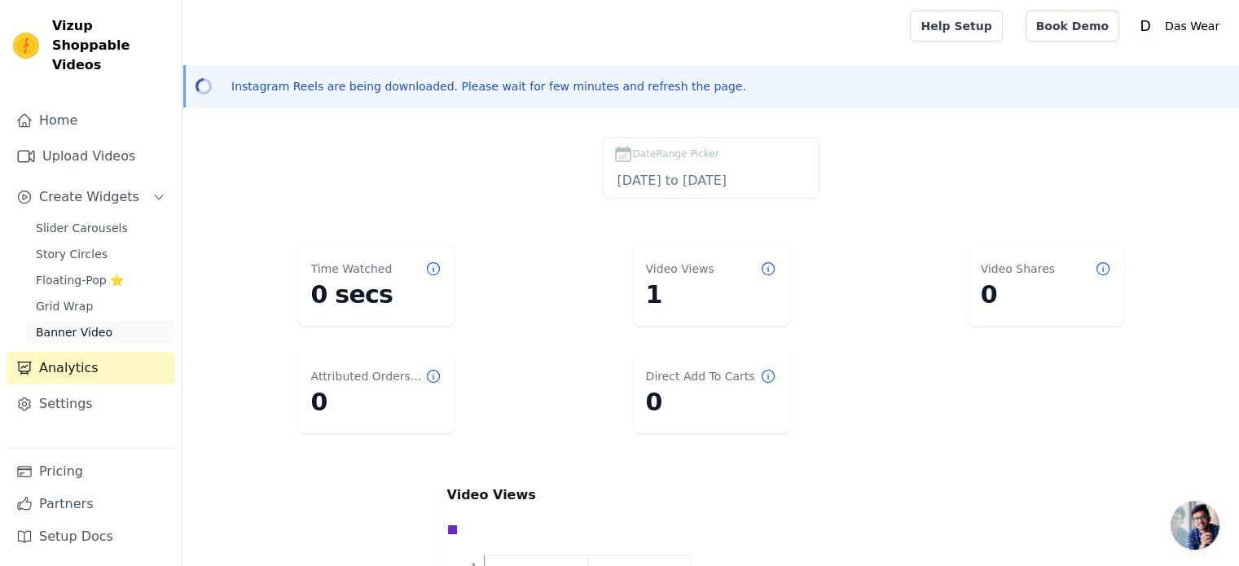
click at [101, 324] on span "Banner Video" at bounding box center [74, 332] width 77 height 16
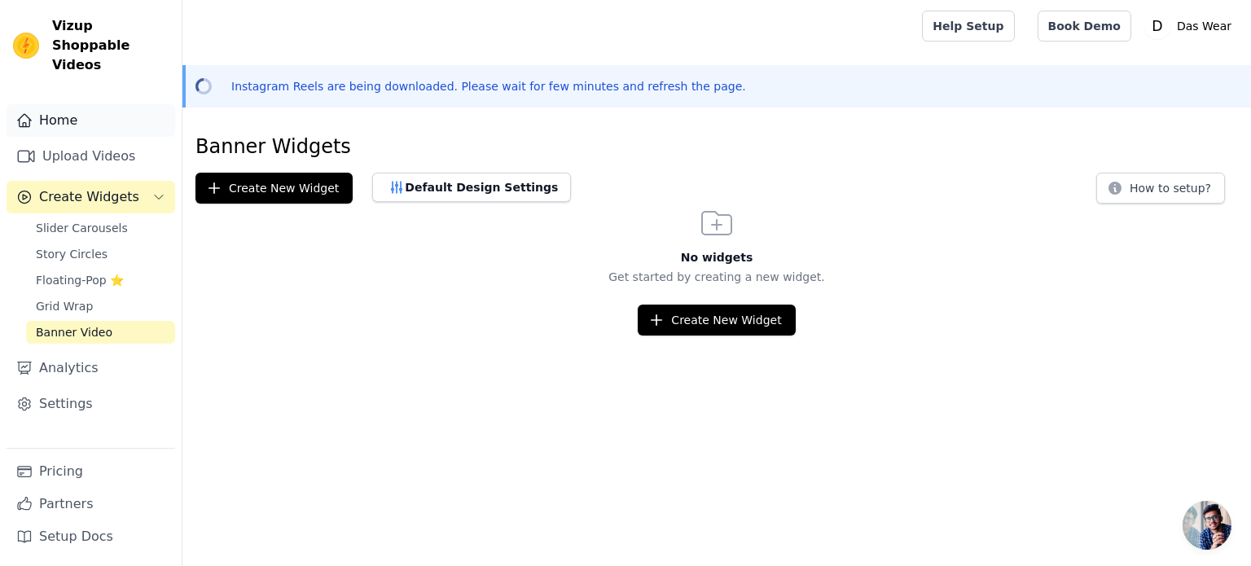
click at [96, 112] on link "Home" at bounding box center [91, 120] width 169 height 33
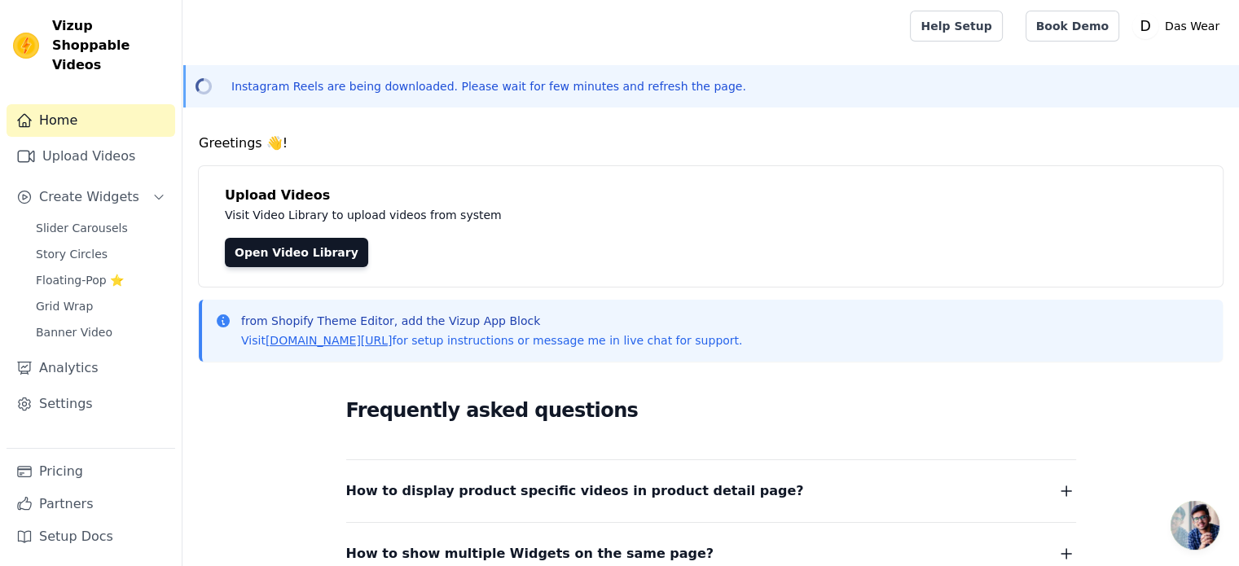
click at [113, 196] on div "Home Upload Videos Create Widgets Slider Carousels Story Circles Floating-Pop ⭐…" at bounding box center [91, 276] width 169 height 344
click at [114, 220] on span "Slider Carousels" at bounding box center [82, 228] width 92 height 16
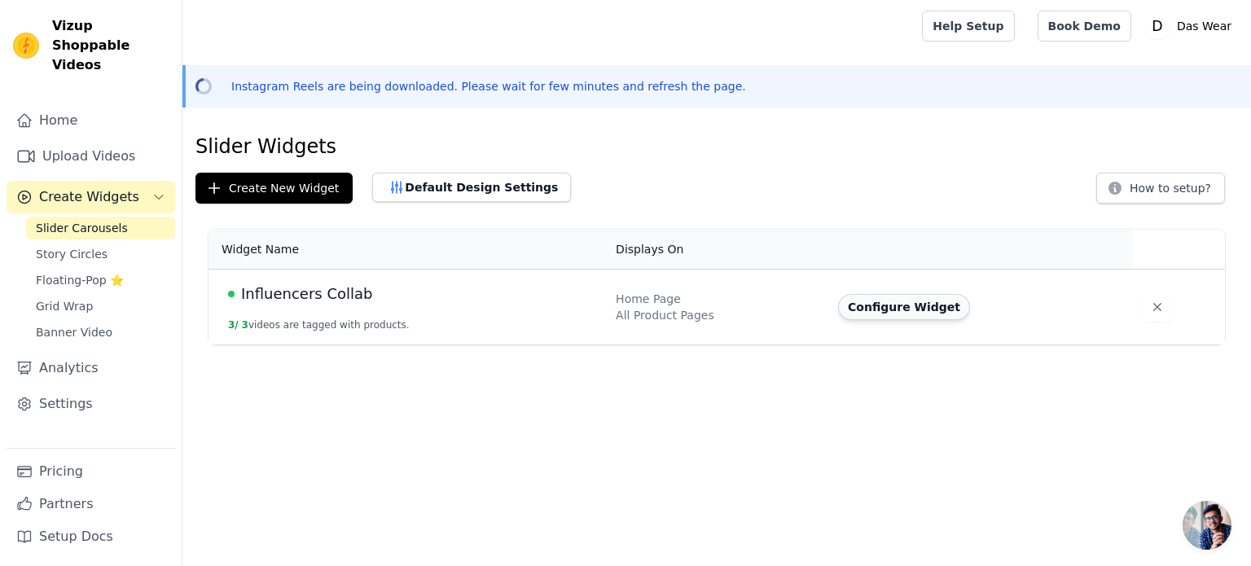
click at [880, 302] on button "Configure Widget" at bounding box center [904, 307] width 132 height 26
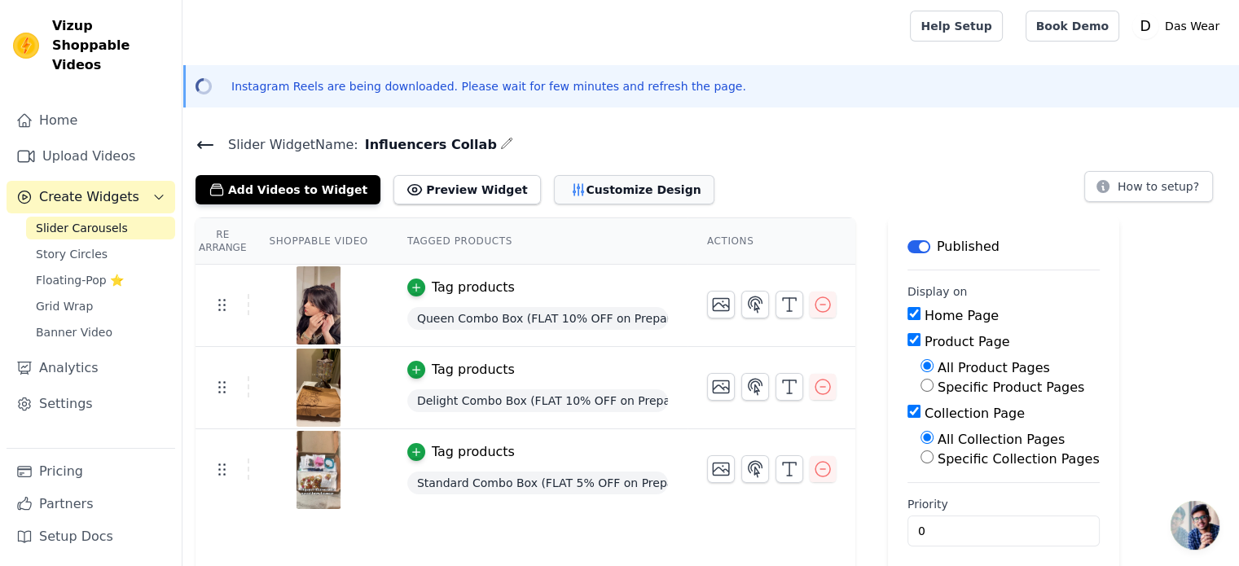
click at [573, 179] on button "Customize Design" at bounding box center [634, 189] width 160 height 29
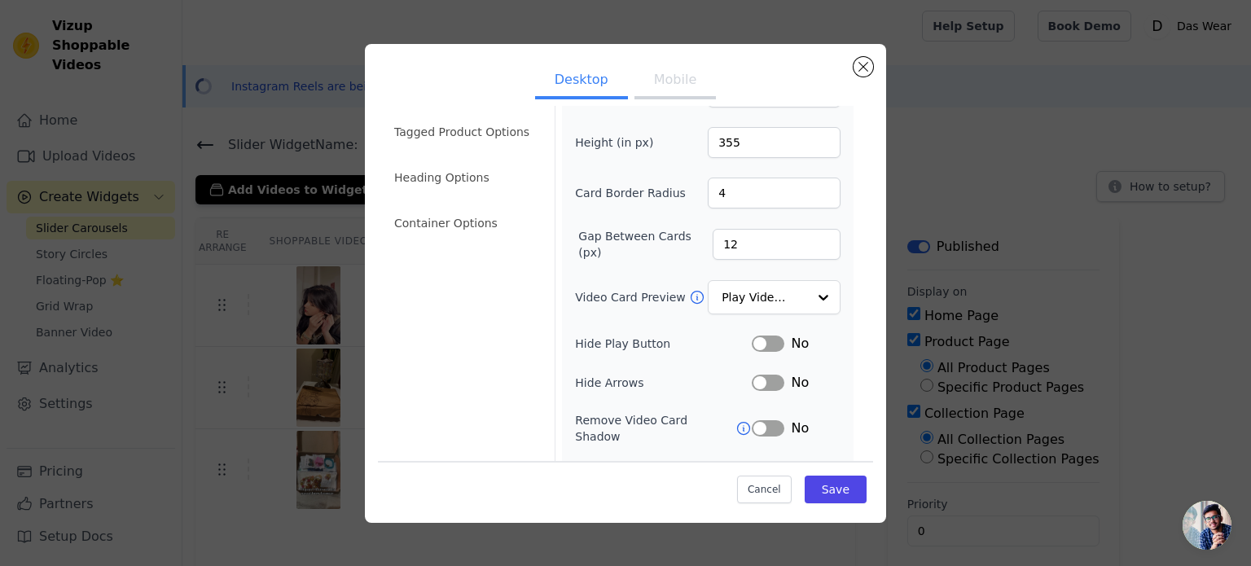
scroll to position [81, 0]
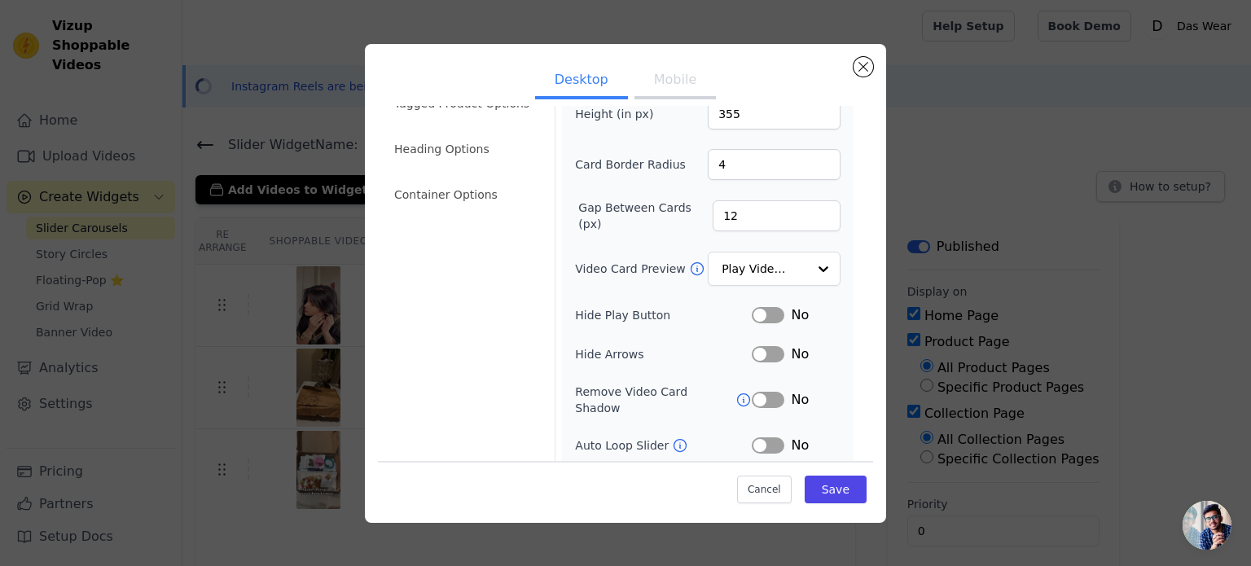
click at [657, 86] on button "Mobile" at bounding box center [675, 82] width 81 height 36
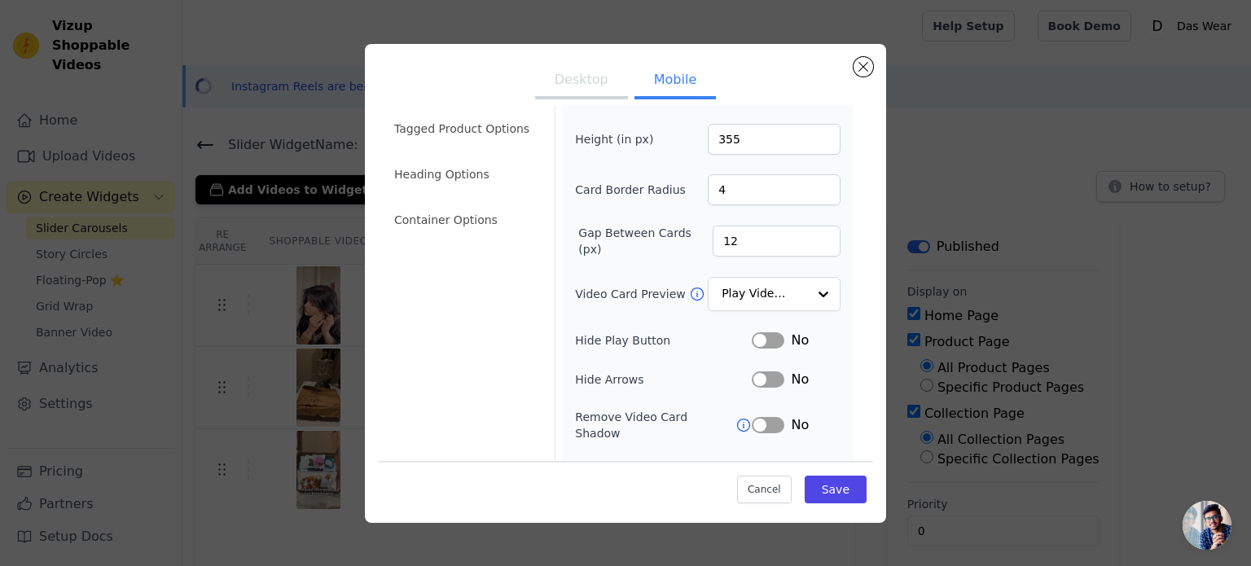
scroll to position [0, 0]
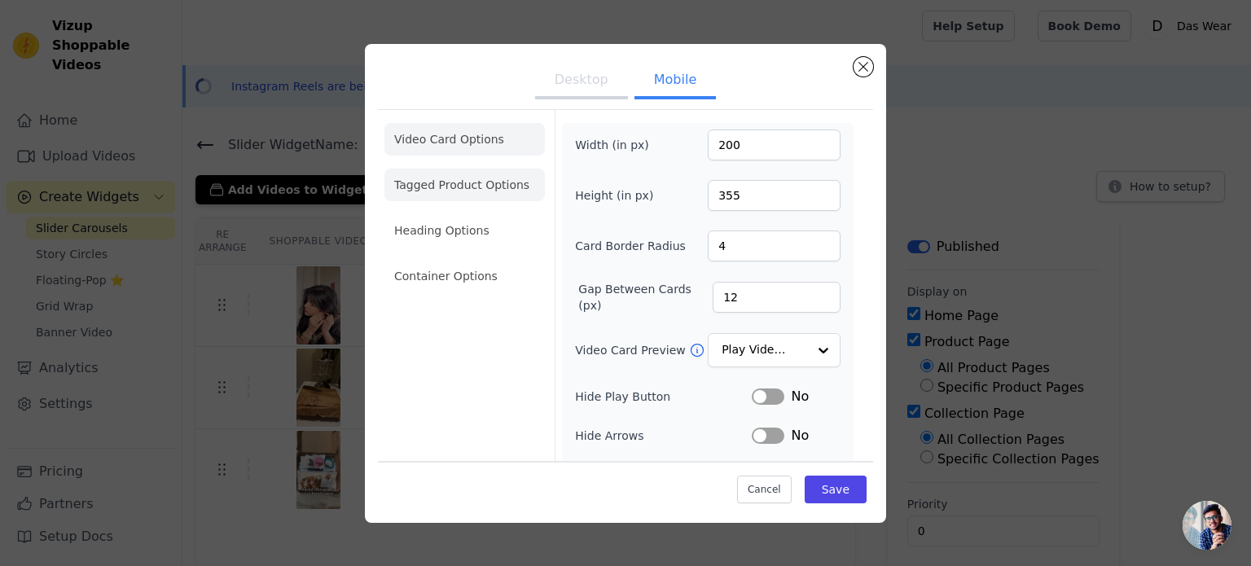
click at [468, 182] on li "Tagged Product Options" at bounding box center [465, 185] width 160 height 33
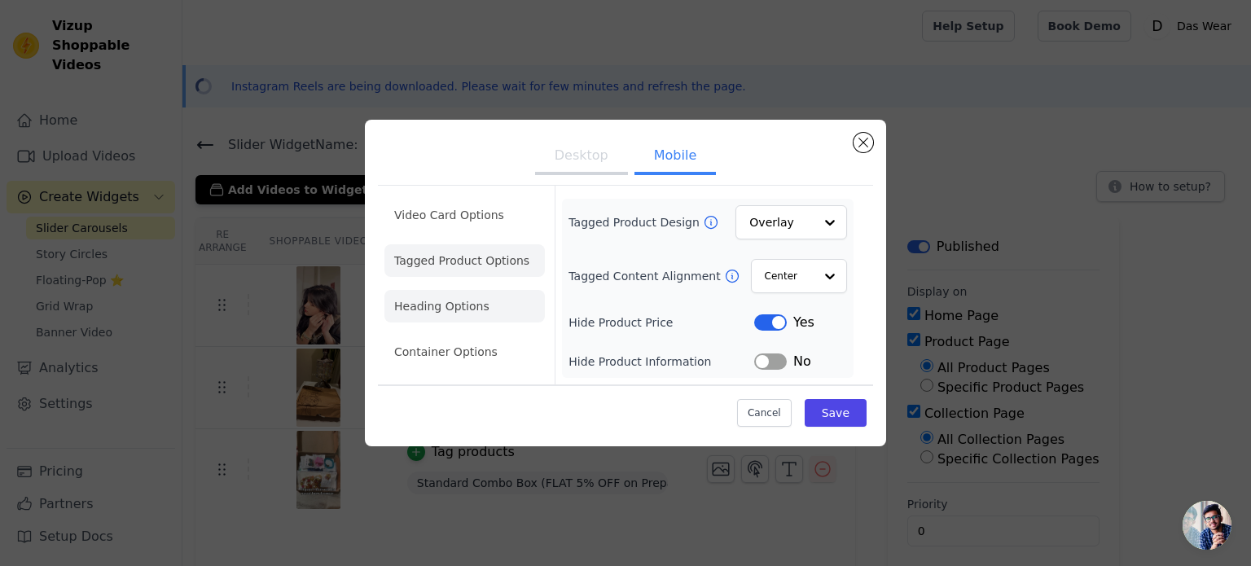
click at [458, 310] on li "Heading Options" at bounding box center [465, 306] width 160 height 33
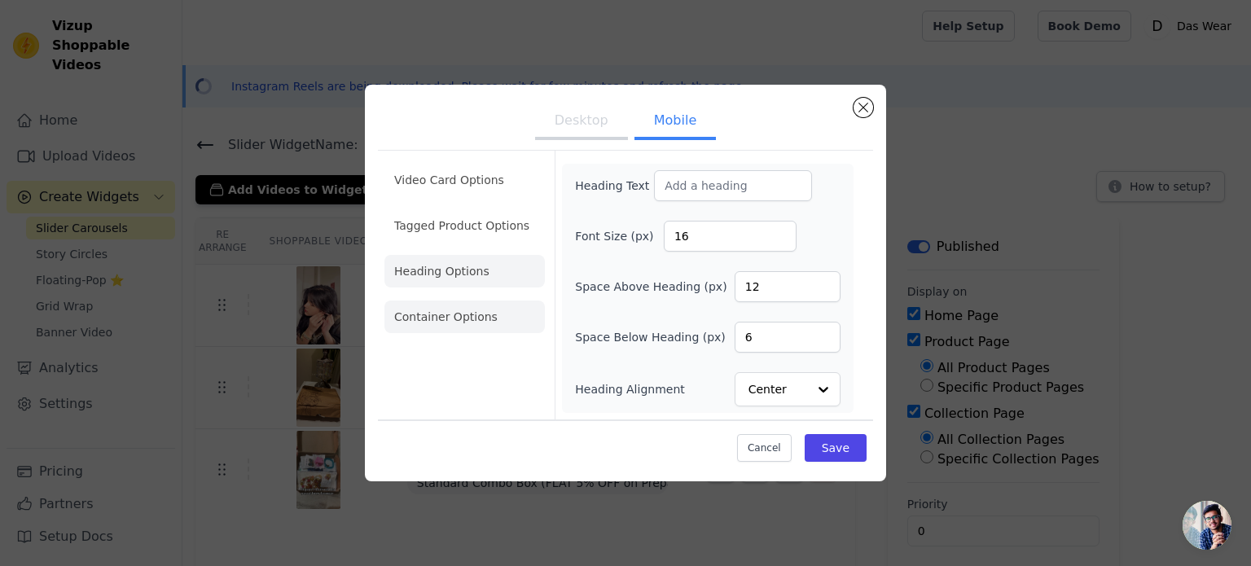
click at [483, 312] on li "Container Options" at bounding box center [465, 317] width 160 height 33
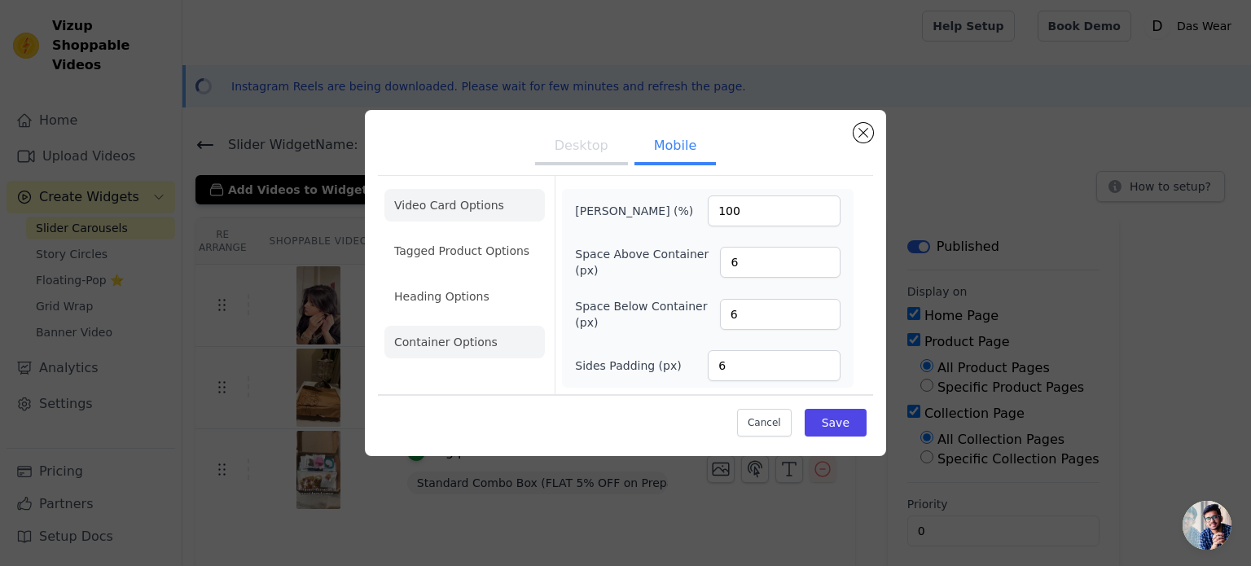
click at [483, 216] on li "Video Card Options" at bounding box center [465, 205] width 160 height 33
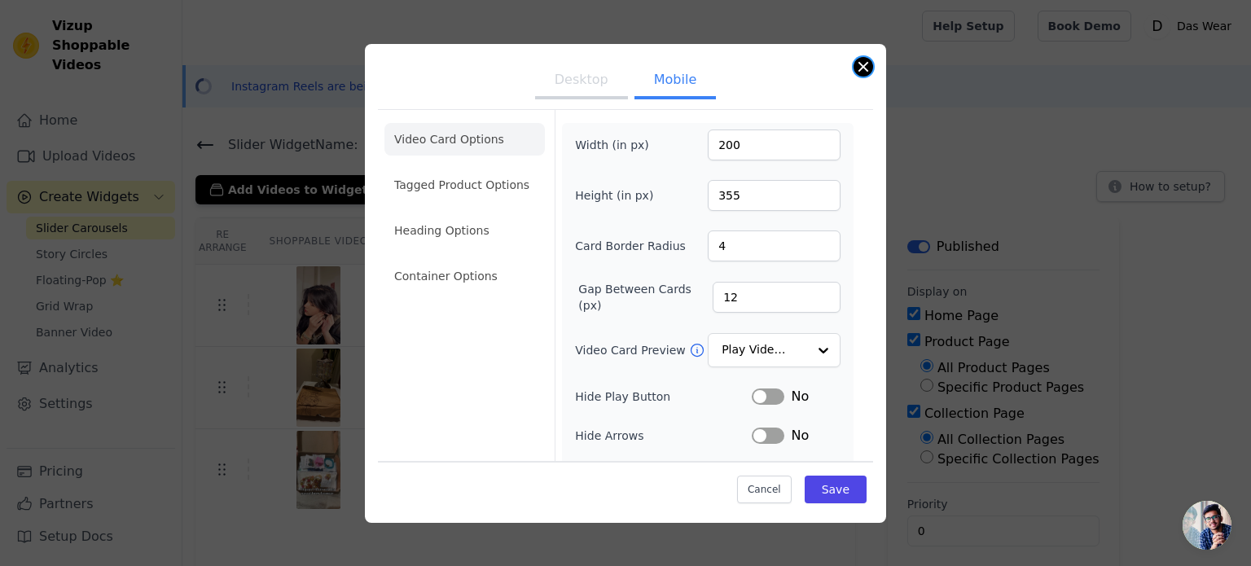
click at [869, 59] on button "Close modal" at bounding box center [864, 67] width 20 height 20
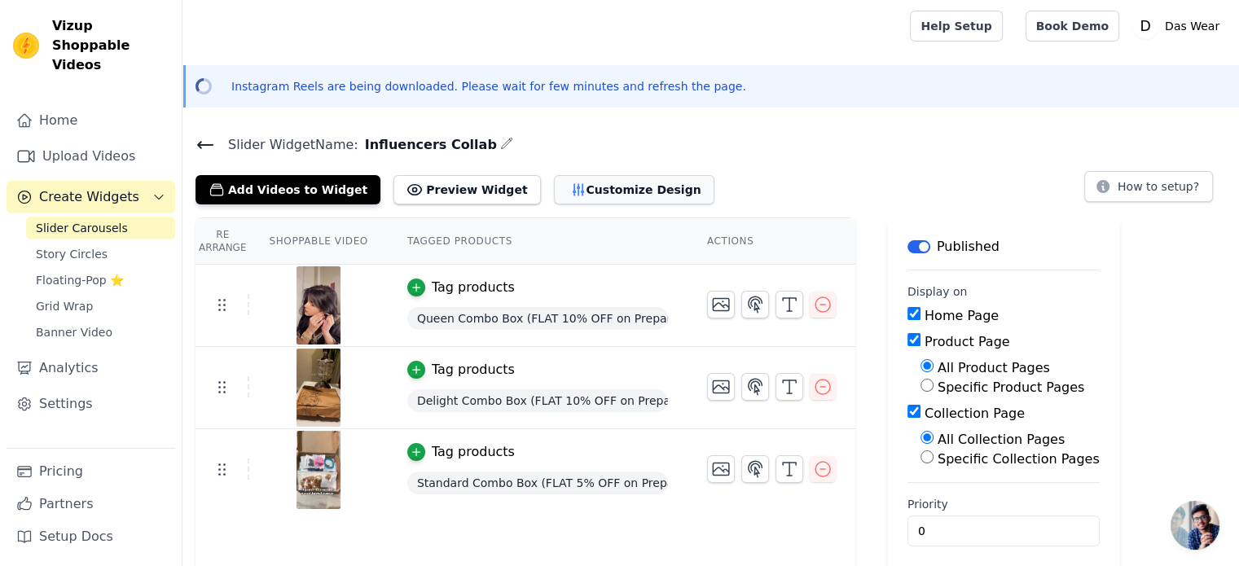
click at [569, 181] on button "Customize Design" at bounding box center [634, 189] width 160 height 29
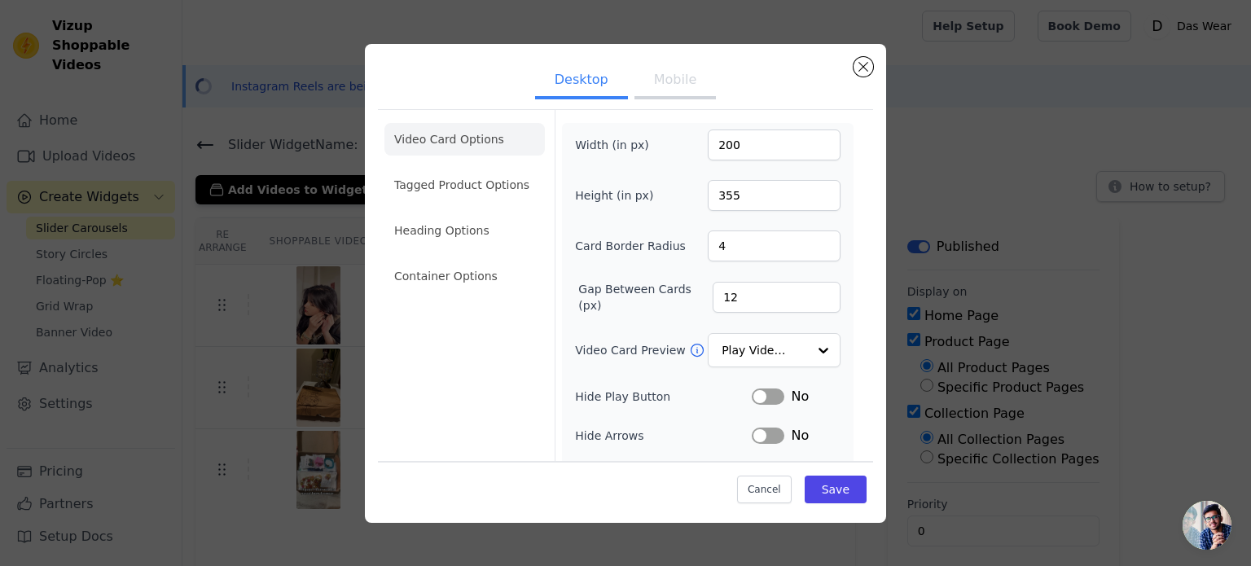
click at [875, 62] on div "Desktop Mobile Video Card Options Tagged Product Options Heading Options Contai…" at bounding box center [625, 283] width 521 height 479
click at [861, 69] on button "Close modal" at bounding box center [864, 67] width 20 height 20
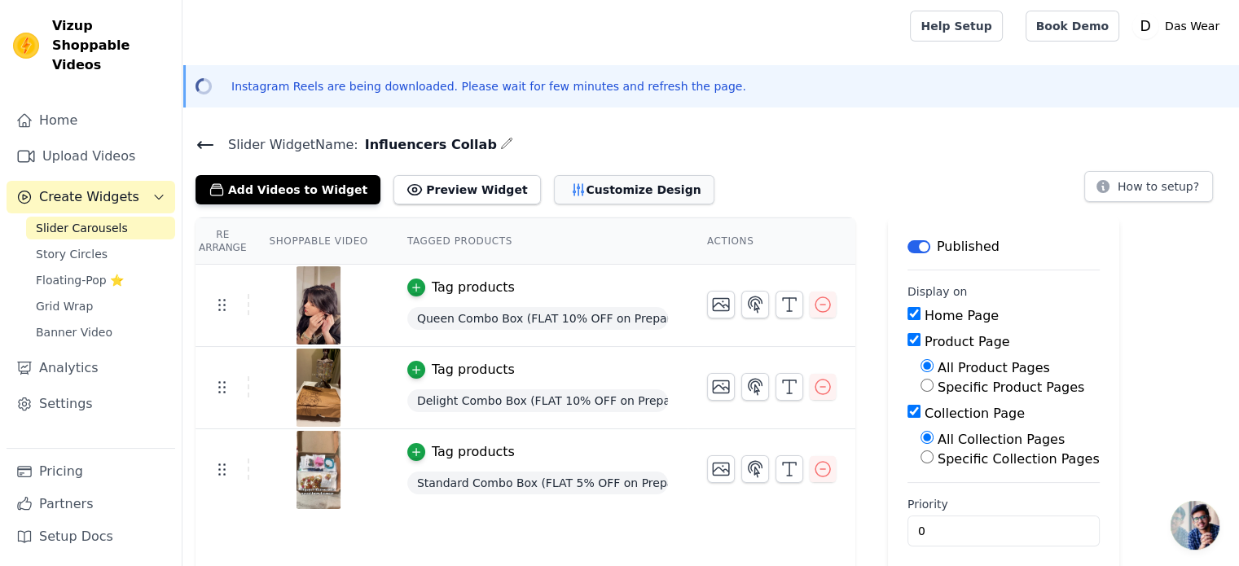
click at [563, 182] on button "Customize Design" at bounding box center [634, 189] width 160 height 29
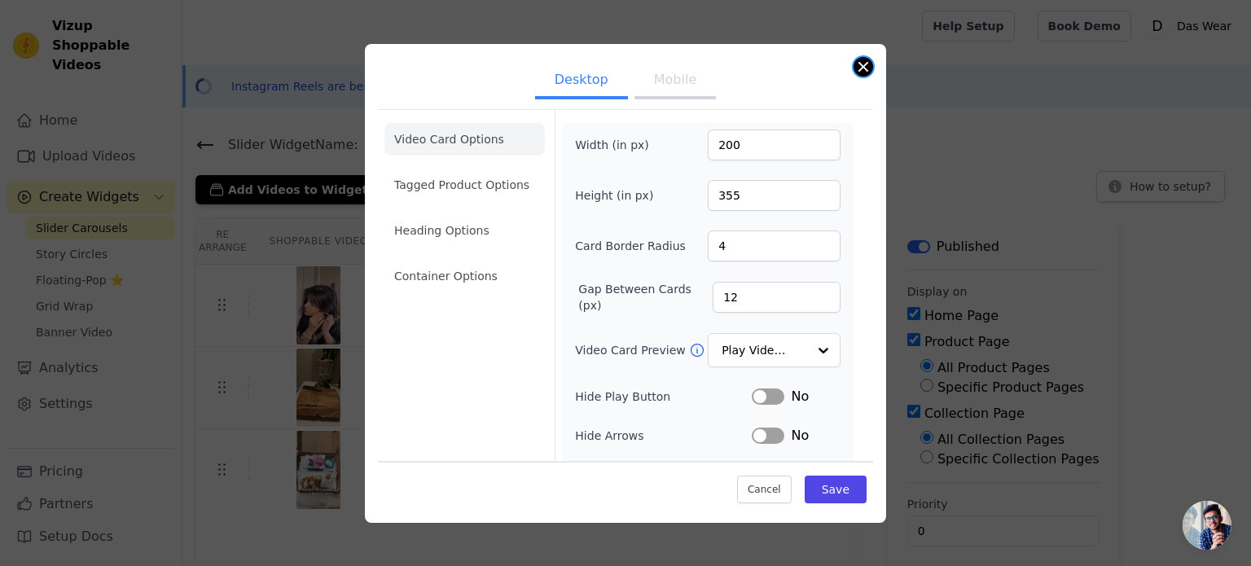
click at [864, 70] on button "Close modal" at bounding box center [864, 67] width 20 height 20
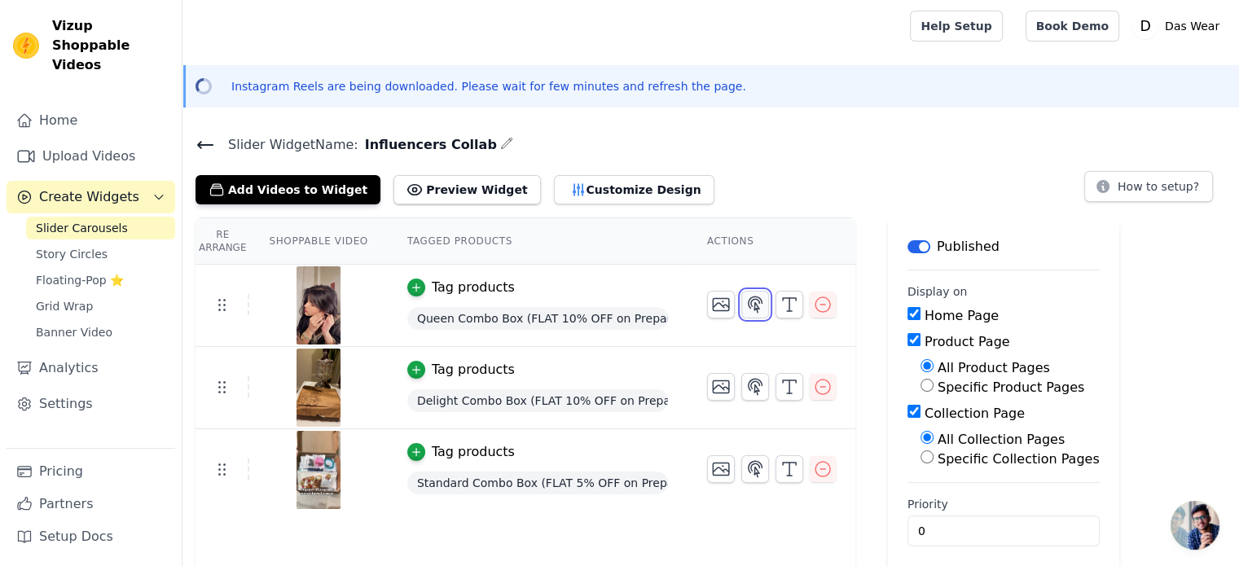
click at [745, 302] on icon "button" at bounding box center [755, 305] width 20 height 20
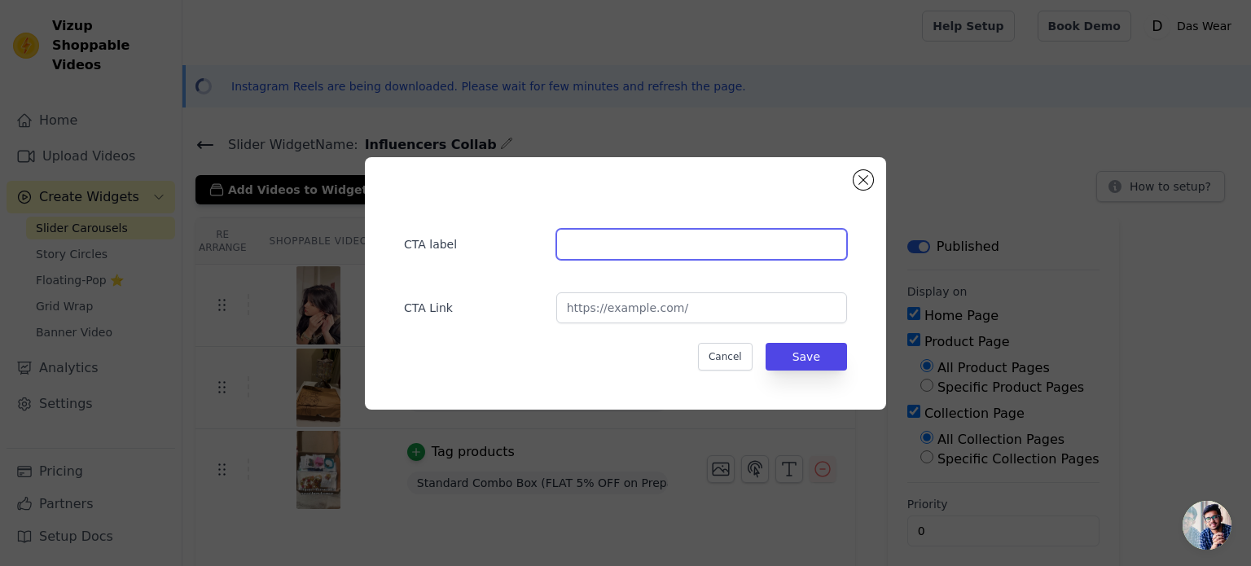
click at [602, 239] on input "text" at bounding box center [701, 244] width 291 height 31
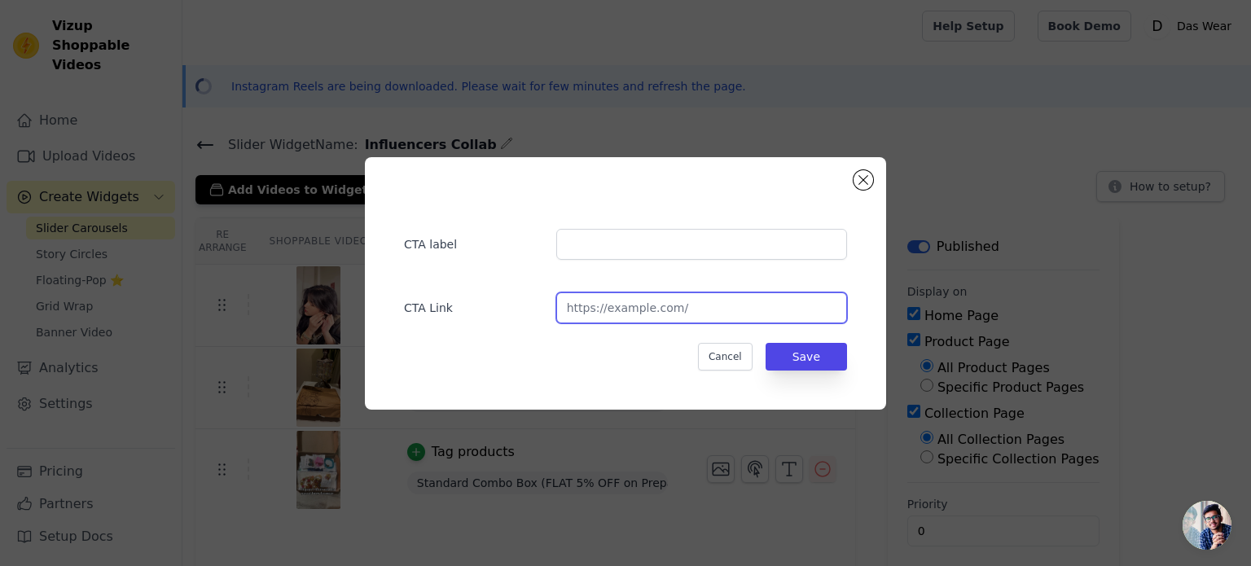
click at [629, 314] on input "url" at bounding box center [701, 307] width 291 height 31
click at [663, 310] on input "url" at bounding box center [701, 307] width 291 height 31
paste input "[URL][DOMAIN_NAME]"
type input "[URL][DOMAIN_NAME]"
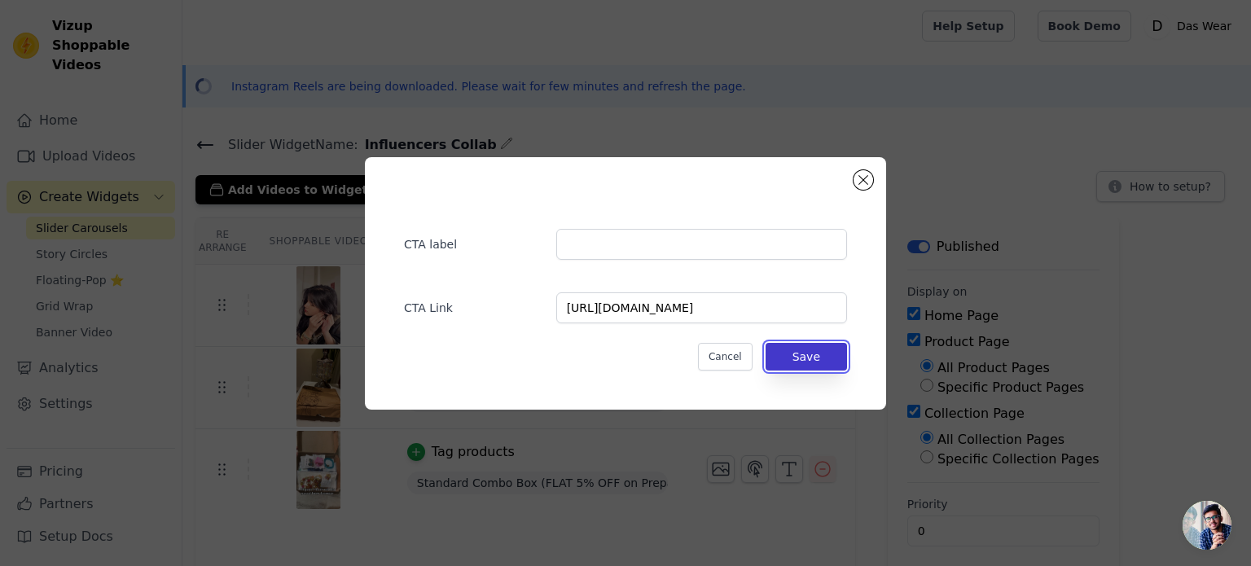
click at [802, 348] on button "Save" at bounding box center [806, 357] width 81 height 28
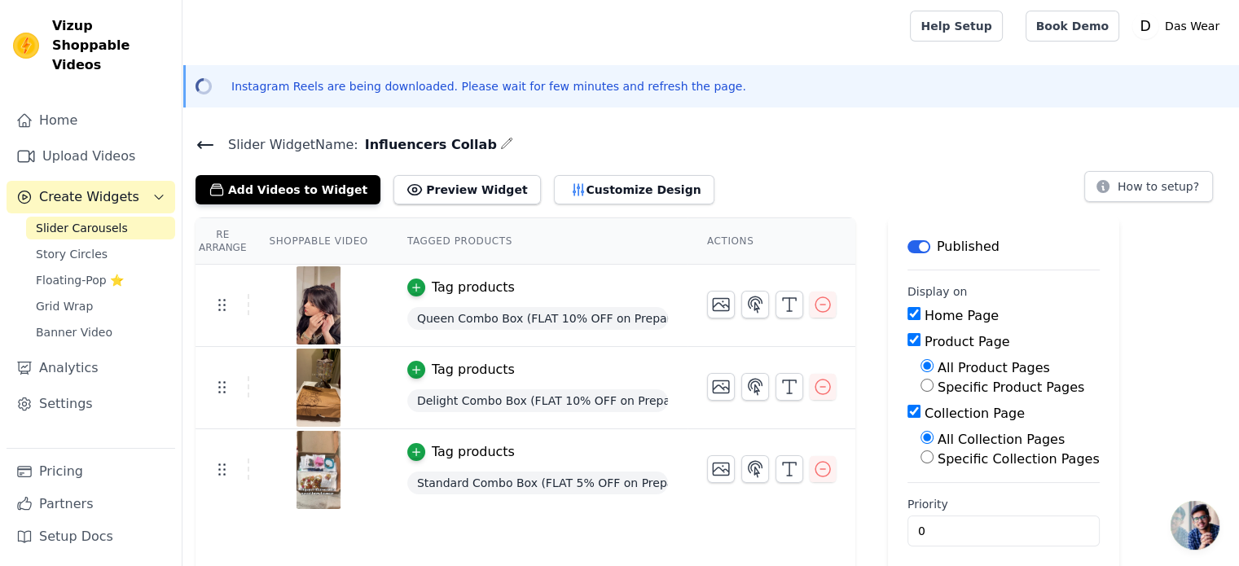
click at [721, 237] on th "Actions" at bounding box center [772, 241] width 168 height 46
click at [754, 383] on button "button" at bounding box center [755, 387] width 28 height 28
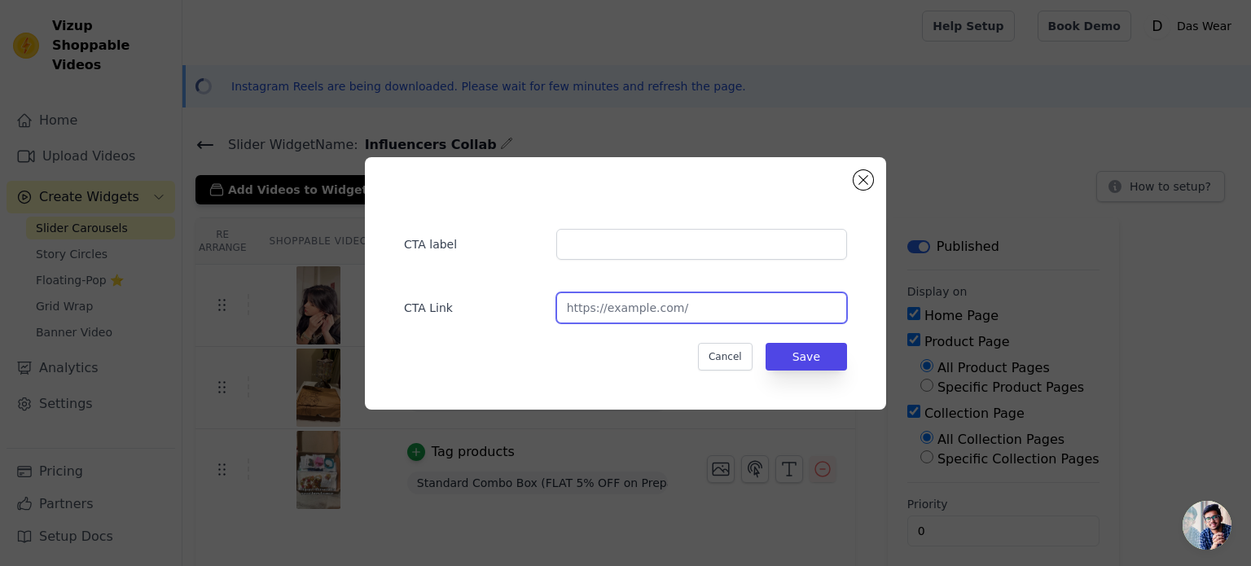
drag, startPoint x: 701, startPoint y: 305, endPoint x: 710, endPoint y: 271, distance: 35.4
click at [701, 305] on input "url" at bounding box center [701, 307] width 291 height 31
click at [633, 308] on input "url" at bounding box center [701, 307] width 291 height 31
paste input "[URL][DOMAIN_NAME]"
type input "[URL][DOMAIN_NAME]"
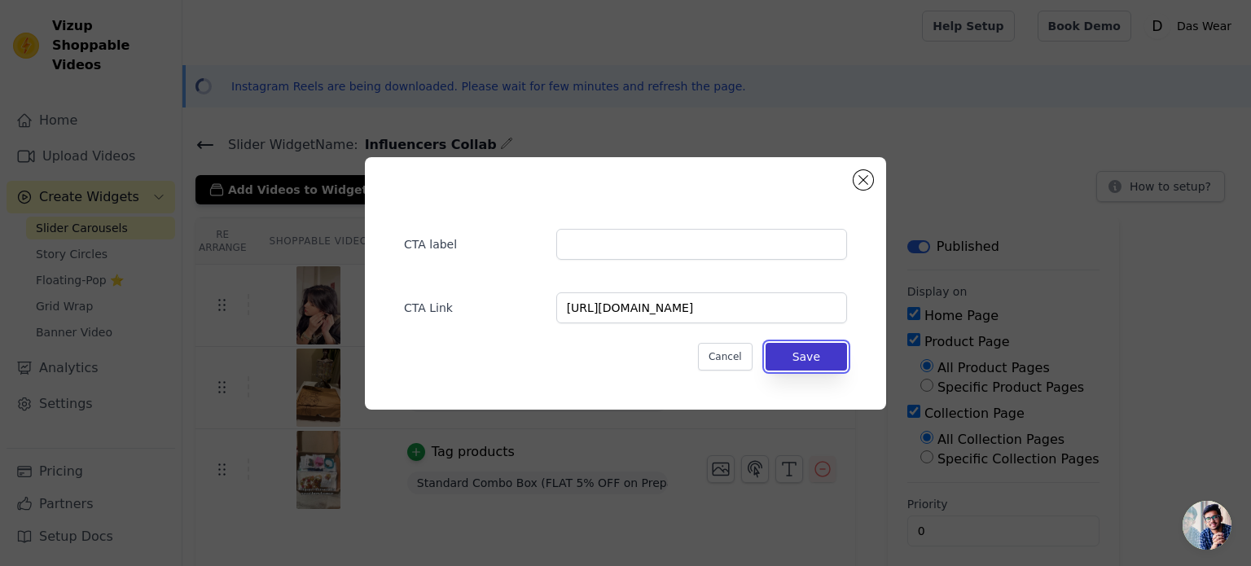
click at [828, 354] on button "Save" at bounding box center [806, 357] width 81 height 28
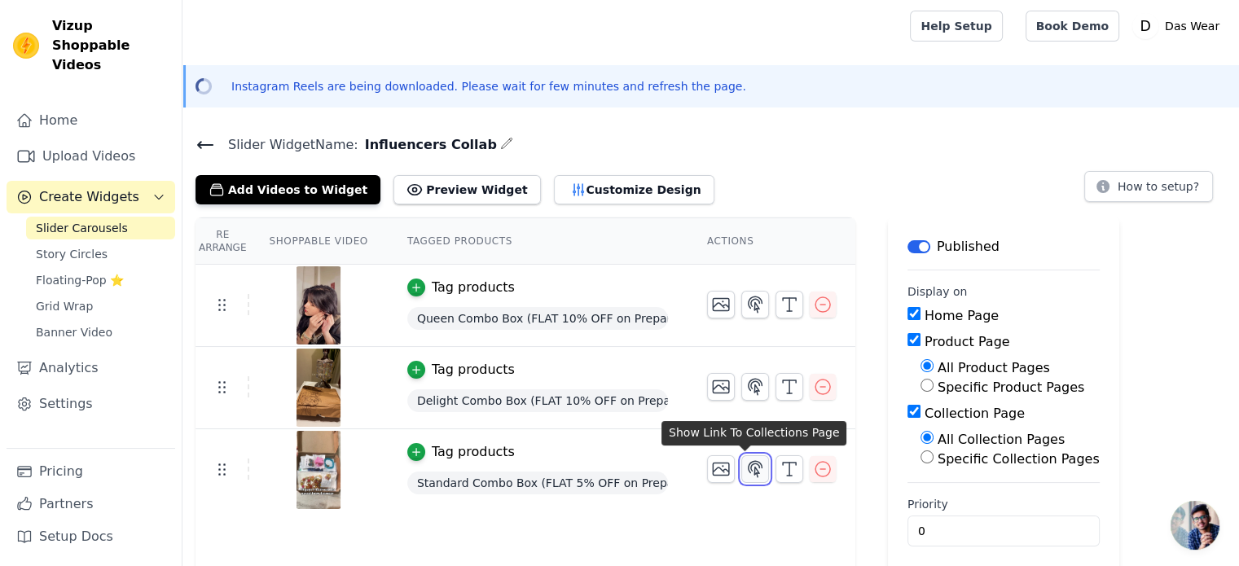
click at [749, 468] on icon "button" at bounding box center [756, 468] width 14 height 15
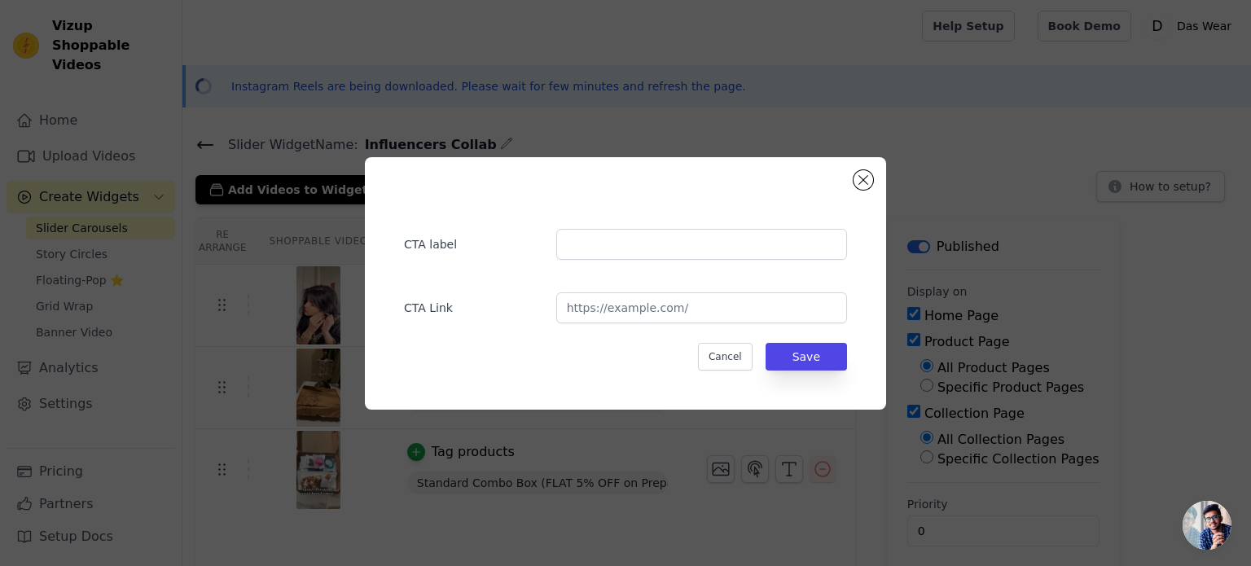
click at [581, 325] on div "CTA label CTA Link Cancel Save" at bounding box center [625, 283] width 469 height 200
click at [589, 311] on input "url" at bounding box center [701, 307] width 291 height 31
paste input "[URL][DOMAIN_NAME]"
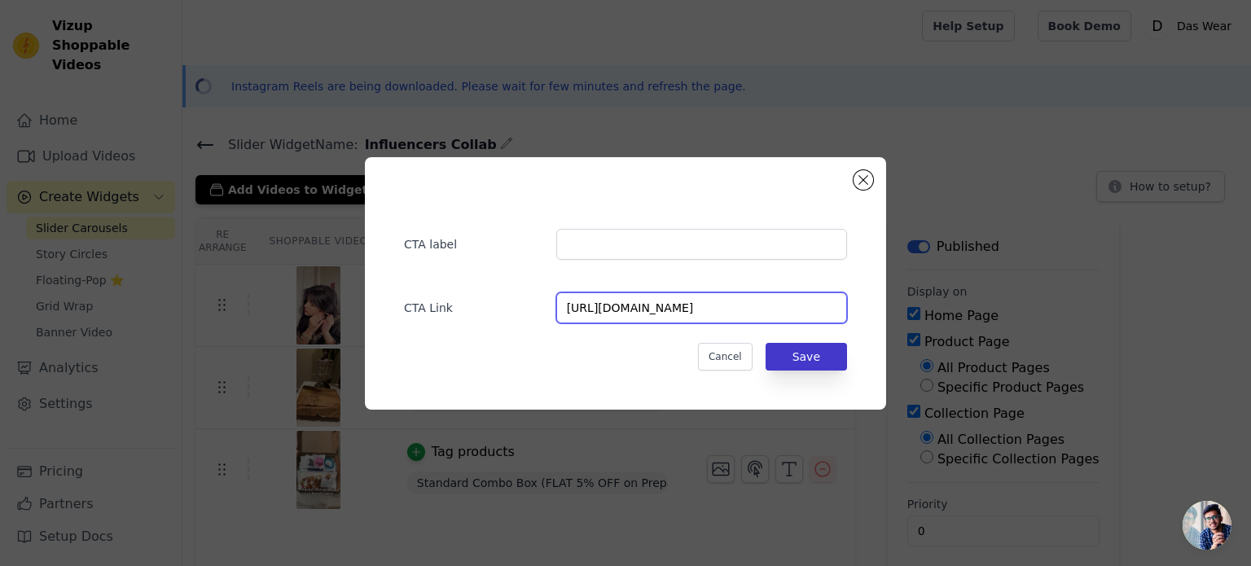
type input "[URL][DOMAIN_NAME]"
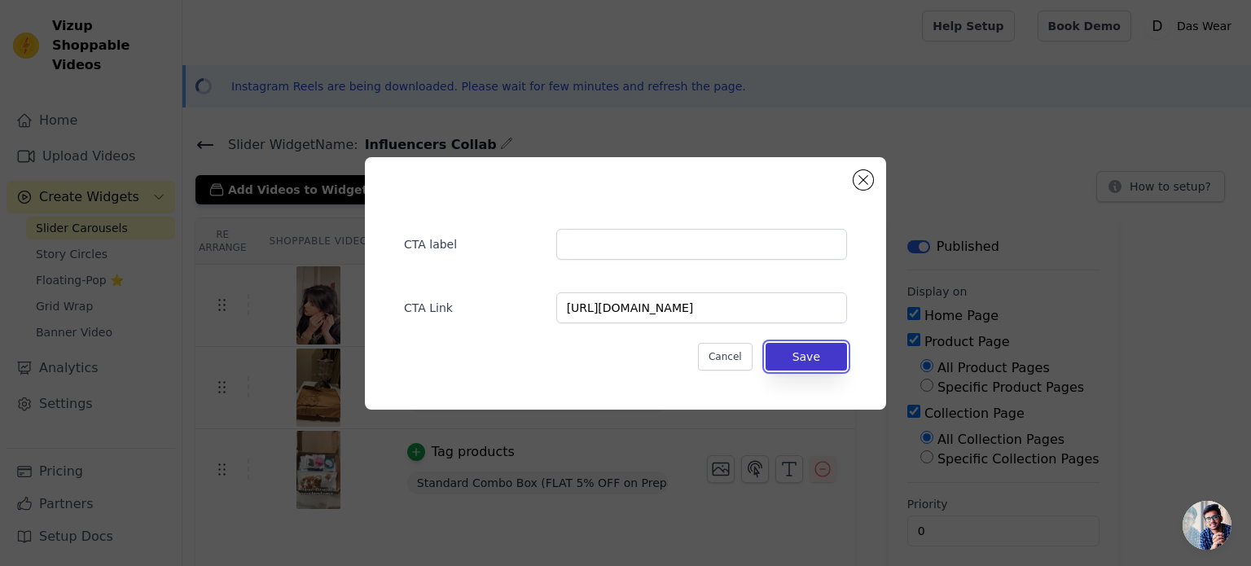
click at [809, 351] on button "Save" at bounding box center [806, 357] width 81 height 28
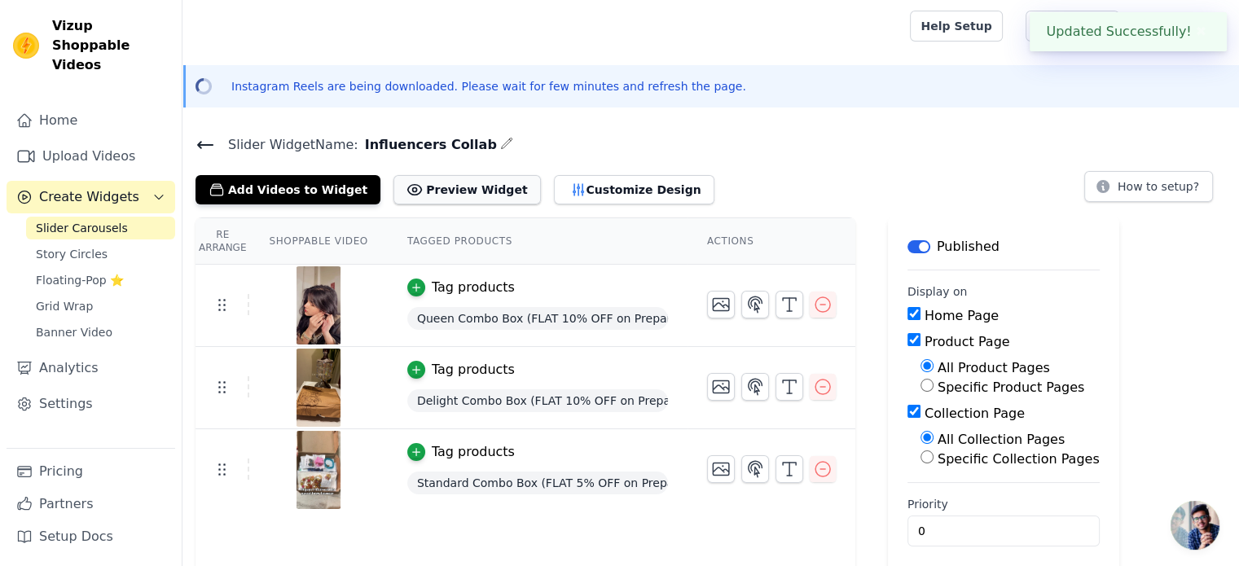
click at [436, 191] on button "Preview Widget" at bounding box center [466, 189] width 147 height 29
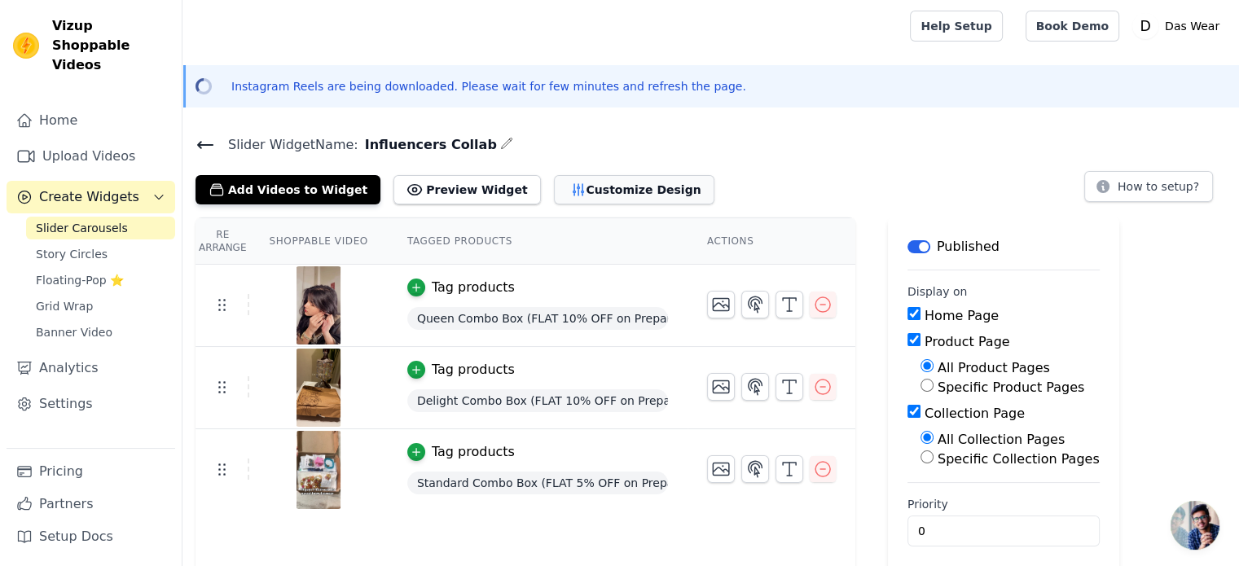
click at [564, 180] on button "Customize Design" at bounding box center [634, 189] width 160 height 29
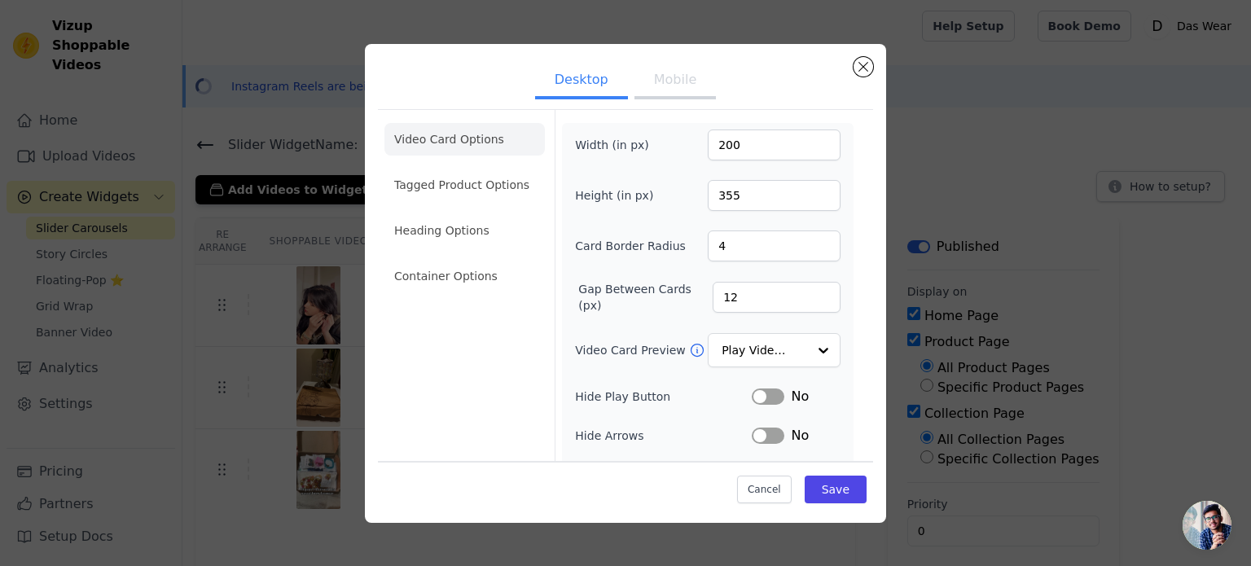
click at [675, 82] on button "Mobile" at bounding box center [675, 82] width 81 height 36
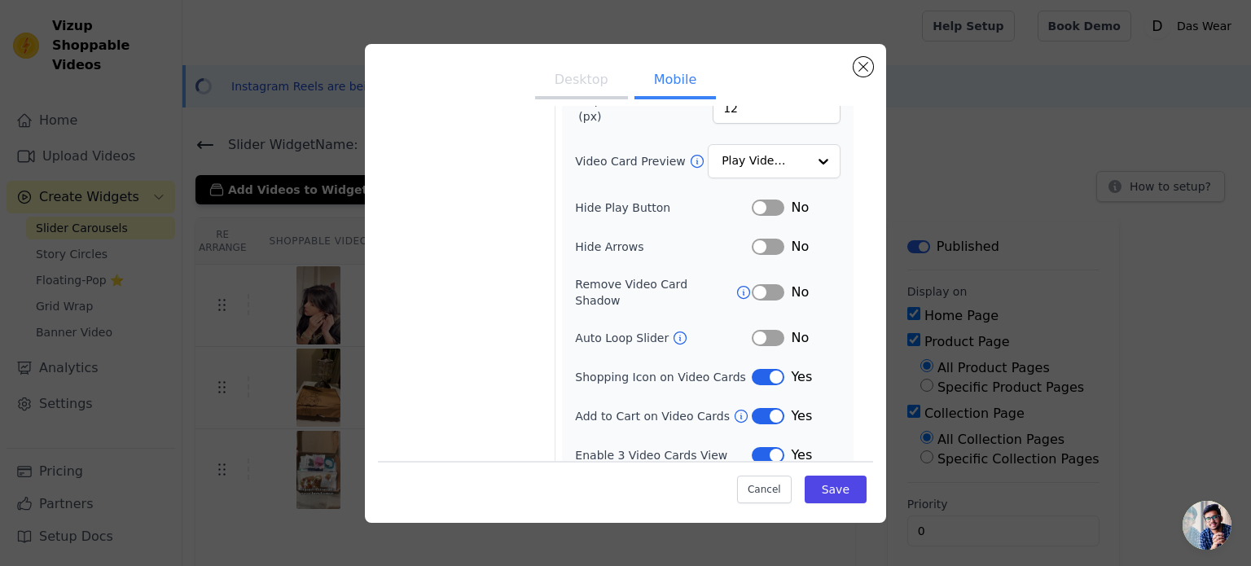
scroll to position [108, 0]
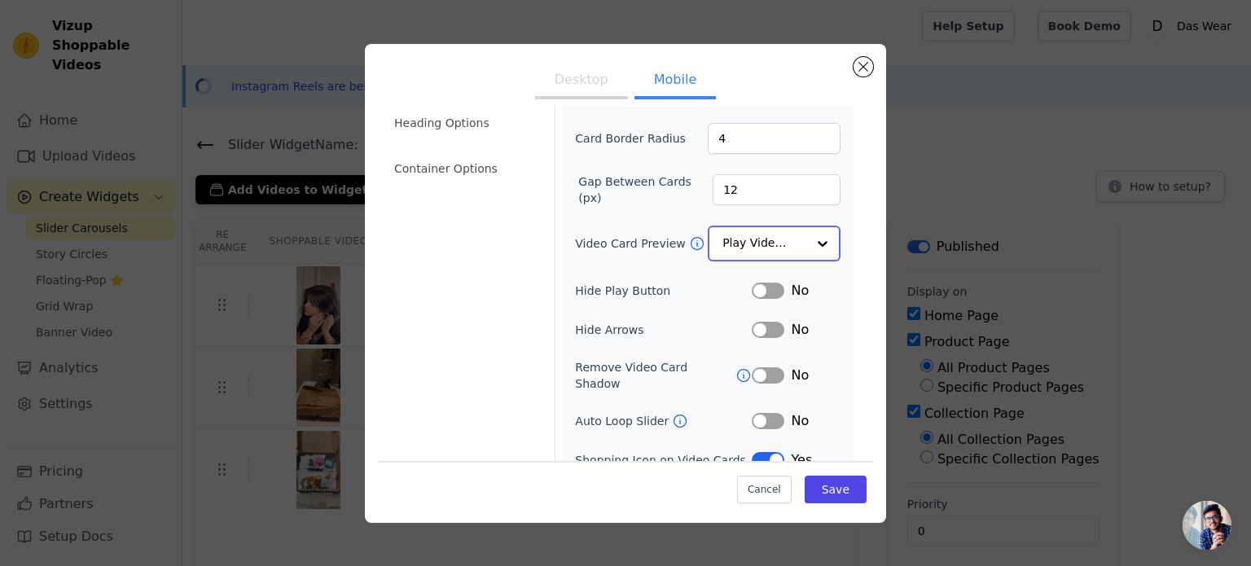
click at [773, 231] on input "Video Card Preview" at bounding box center [765, 243] width 84 height 33
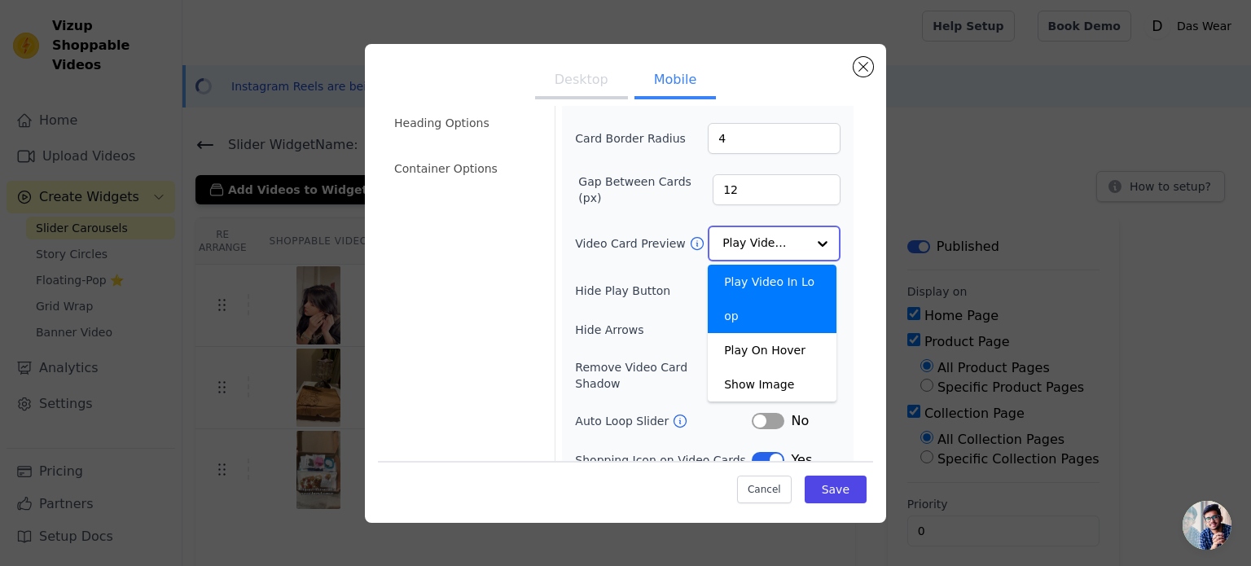
click at [773, 231] on input "Video Card Preview" at bounding box center [765, 243] width 84 height 33
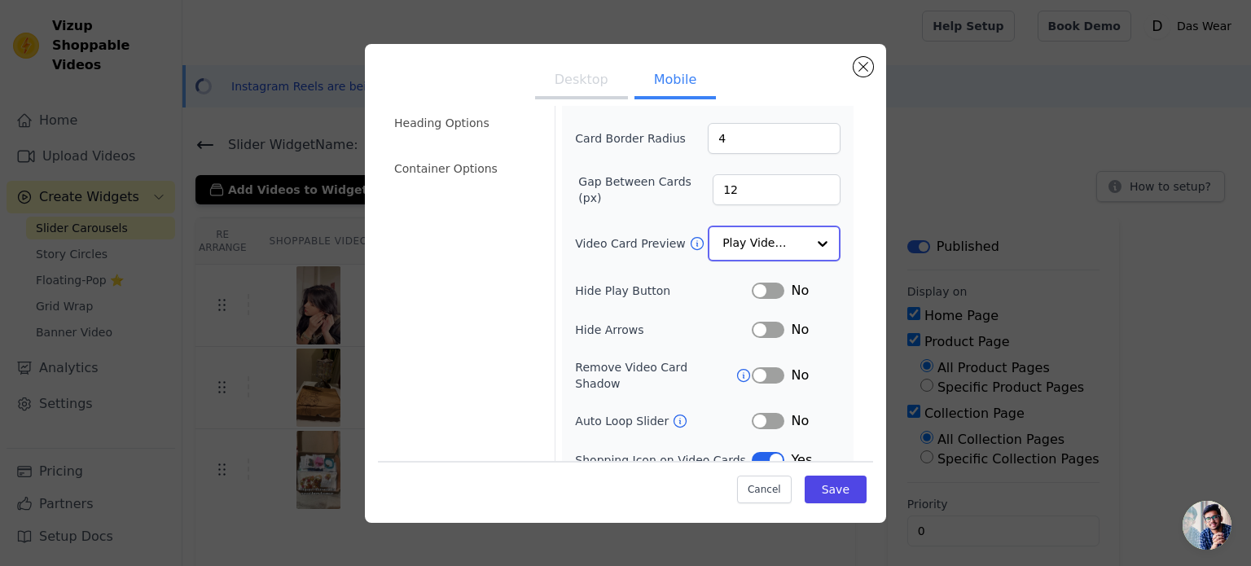
scroll to position [0, 0]
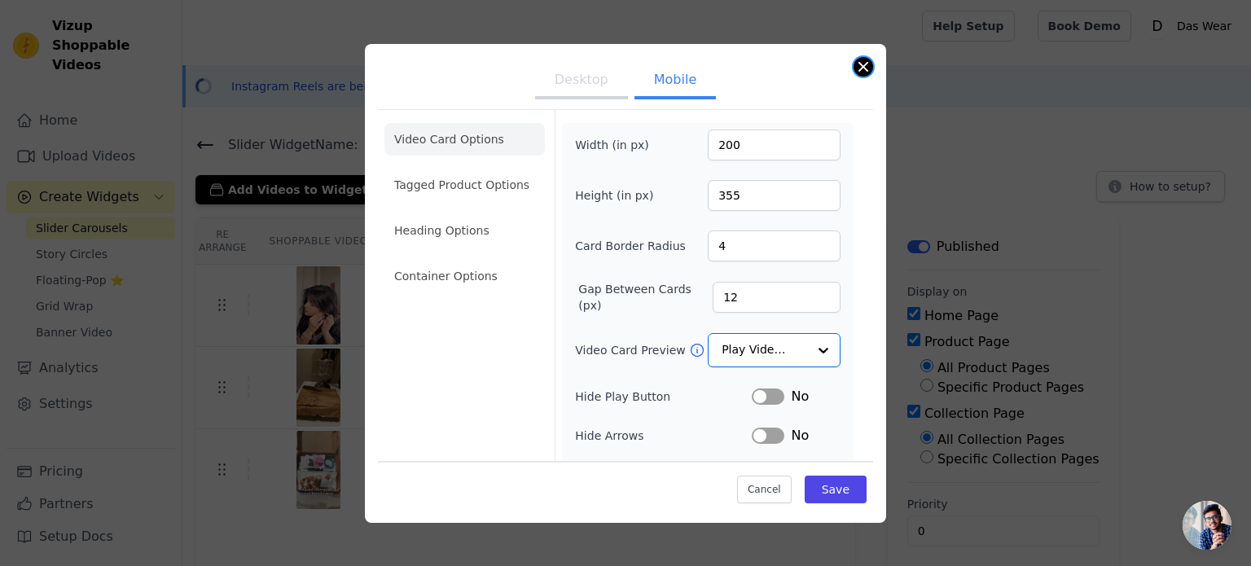
click at [865, 64] on button "Close modal" at bounding box center [864, 67] width 20 height 20
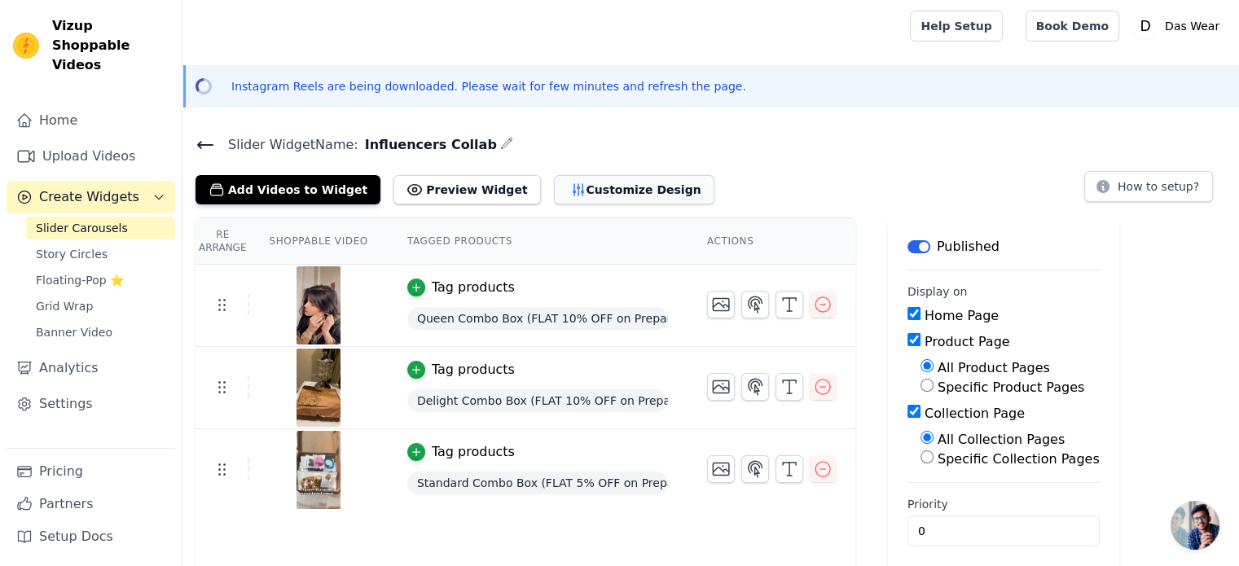
click at [590, 180] on button "Customize Design" at bounding box center [634, 189] width 160 height 29
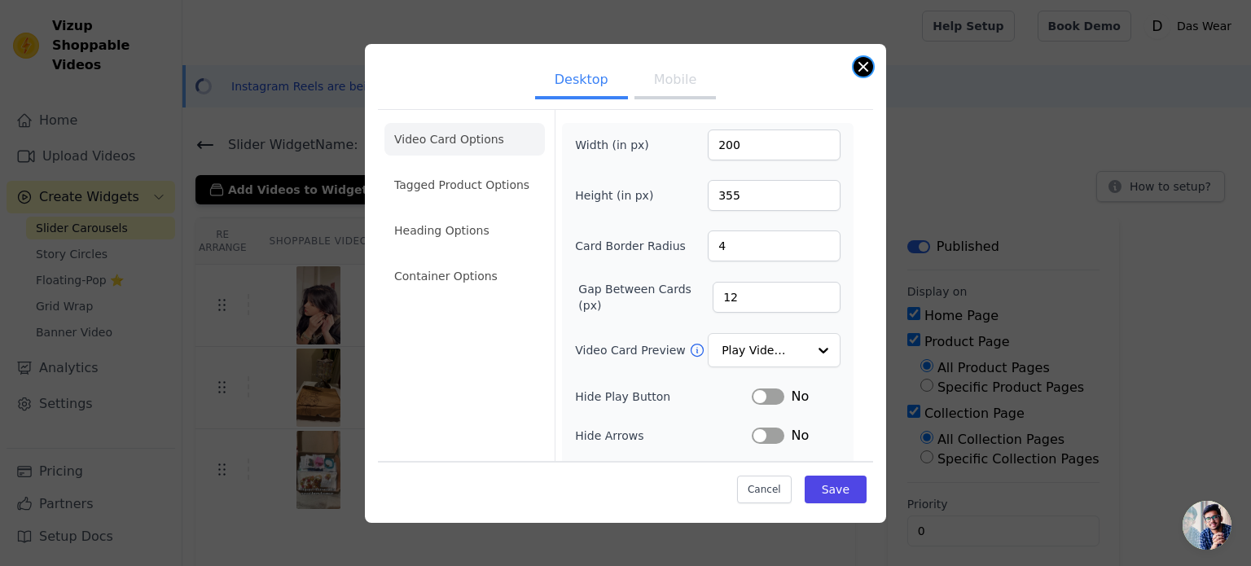
click at [859, 61] on button "Close modal" at bounding box center [864, 67] width 20 height 20
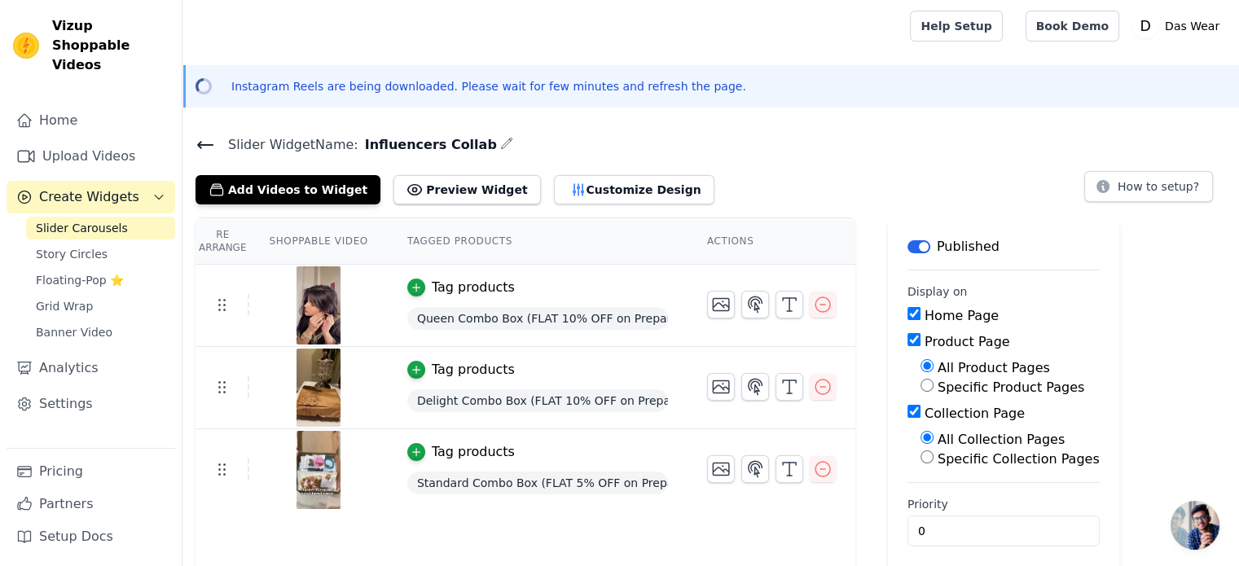
click at [921, 384] on input "Specific Product Pages" at bounding box center [927, 385] width 13 height 13
radio input "true"
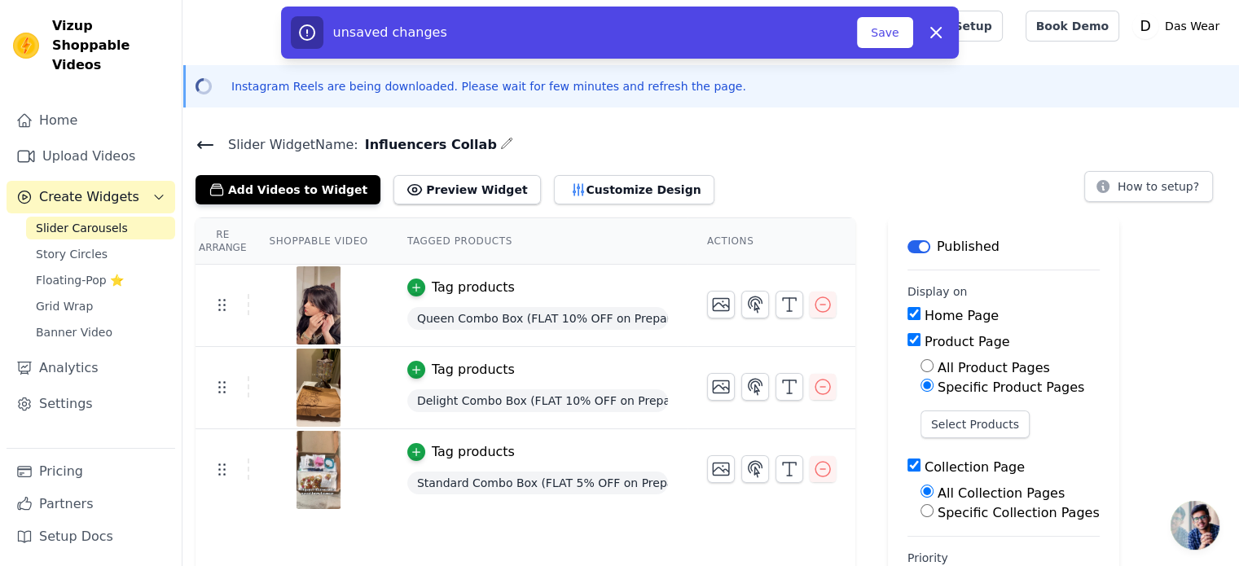
click at [907, 340] on input "Product Page" at bounding box center [913, 339] width 13 height 13
checkbox input "false"
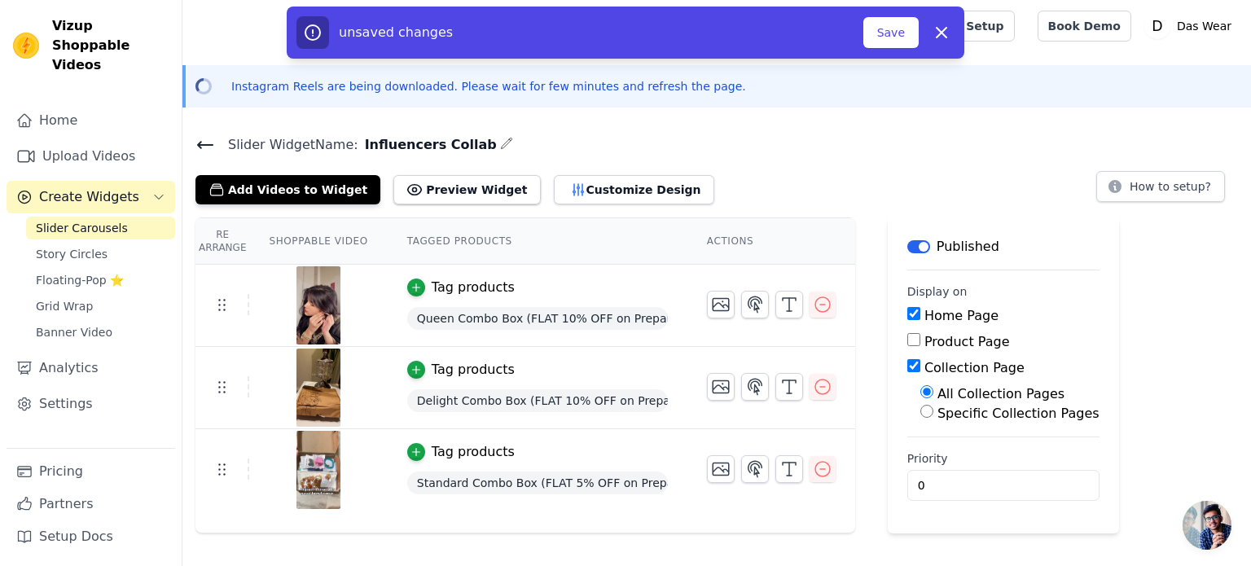
click at [921, 410] on input "Specific Collection Pages" at bounding box center [927, 411] width 13 height 13
radio input "true"
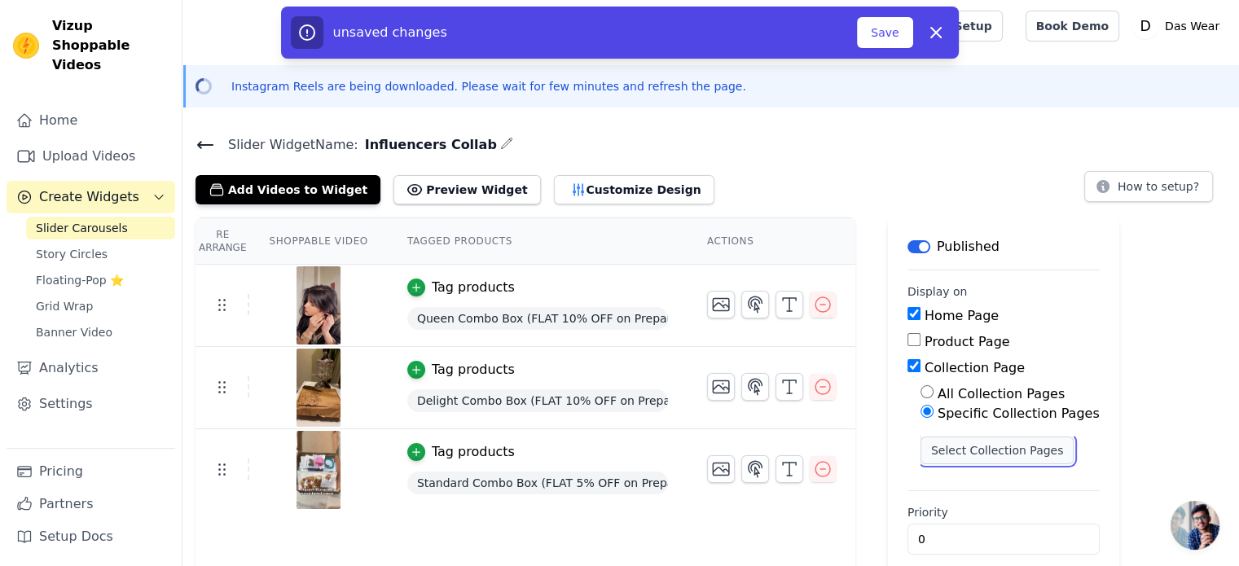
click at [961, 451] on button "Select Collection Pages" at bounding box center [998, 451] width 154 height 28
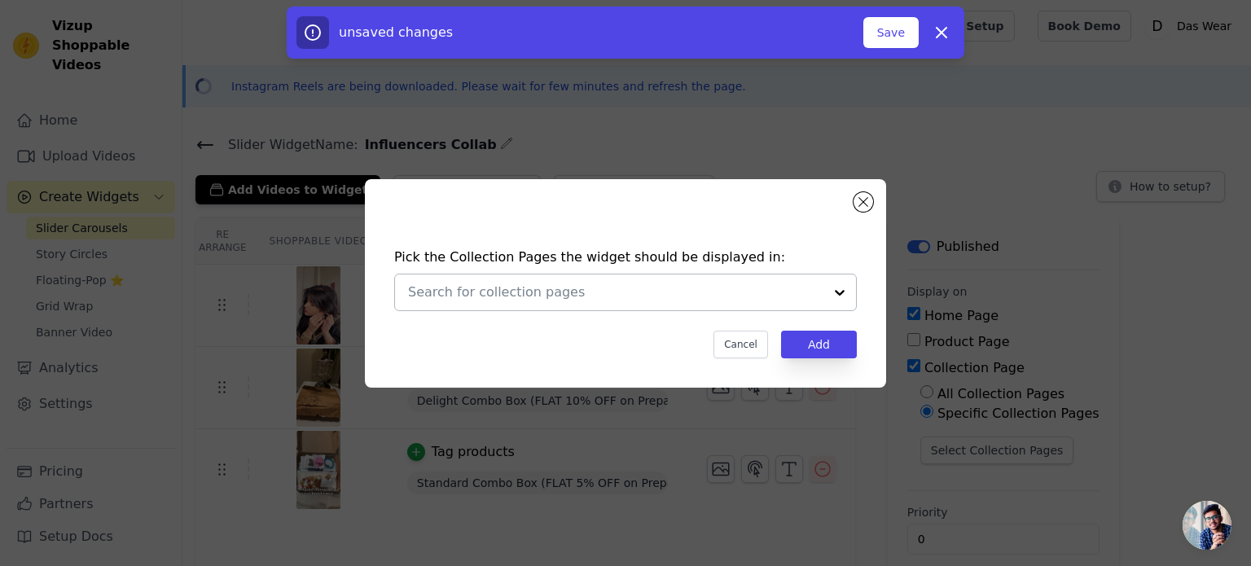
click at [594, 292] on input "text" at bounding box center [615, 293] width 415 height 20
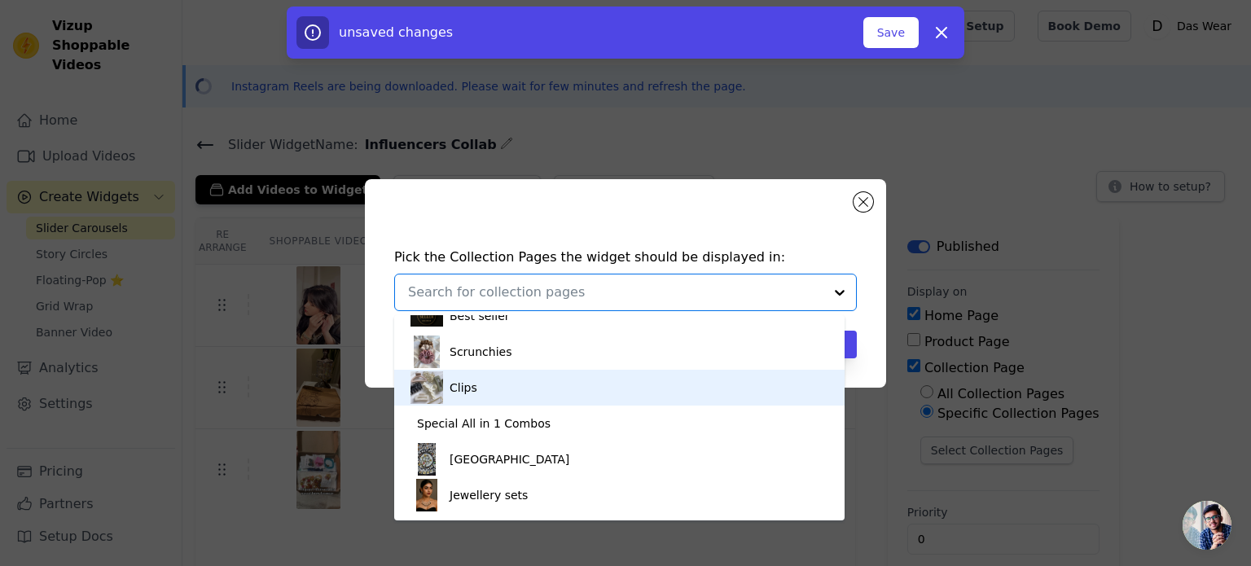
scroll to position [81, 0]
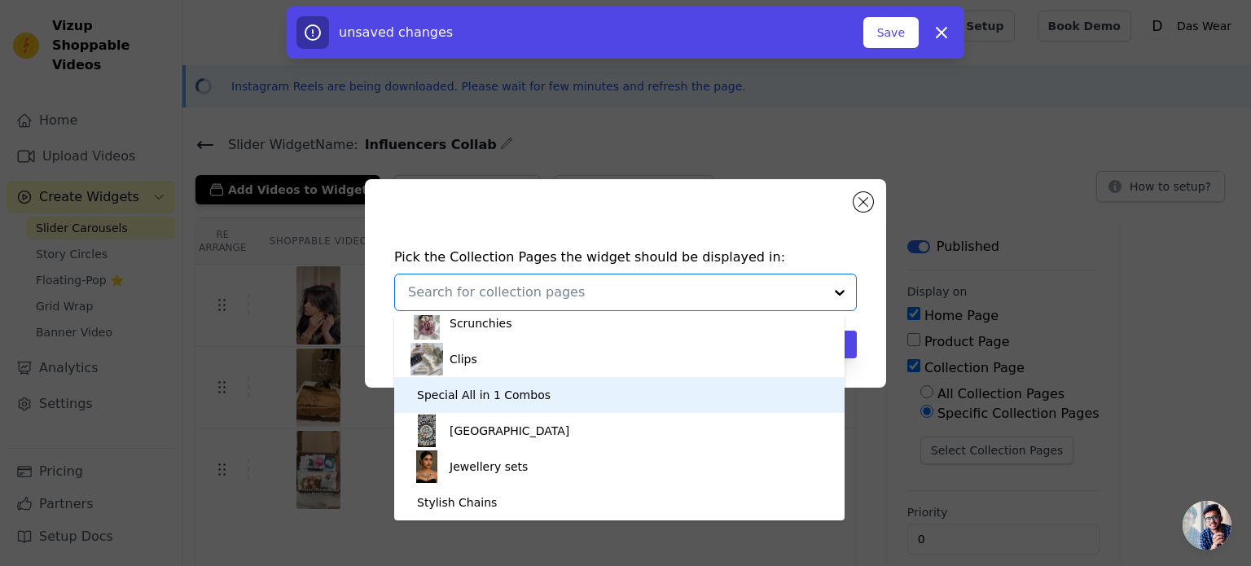
click at [555, 393] on div "Special All in 1 Combos" at bounding box center [620, 395] width 418 height 36
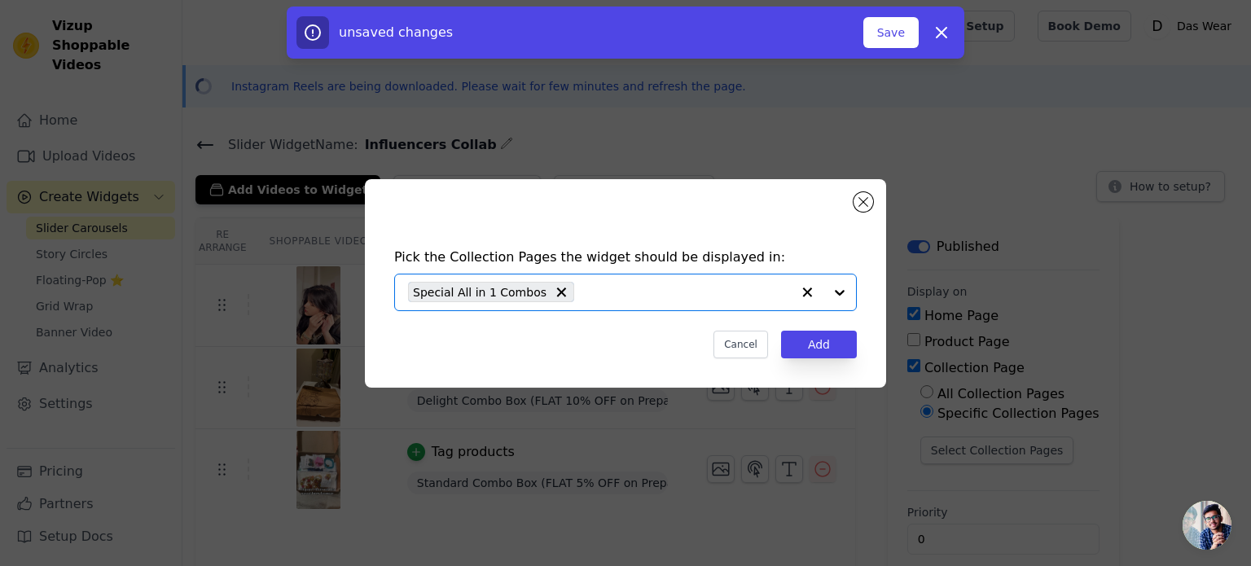
click at [743, 297] on input "text" at bounding box center [686, 293] width 209 height 20
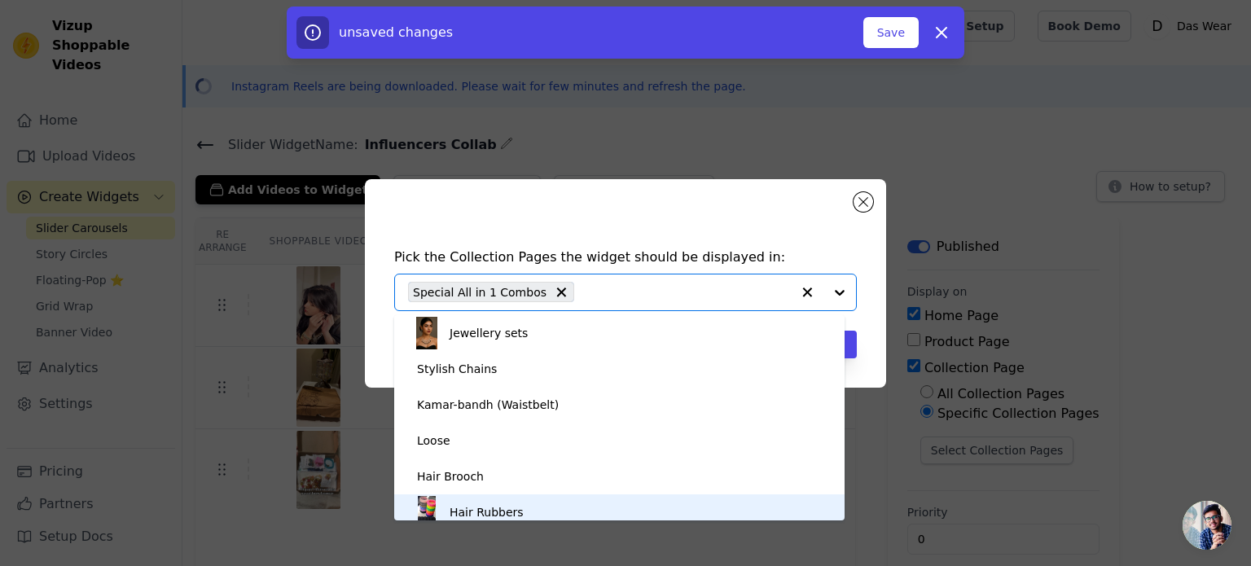
scroll to position [297, 0]
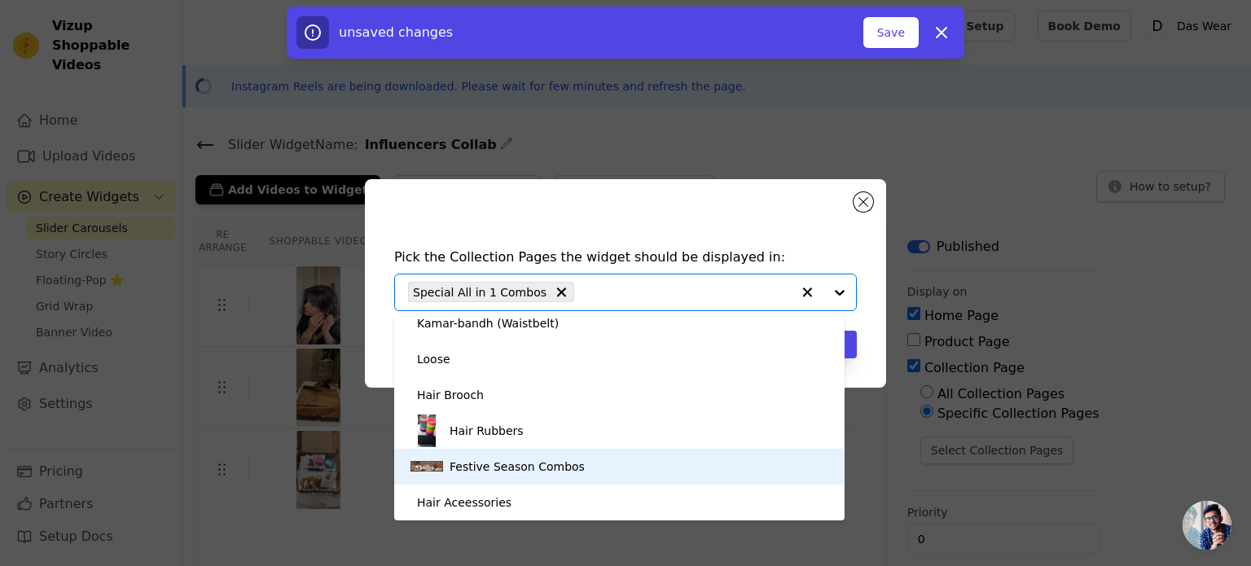
click at [500, 467] on div "Festive Season Combos" at bounding box center [517, 467] width 135 height 36
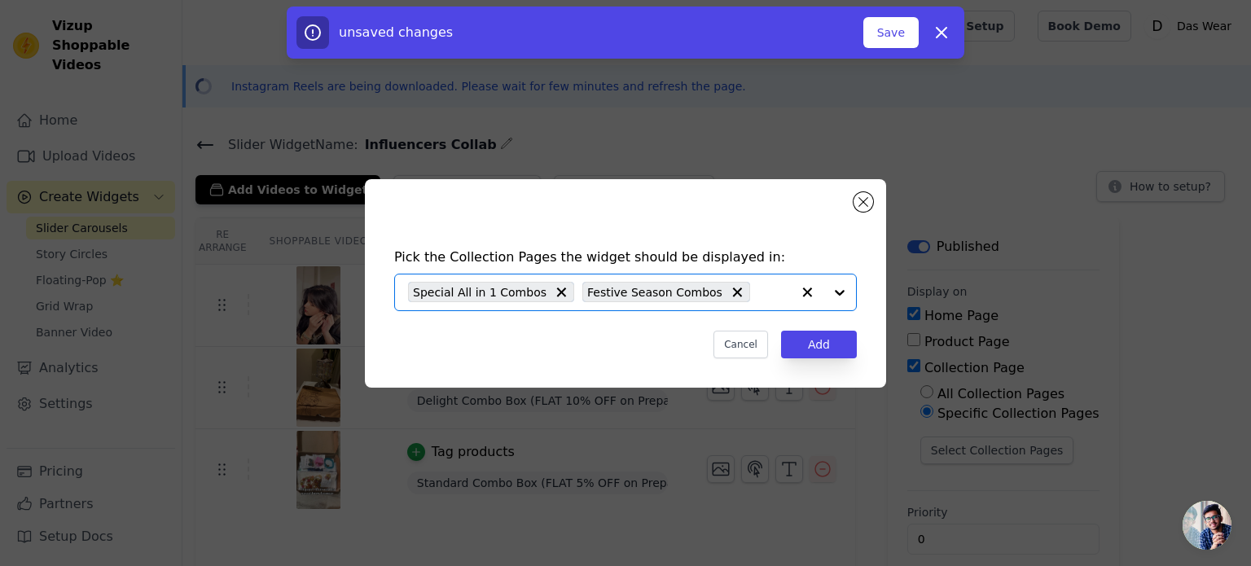
click at [770, 290] on input "text" at bounding box center [774, 293] width 33 height 20
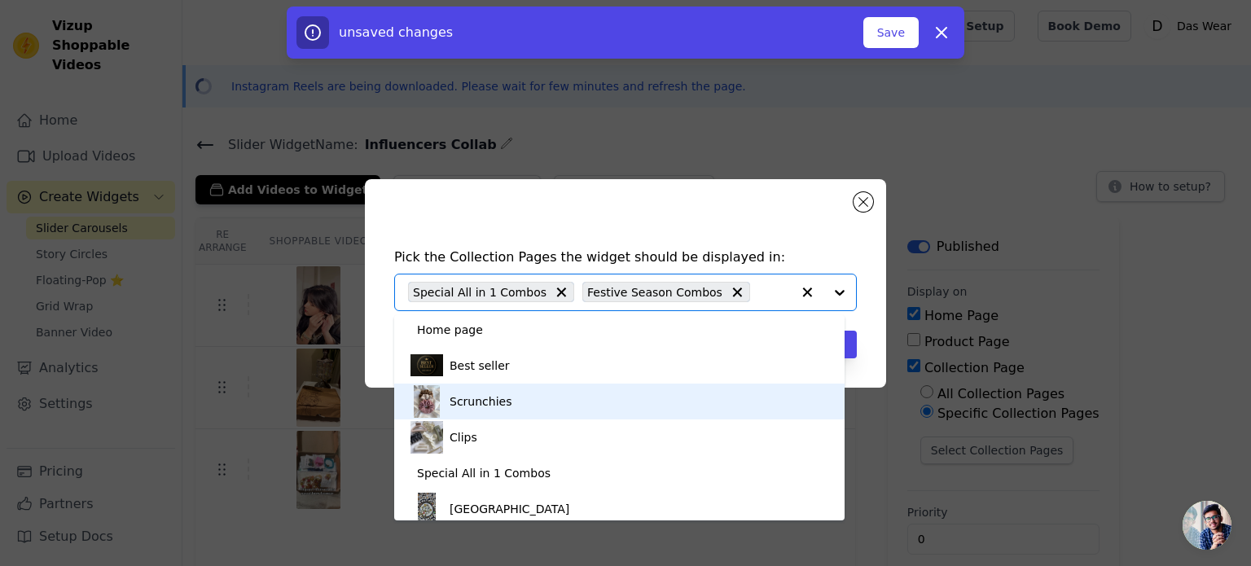
scroll to position [0, 0]
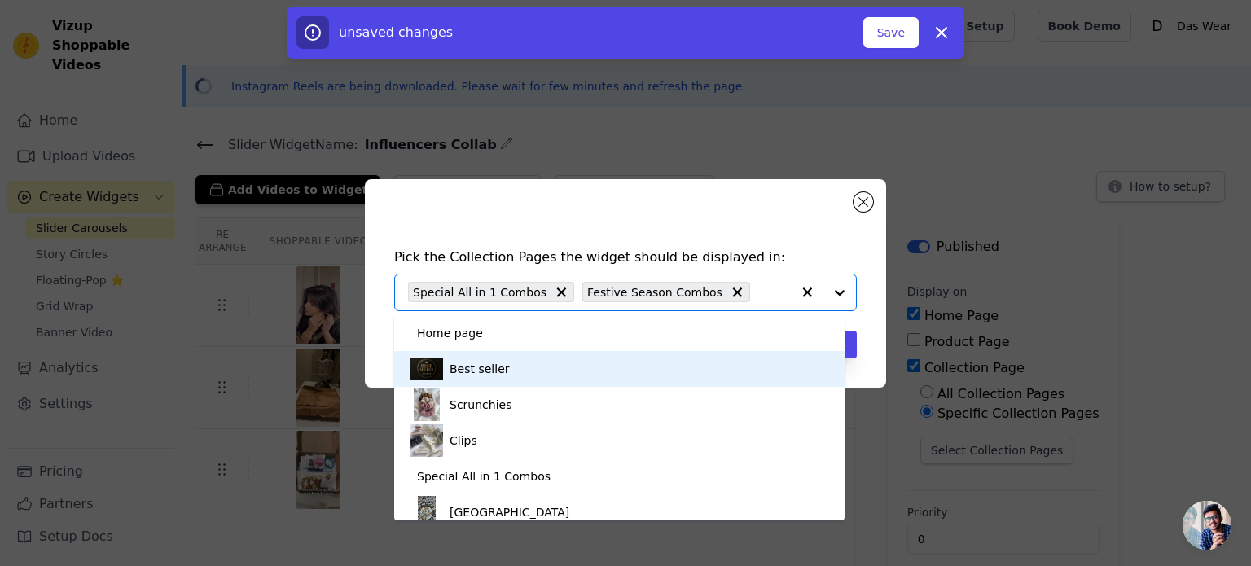
click at [519, 371] on div "Best seller" at bounding box center [620, 369] width 418 height 36
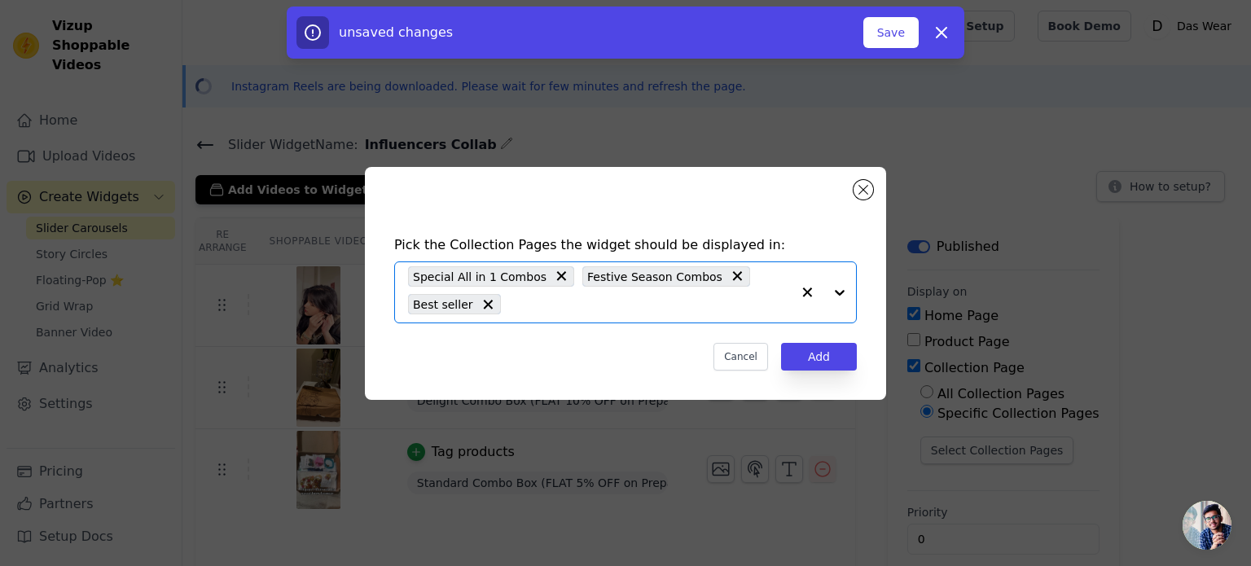
click at [758, 301] on input "text" at bounding box center [650, 305] width 282 height 20
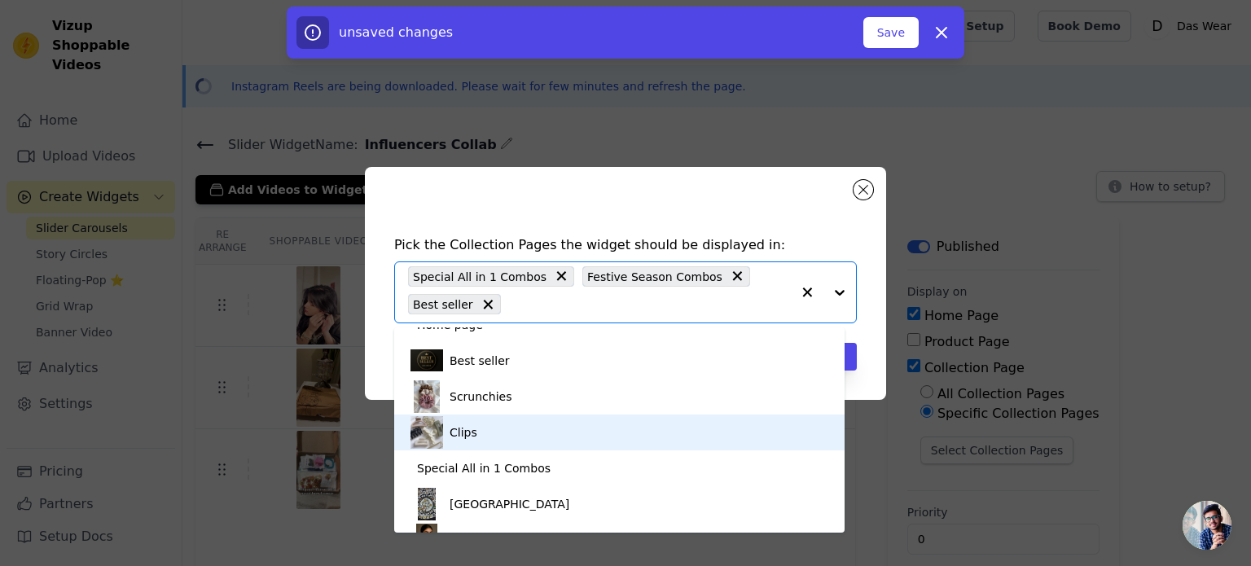
scroll to position [81, 0]
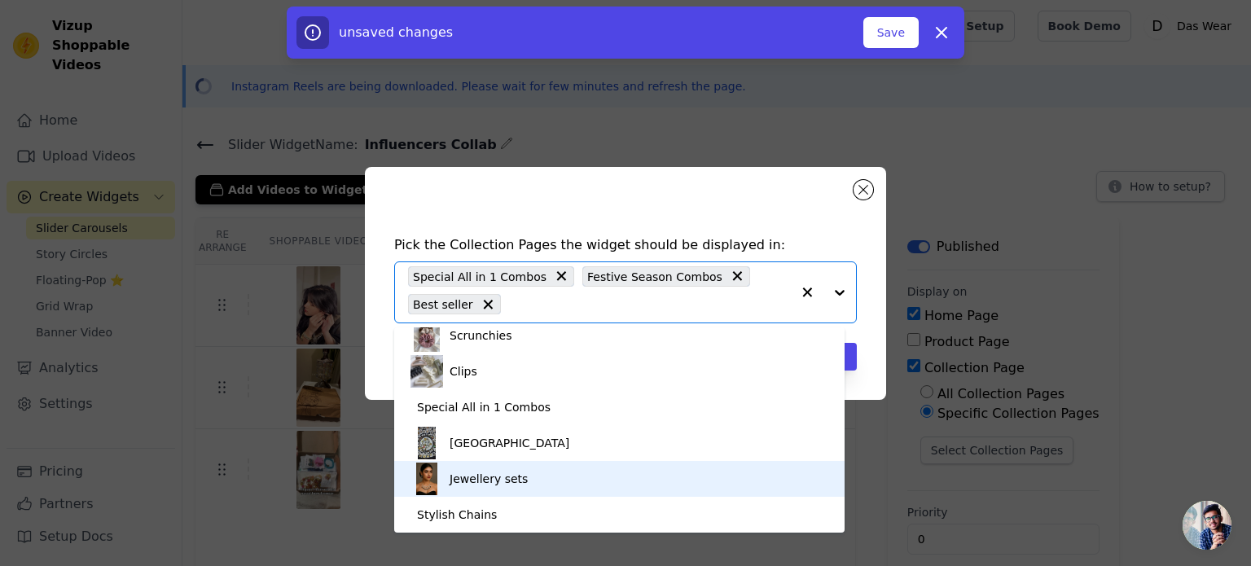
click at [513, 480] on div "Jewellery sets" at bounding box center [489, 479] width 78 height 36
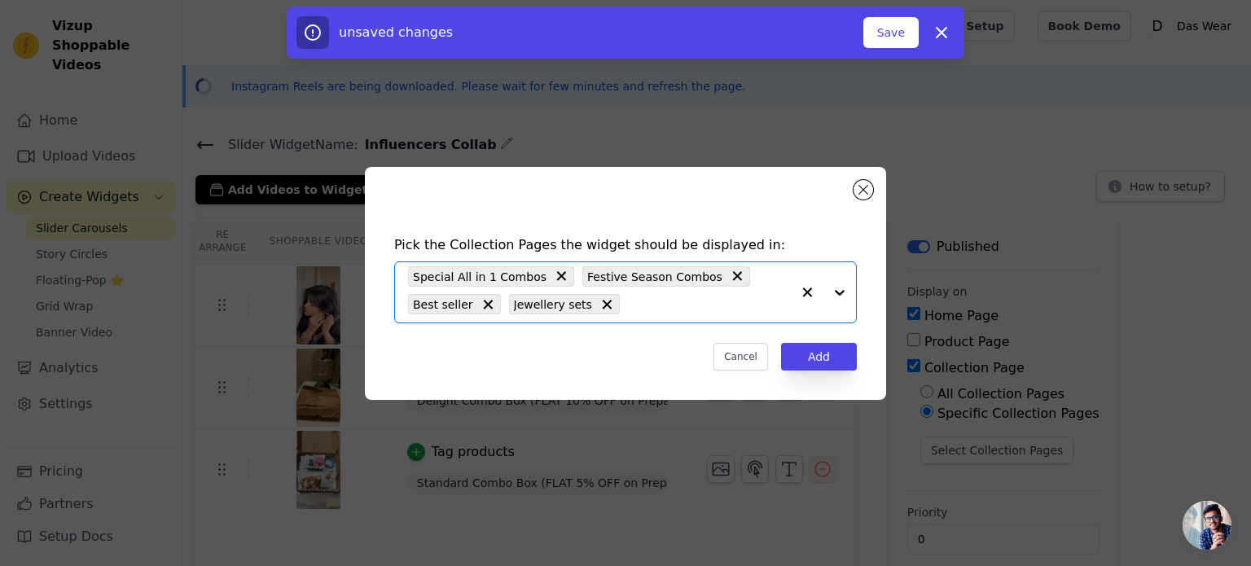
click at [759, 304] on input "text" at bounding box center [709, 305] width 163 height 20
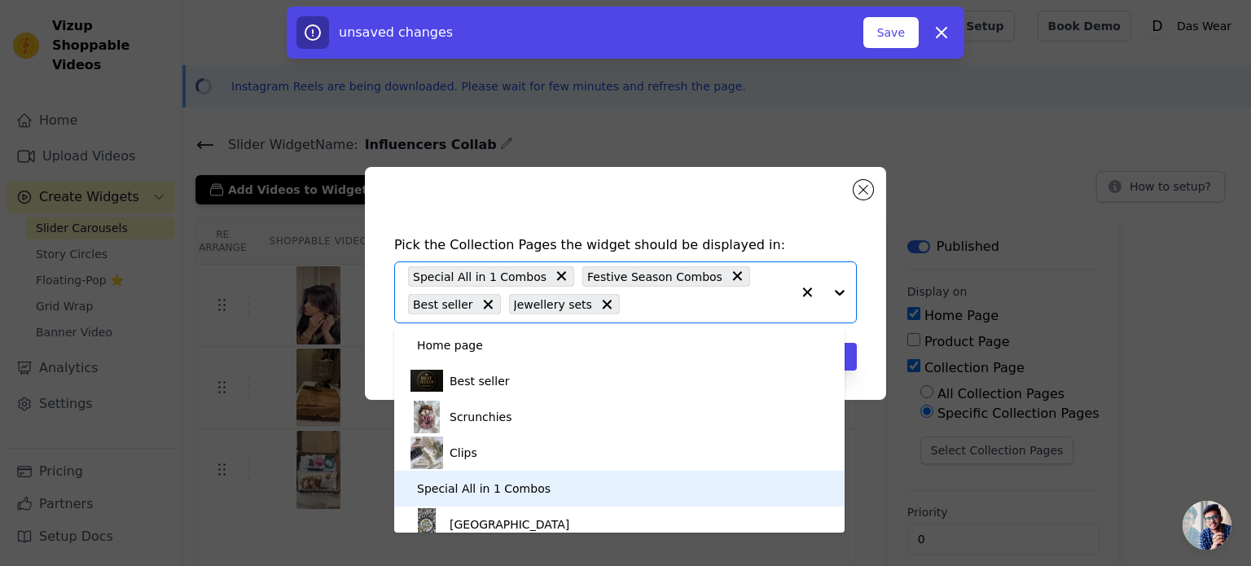
scroll to position [163, 0]
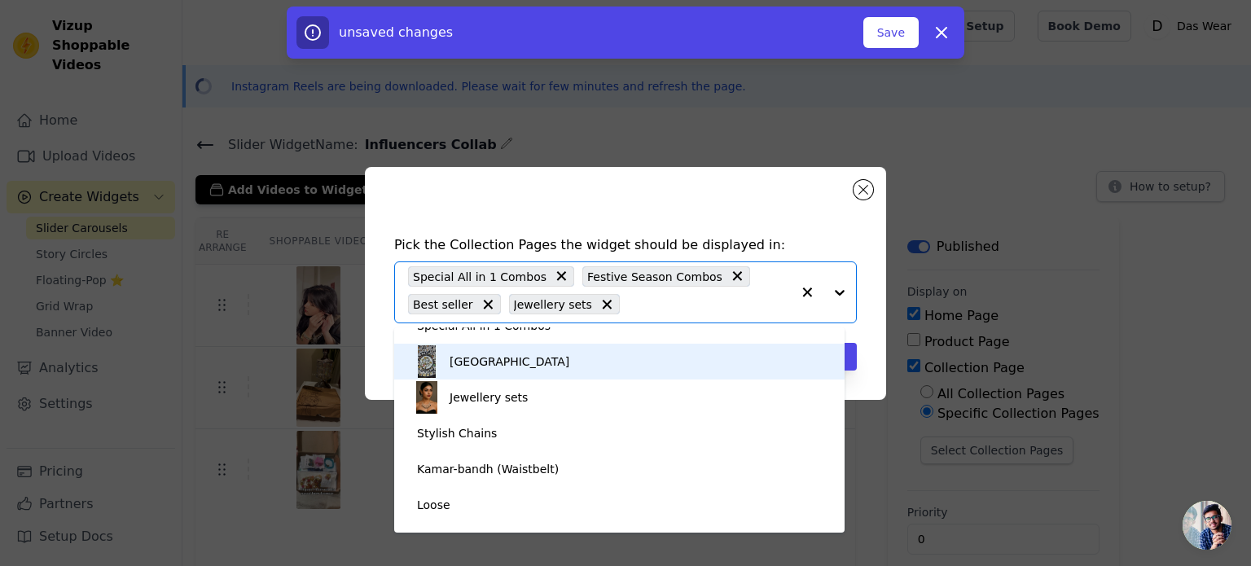
click at [541, 360] on div "[GEOGRAPHIC_DATA]" at bounding box center [620, 362] width 418 height 36
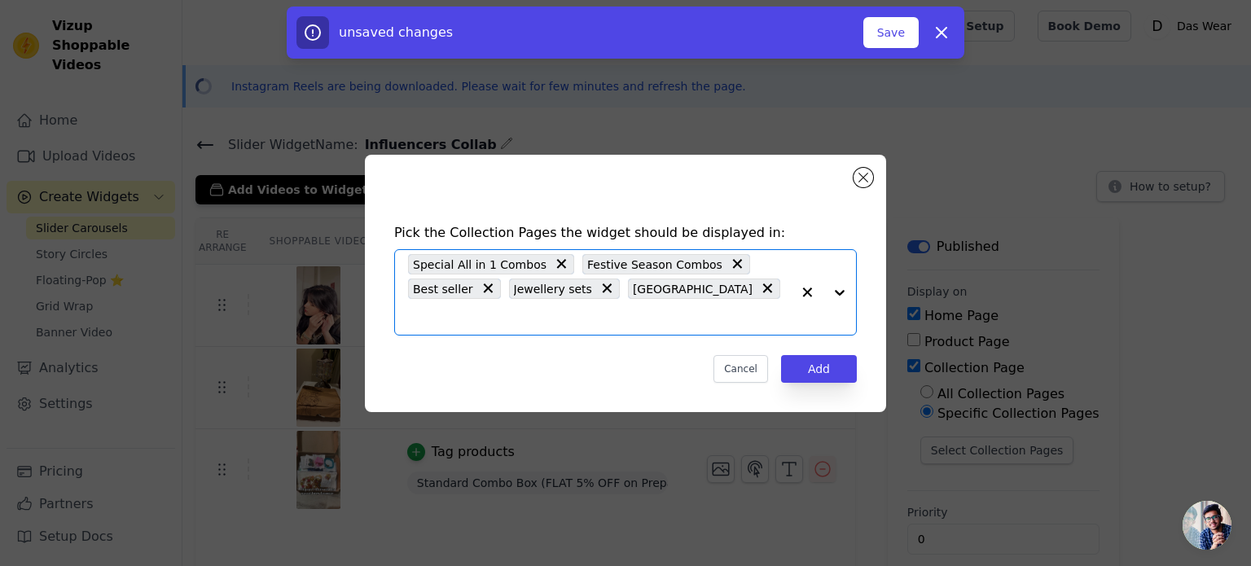
click at [767, 307] on input "text" at bounding box center [599, 317] width 383 height 20
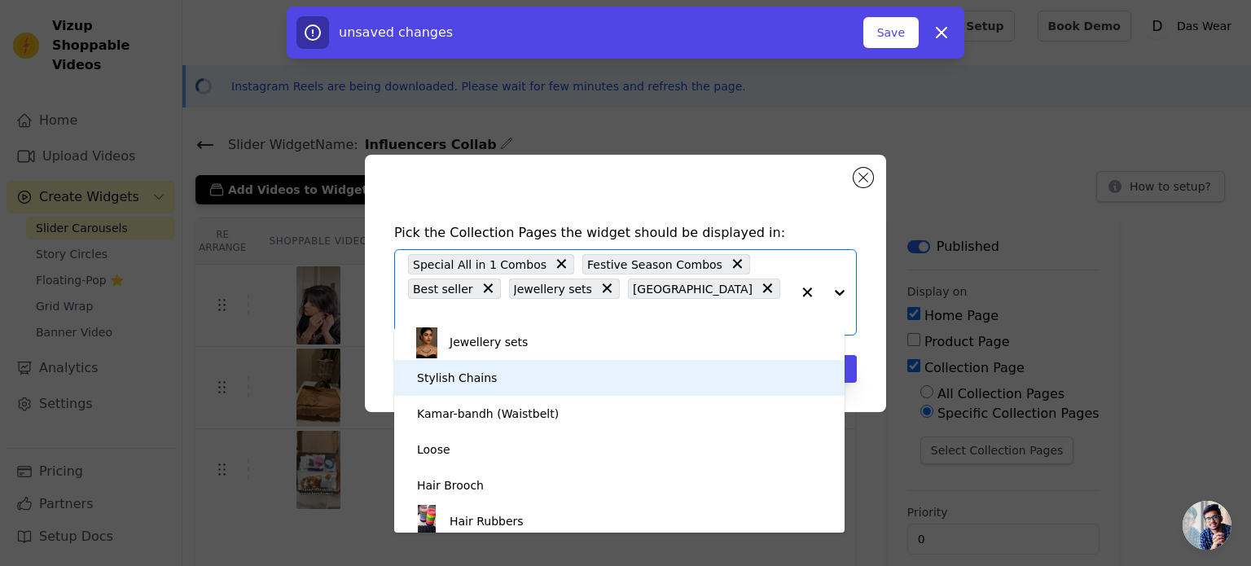
scroll to position [244, 0]
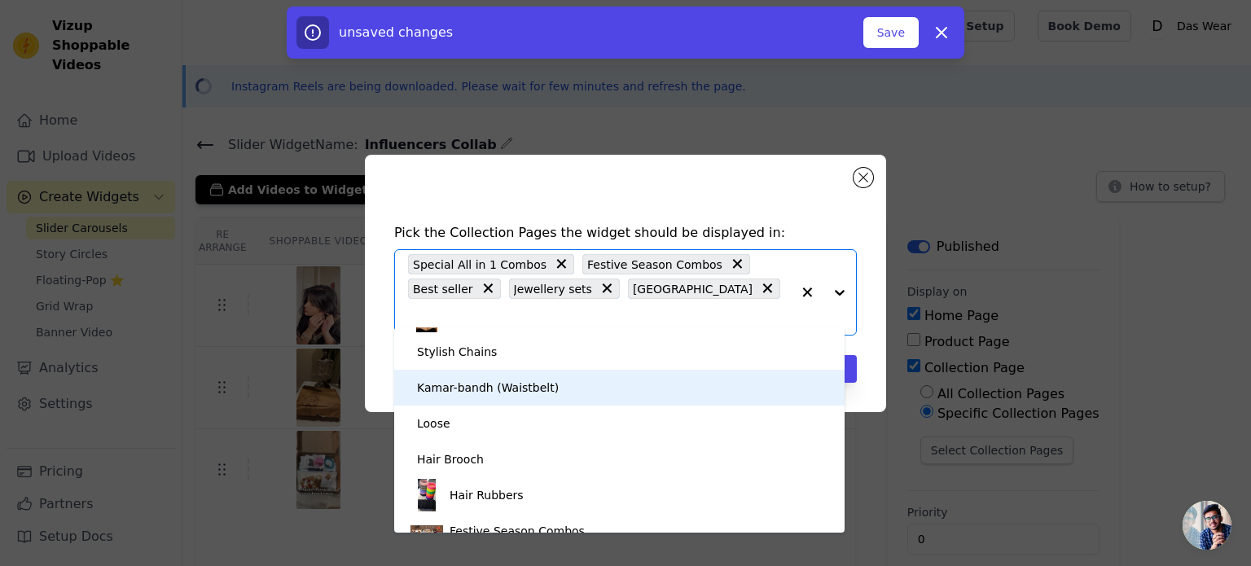
click at [525, 400] on div "Kamar-bandh (Waistbelt)" at bounding box center [488, 388] width 142 height 36
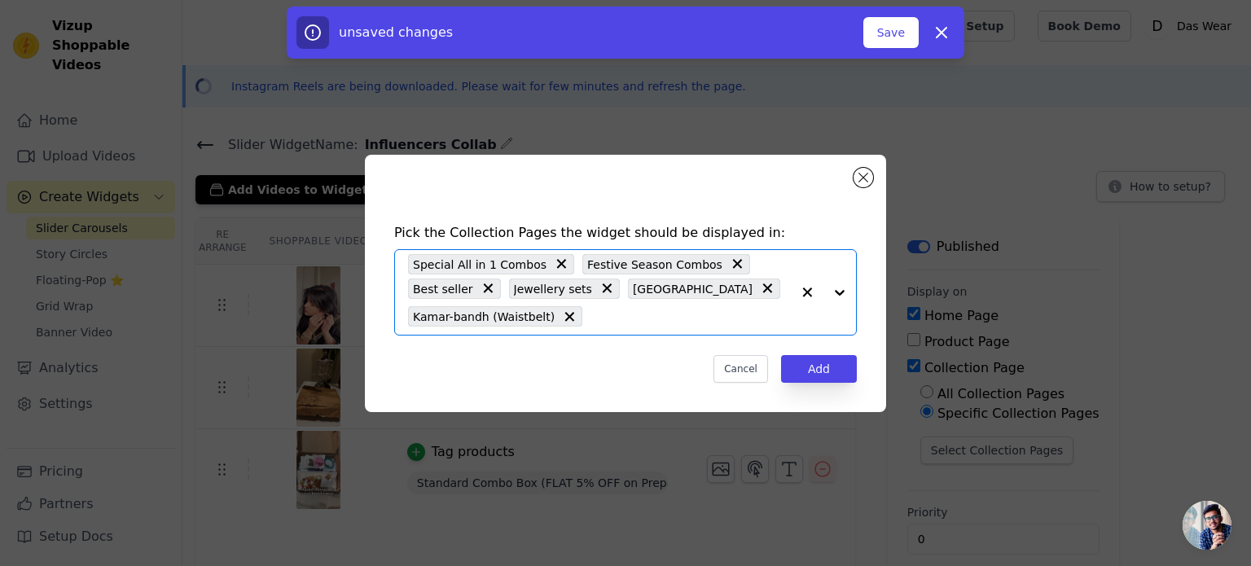
click at [732, 314] on input "text" at bounding box center [691, 317] width 200 height 20
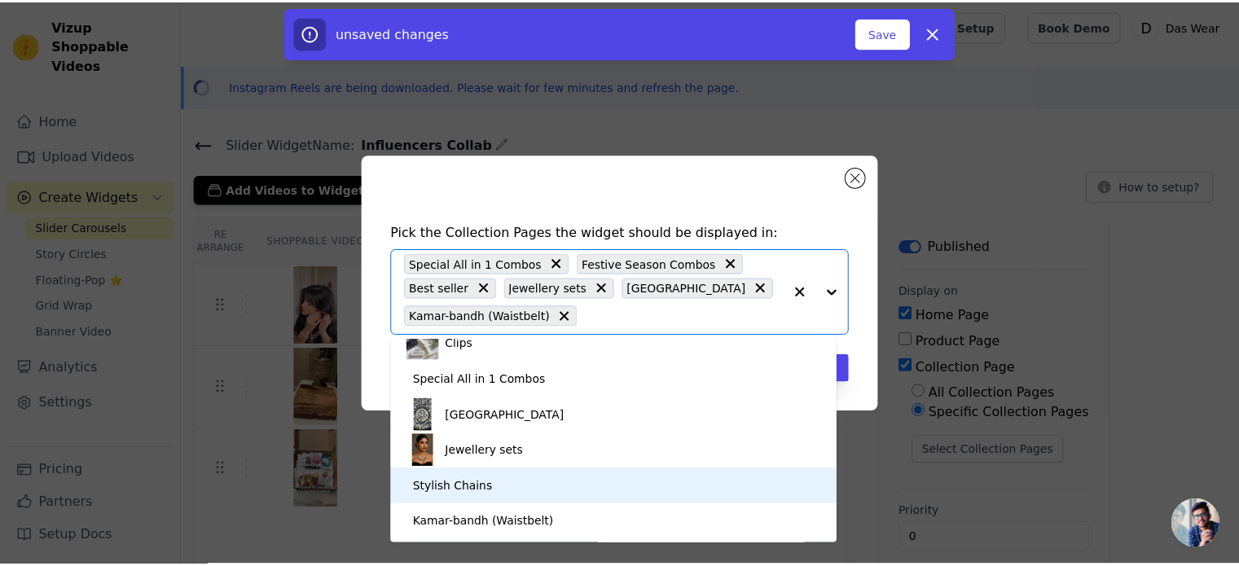
scroll to position [0, 0]
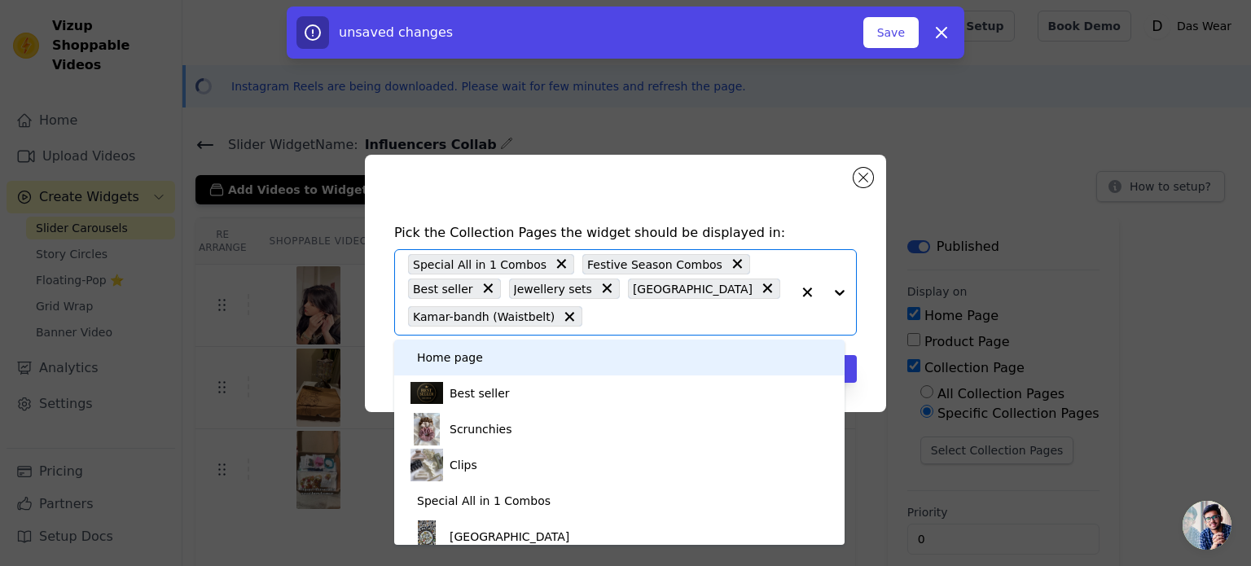
drag, startPoint x: 805, startPoint y: 188, endPoint x: 798, endPoint y: 204, distance: 17.5
click at [803, 188] on div "Pick the Collection Pages the widget should be displayed in: Home page Best sel…" at bounding box center [625, 283] width 521 height 257
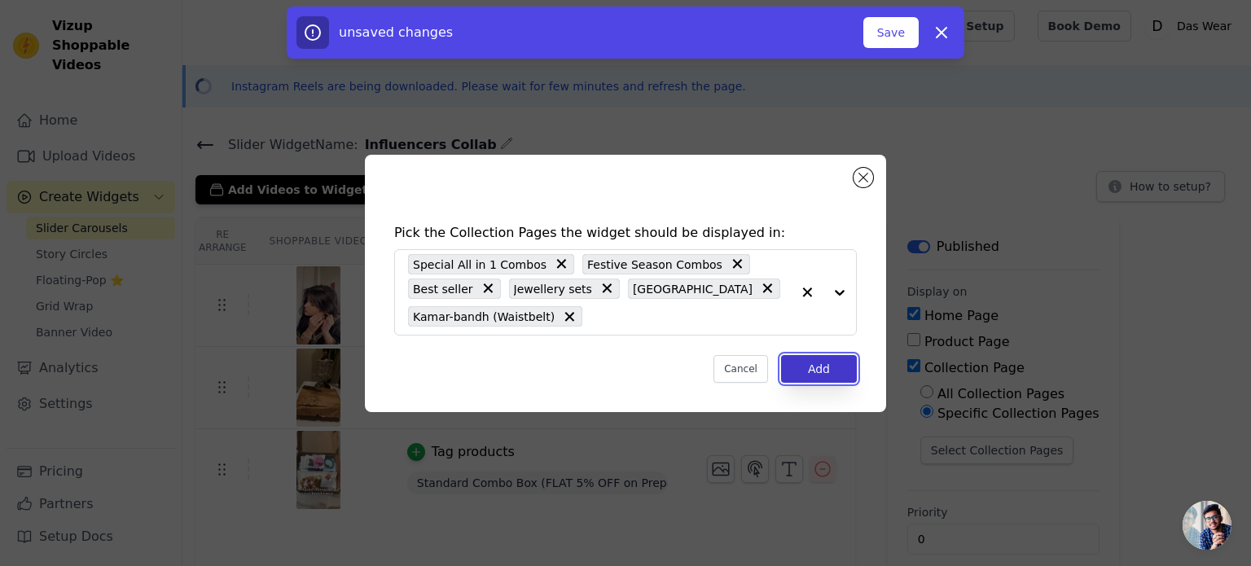
click at [821, 364] on button "Add" at bounding box center [819, 369] width 76 height 28
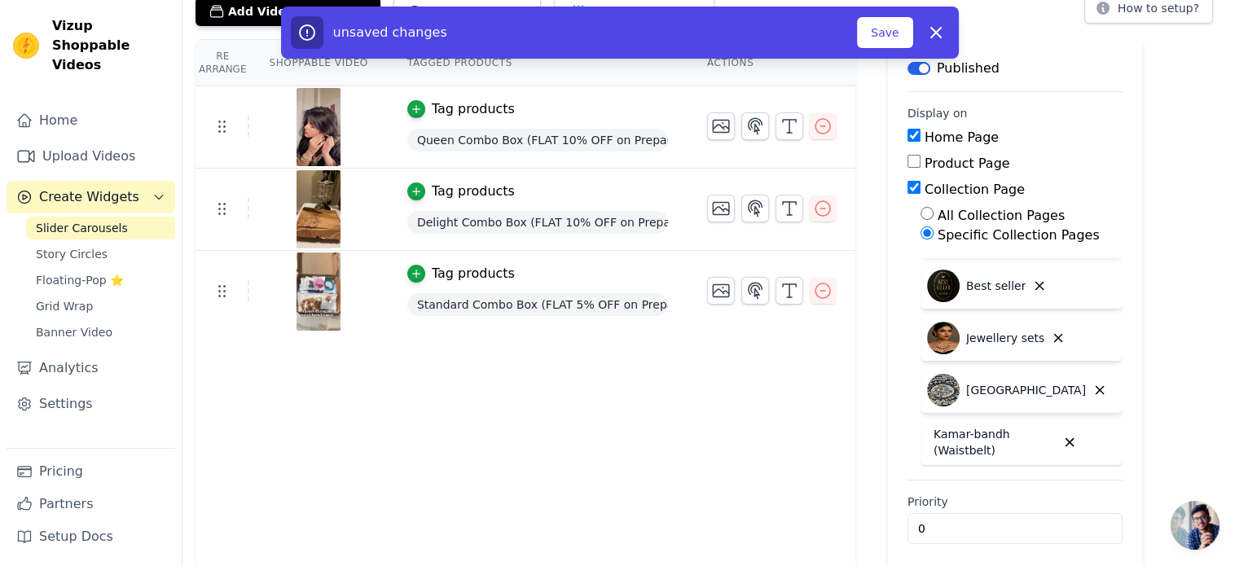
scroll to position [187, 0]
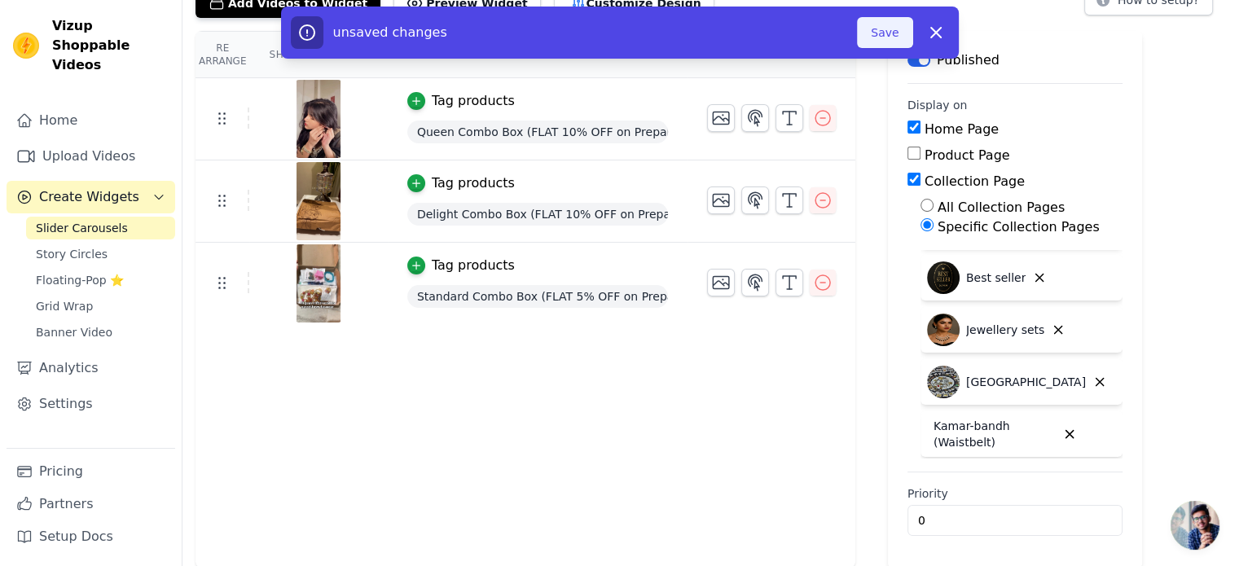
click at [877, 34] on button "Save" at bounding box center [884, 32] width 55 height 31
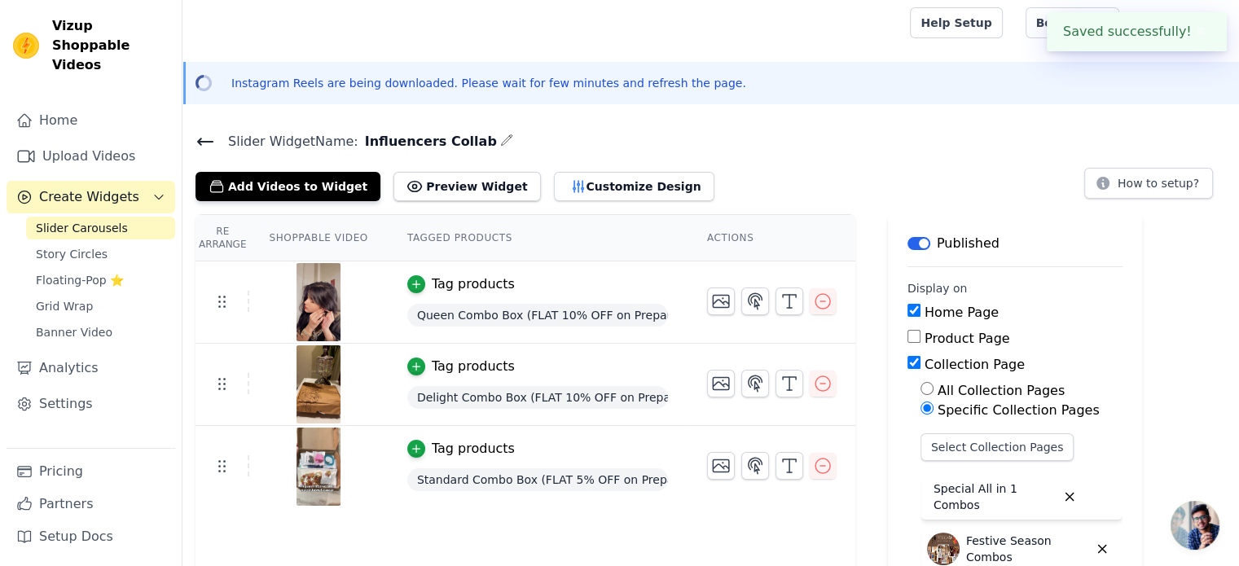
scroll to position [0, 0]
